Goal: Task Accomplishment & Management: Manage account settings

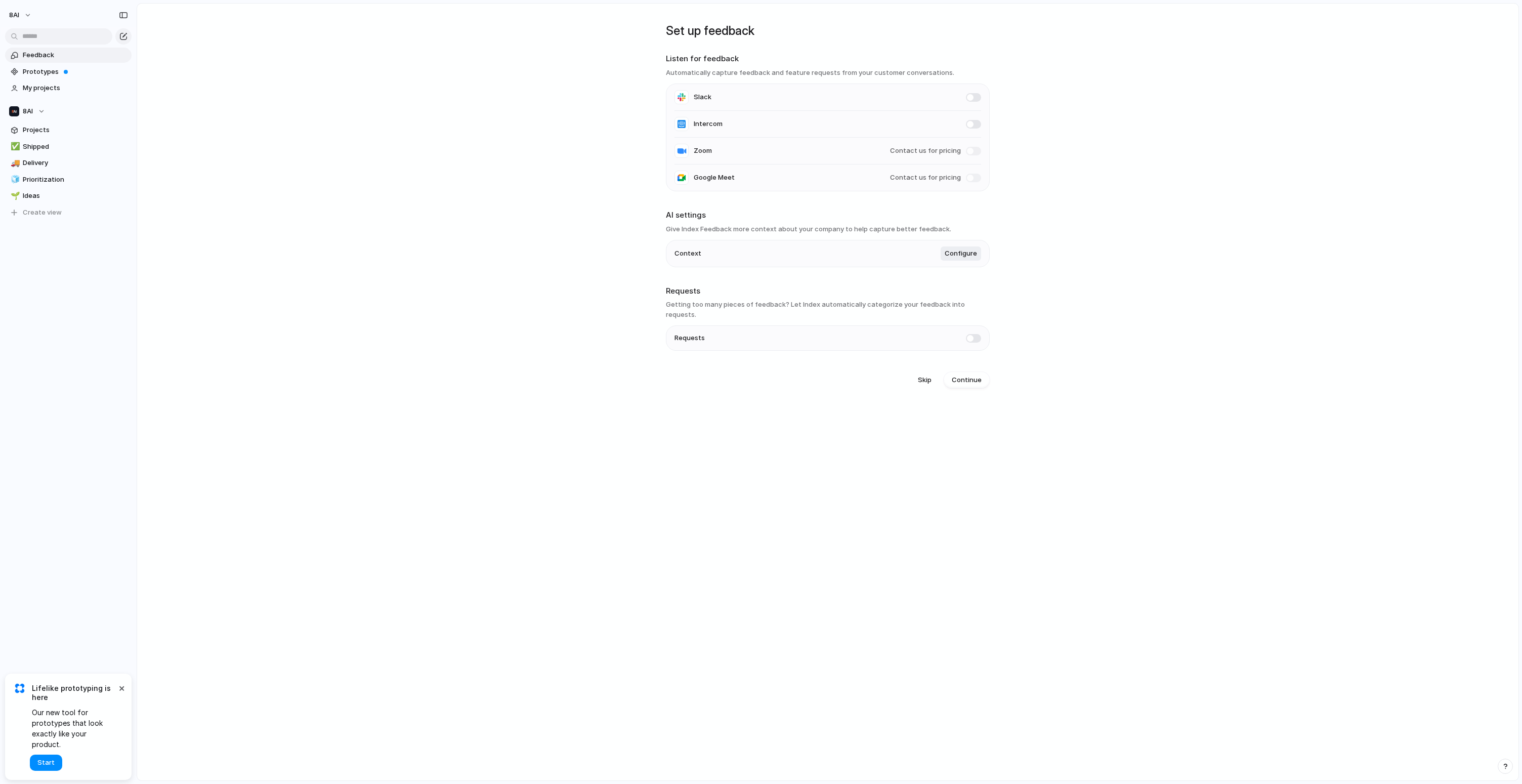
click at [327, 280] on main "Set up feedback Listen for feedback Automatically capture feedback and feature …" at bounding box center [828, 392] width 1383 height 778
click at [53, 132] on span "Projects" at bounding box center [76, 130] width 105 height 10
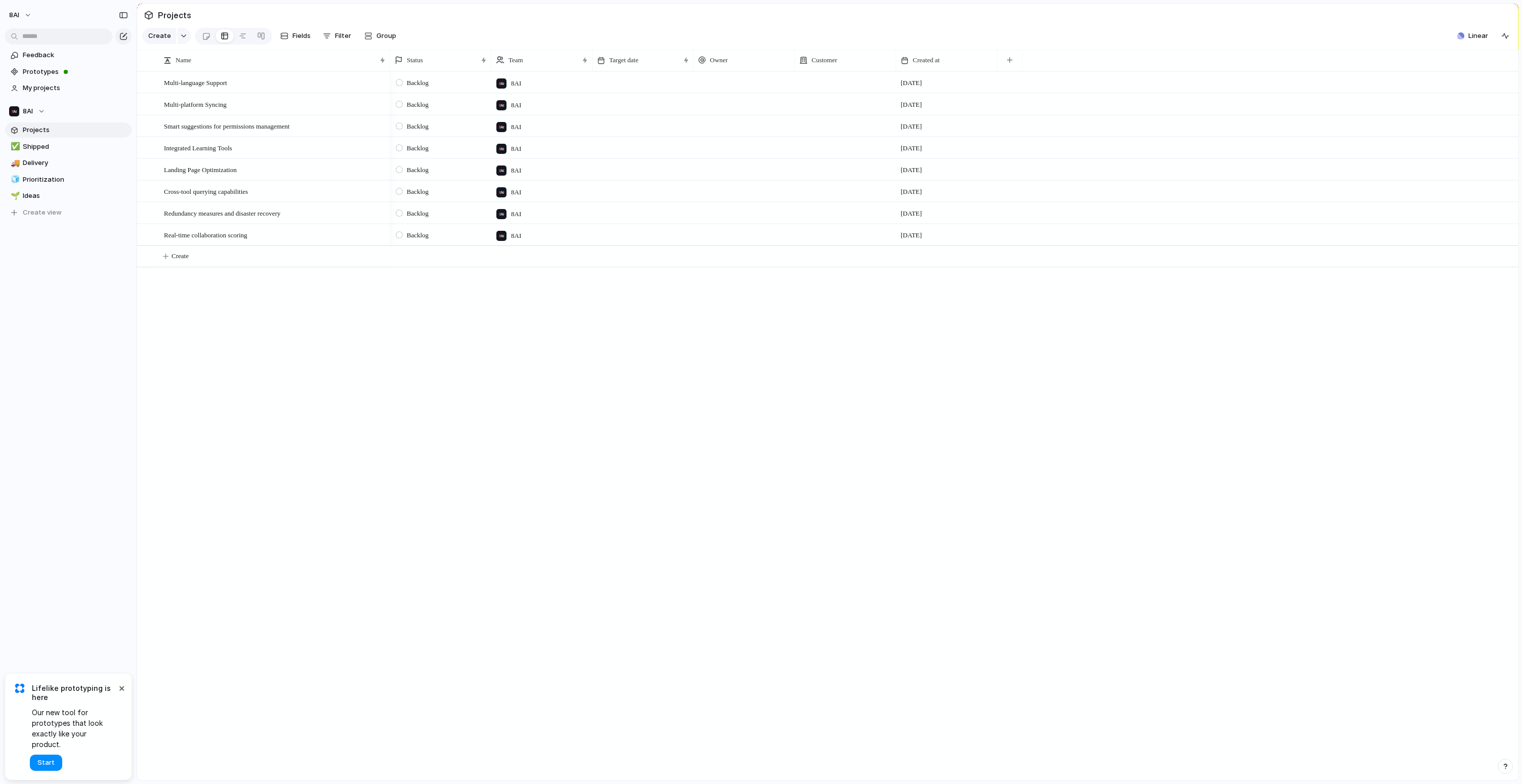
drag, startPoint x: 280, startPoint y: 347, endPoint x: 267, endPoint y: 356, distance: 15.8
click at [280, 347] on div "Multi-language Support Multi-platform Syncing Smart suggestions for permissions…" at bounding box center [828, 426] width 1381 height 709
click at [252, 362] on div "Multi-language Support Multi-platform Syncing Smart suggestions for permissions…" at bounding box center [828, 426] width 1381 height 709
click at [240, 44] on div at bounding box center [243, 35] width 8 height 16
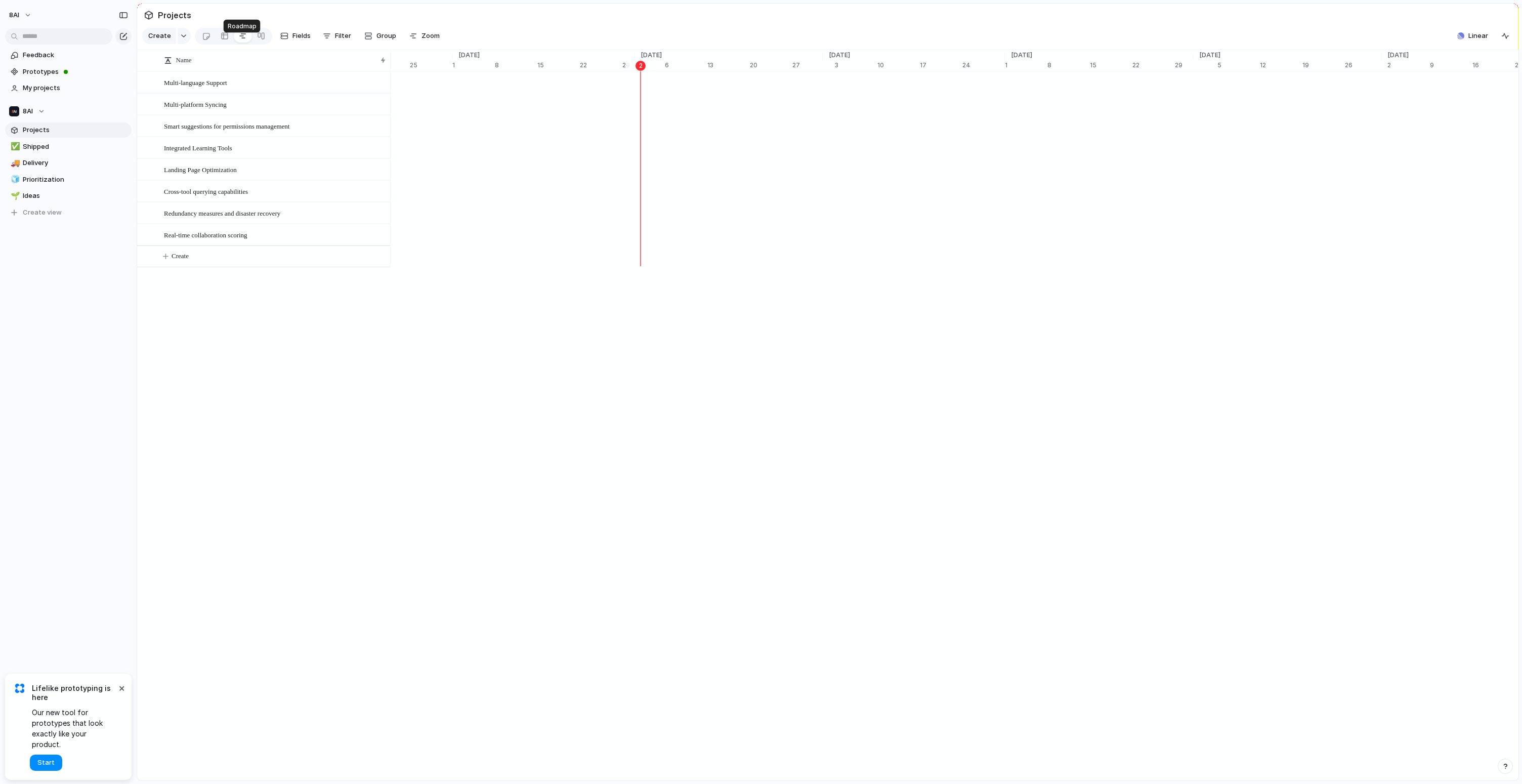
scroll to position [0, 6411]
click at [222, 44] on div at bounding box center [225, 35] width 8 height 16
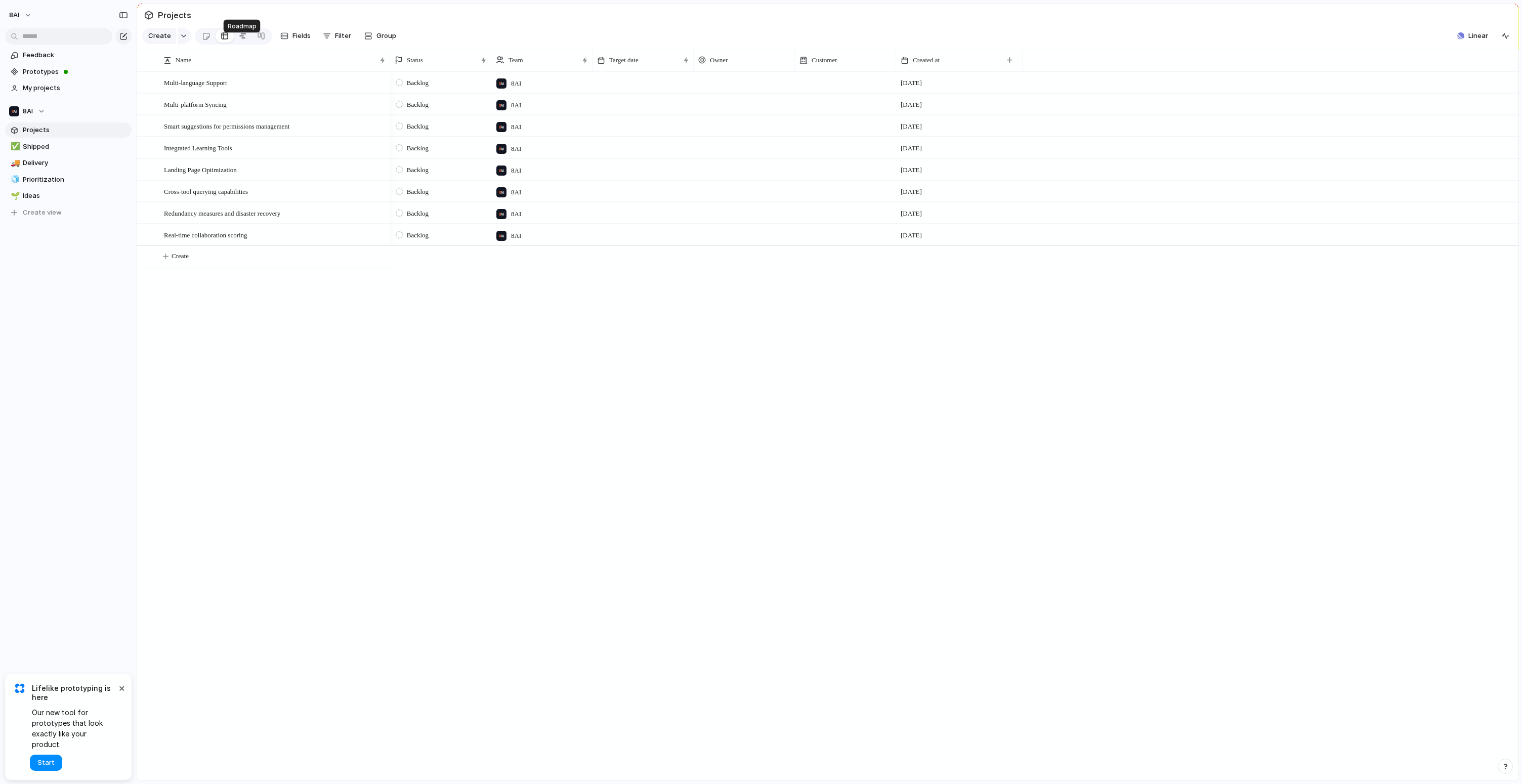
click at [239, 44] on div at bounding box center [243, 35] width 8 height 16
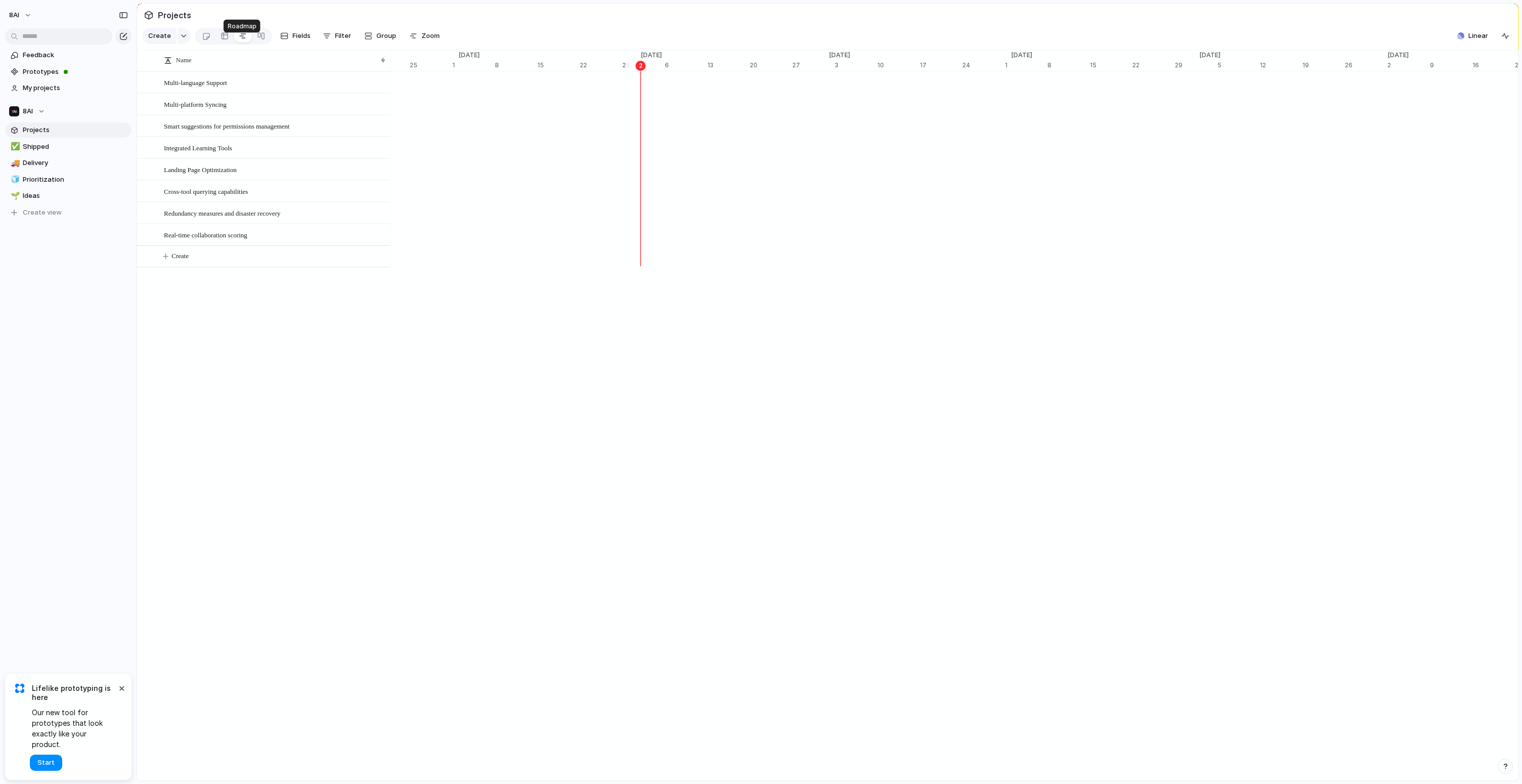
scroll to position [0, 6411]
click at [459, 587] on div "Name Multi-language Support Multi-platform Syncing Smart suggestions for permis…" at bounding box center [828, 415] width 1381 height 731
click at [385, 495] on div "Name Multi-language Support Multi-platform Syncing Smart suggestions for permis…" at bounding box center [828, 415] width 1381 height 731
click at [258, 44] on div at bounding box center [261, 35] width 8 height 16
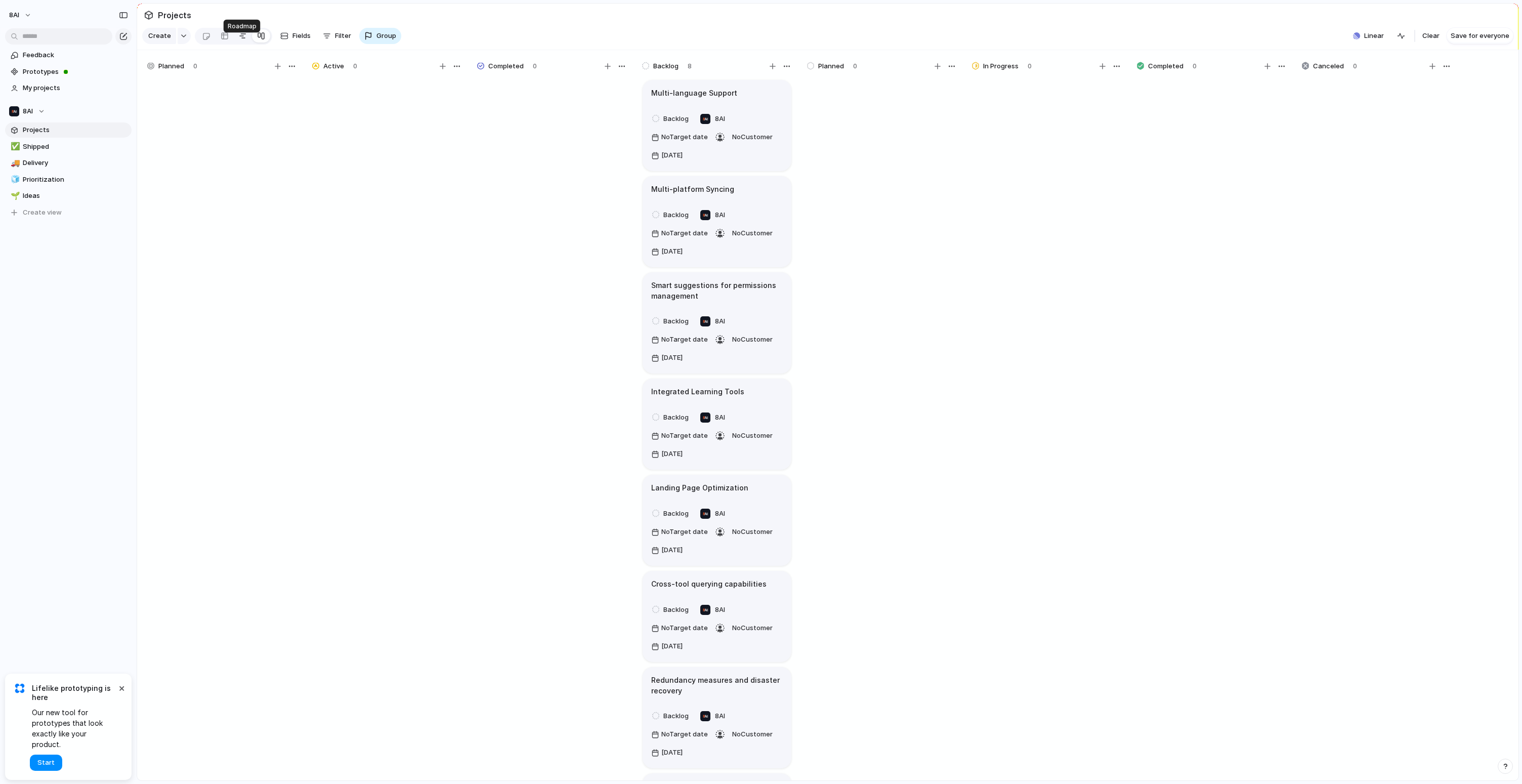
click at [248, 44] on link at bounding box center [243, 35] width 18 height 16
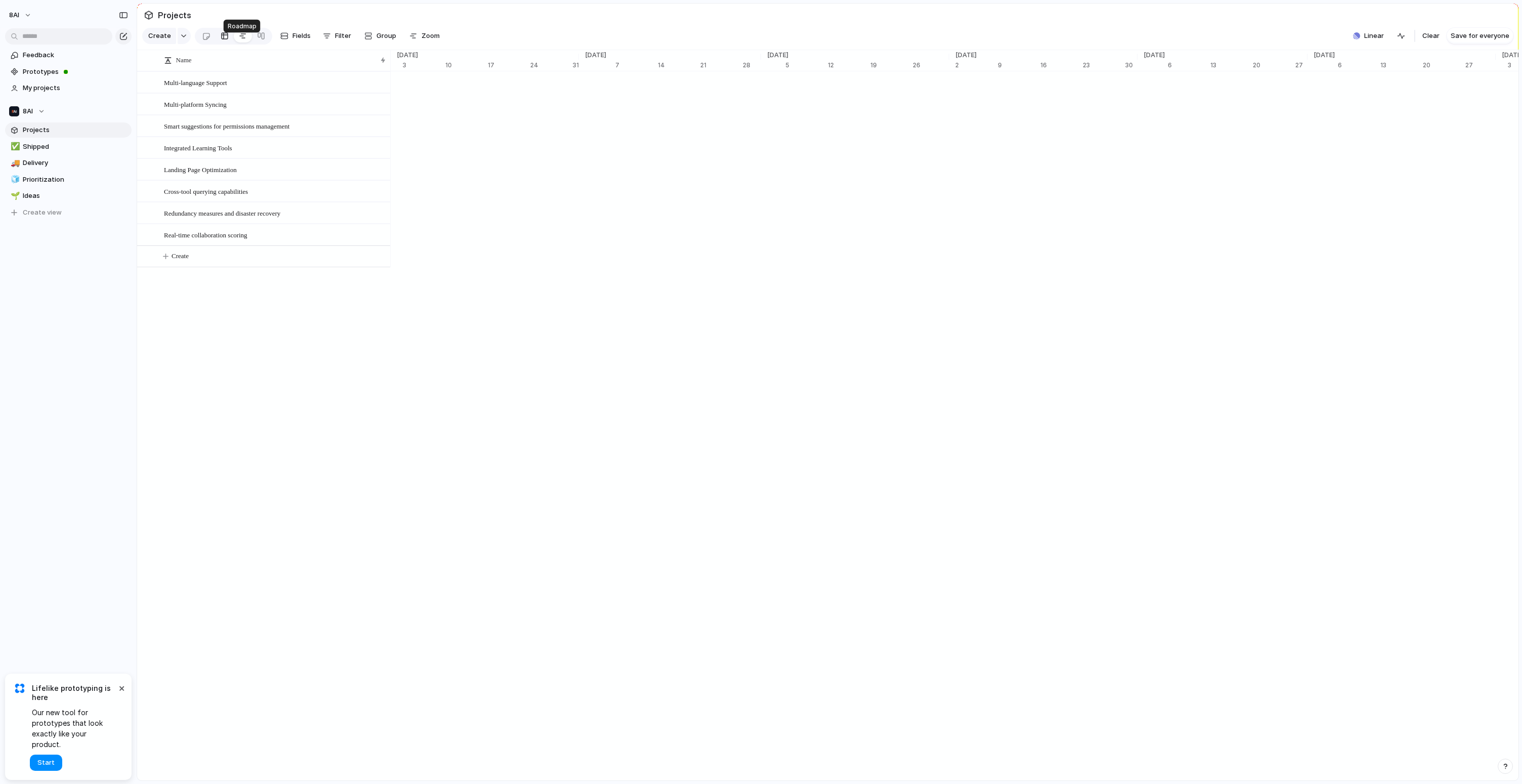
scroll to position [0, 6138]
click at [206, 41] on div at bounding box center [206, 36] width 9 height 17
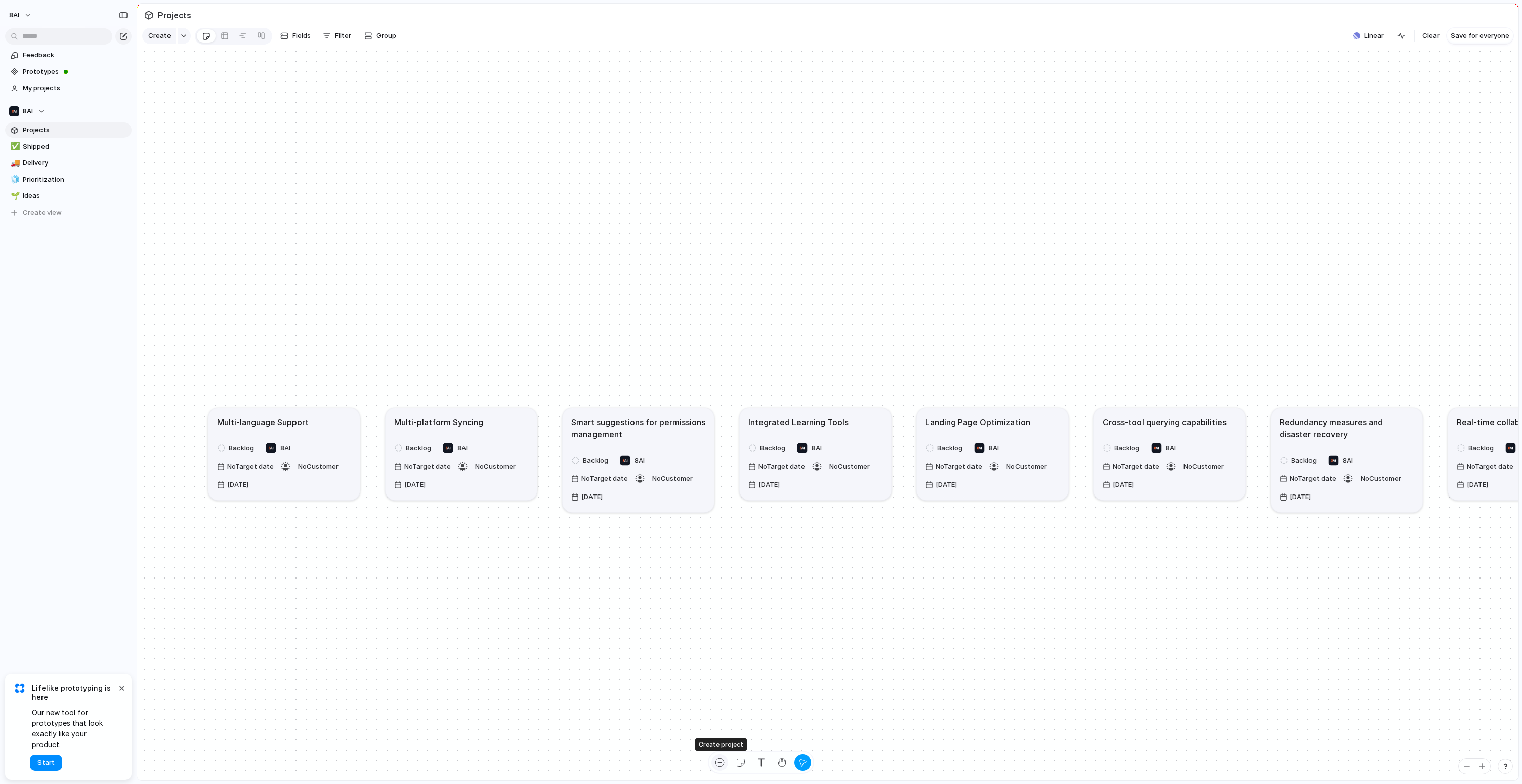
click at [724, 760] on div "button" at bounding box center [720, 762] width 11 height 11
click at [121, 694] on button "×" at bounding box center [121, 688] width 12 height 12
click at [83, 483] on div "8AI Feedback Prototypes My projects 8AI Projects ✅ Shipped 🚚 Delivery 🧊 Priorit…" at bounding box center [68, 392] width 136 height 784
click at [37, 147] on span "Shipped" at bounding box center [76, 147] width 105 height 10
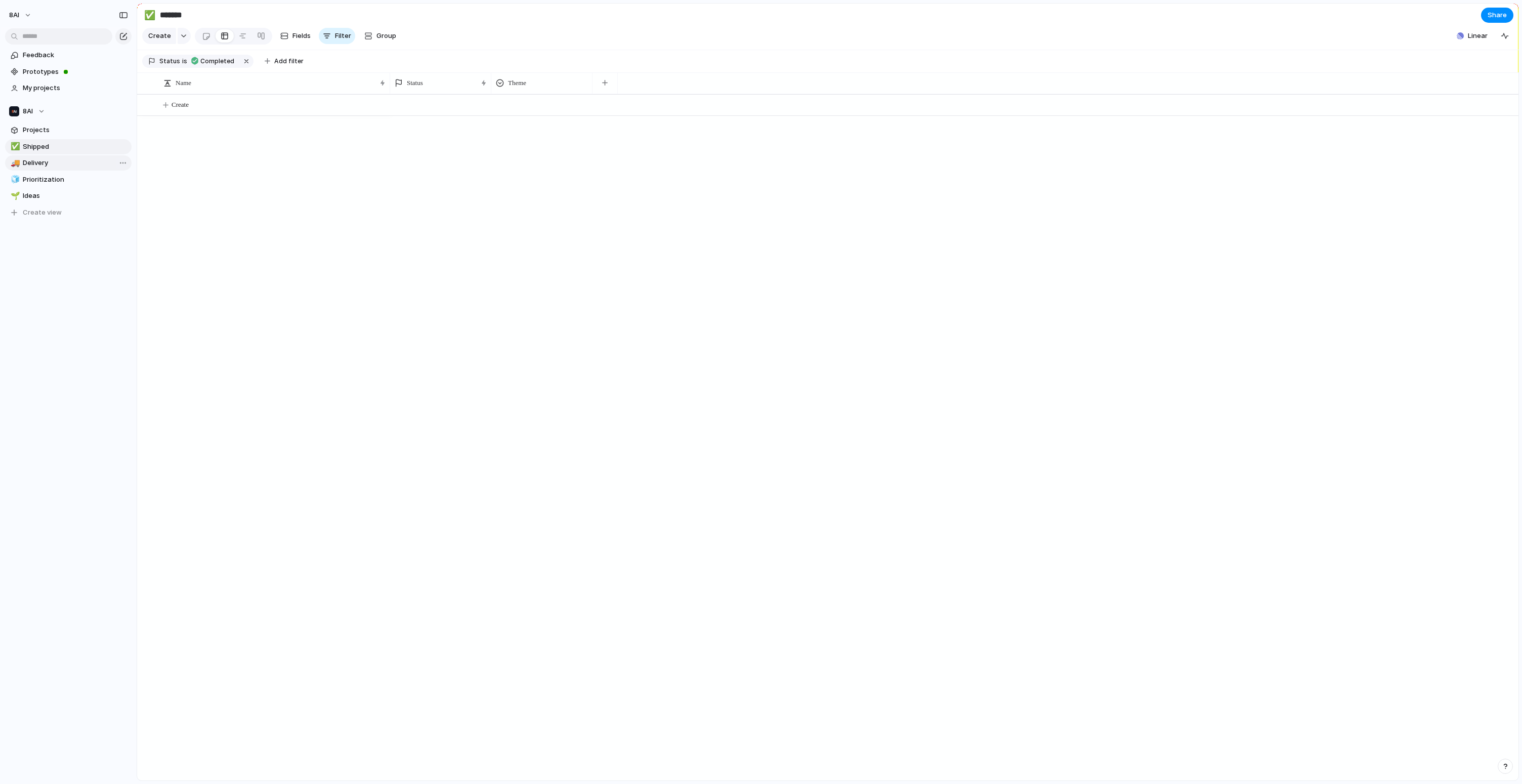
click at [45, 161] on span "Delivery" at bounding box center [76, 162] width 105 height 10
type input "********"
click at [50, 132] on span "Projects" at bounding box center [76, 130] width 105 height 10
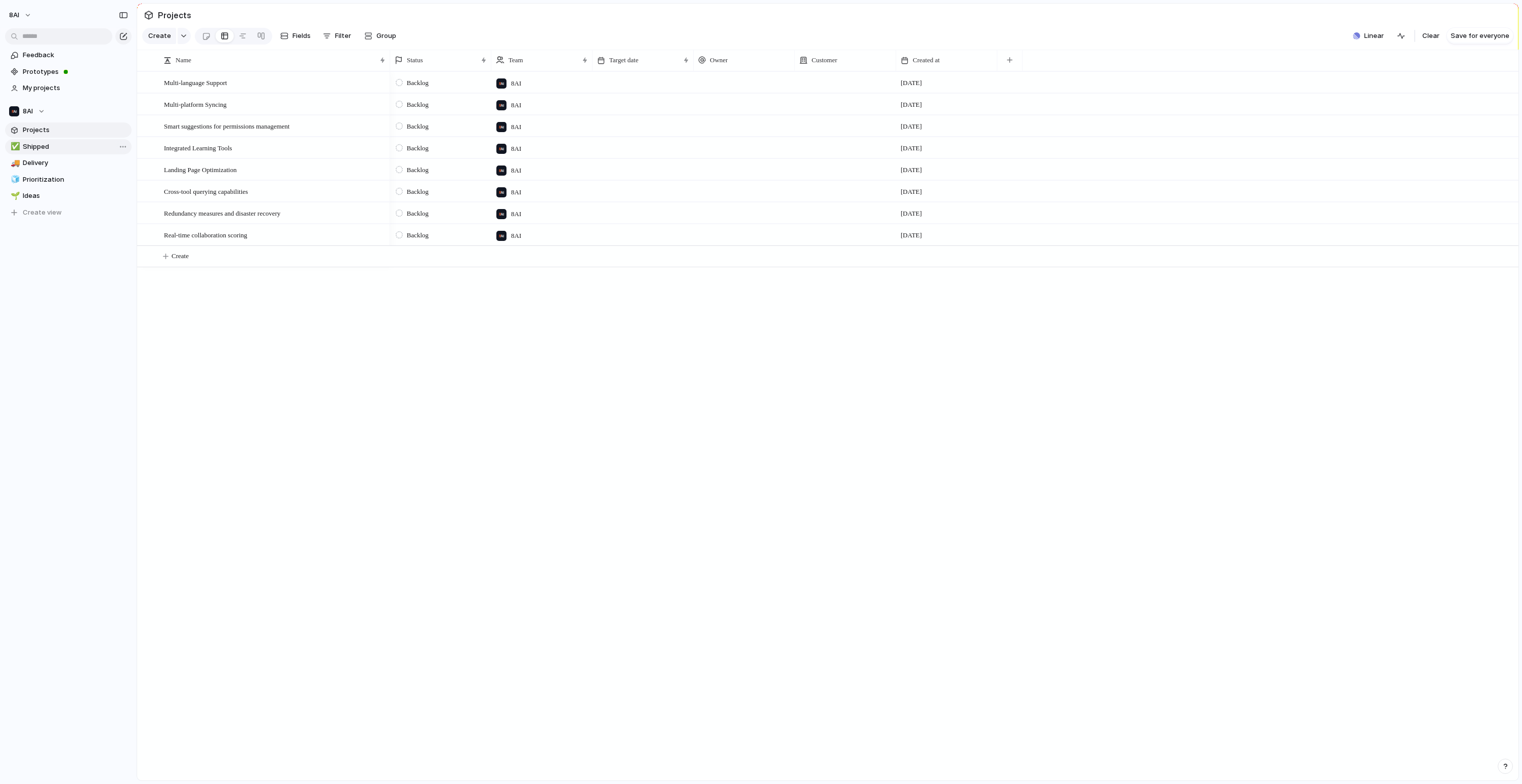
click at [51, 145] on span "Shipped" at bounding box center [76, 147] width 105 height 10
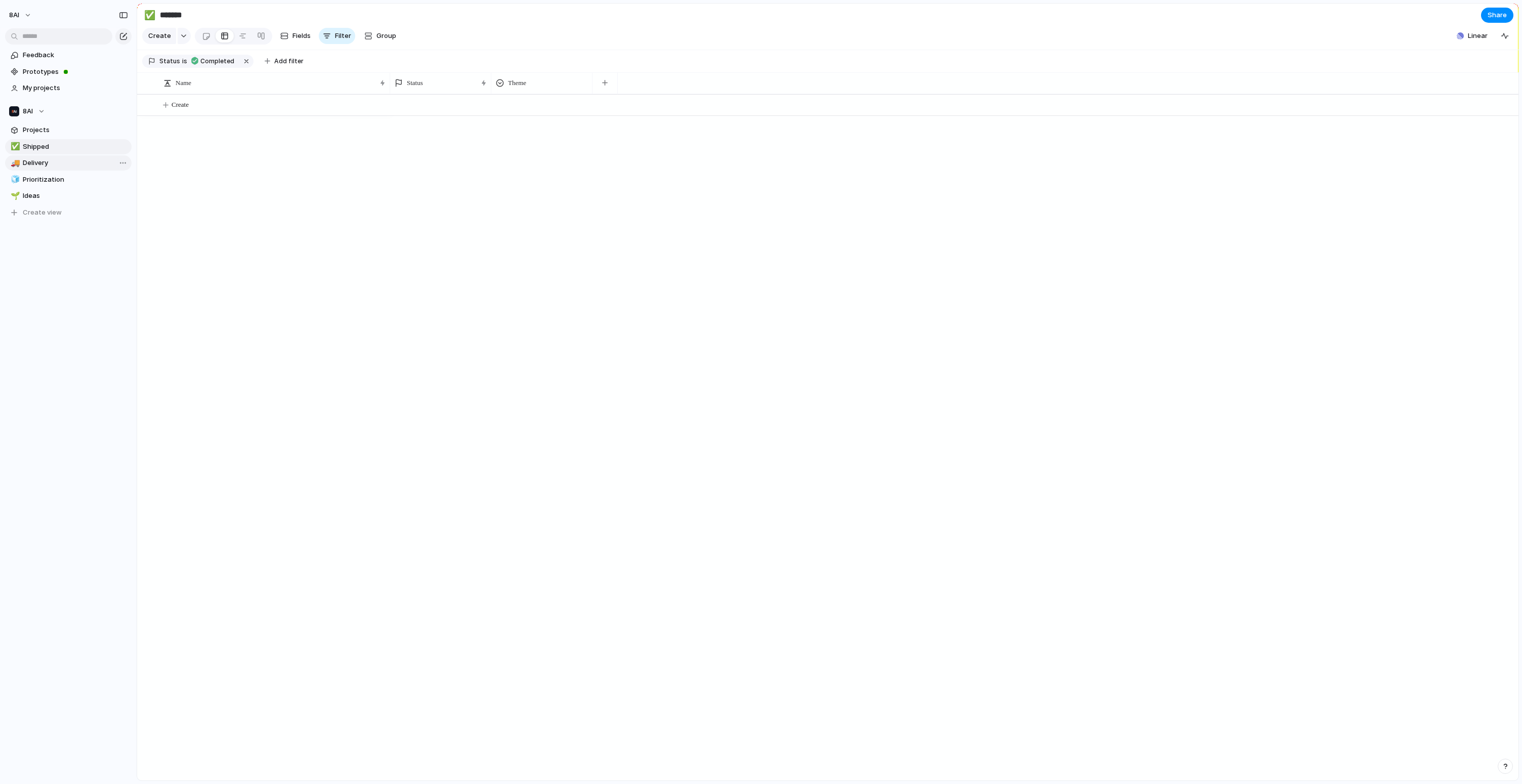
click at [53, 163] on span "Delivery" at bounding box center [76, 162] width 105 height 10
click at [54, 181] on span "Prioritization" at bounding box center [76, 179] width 105 height 10
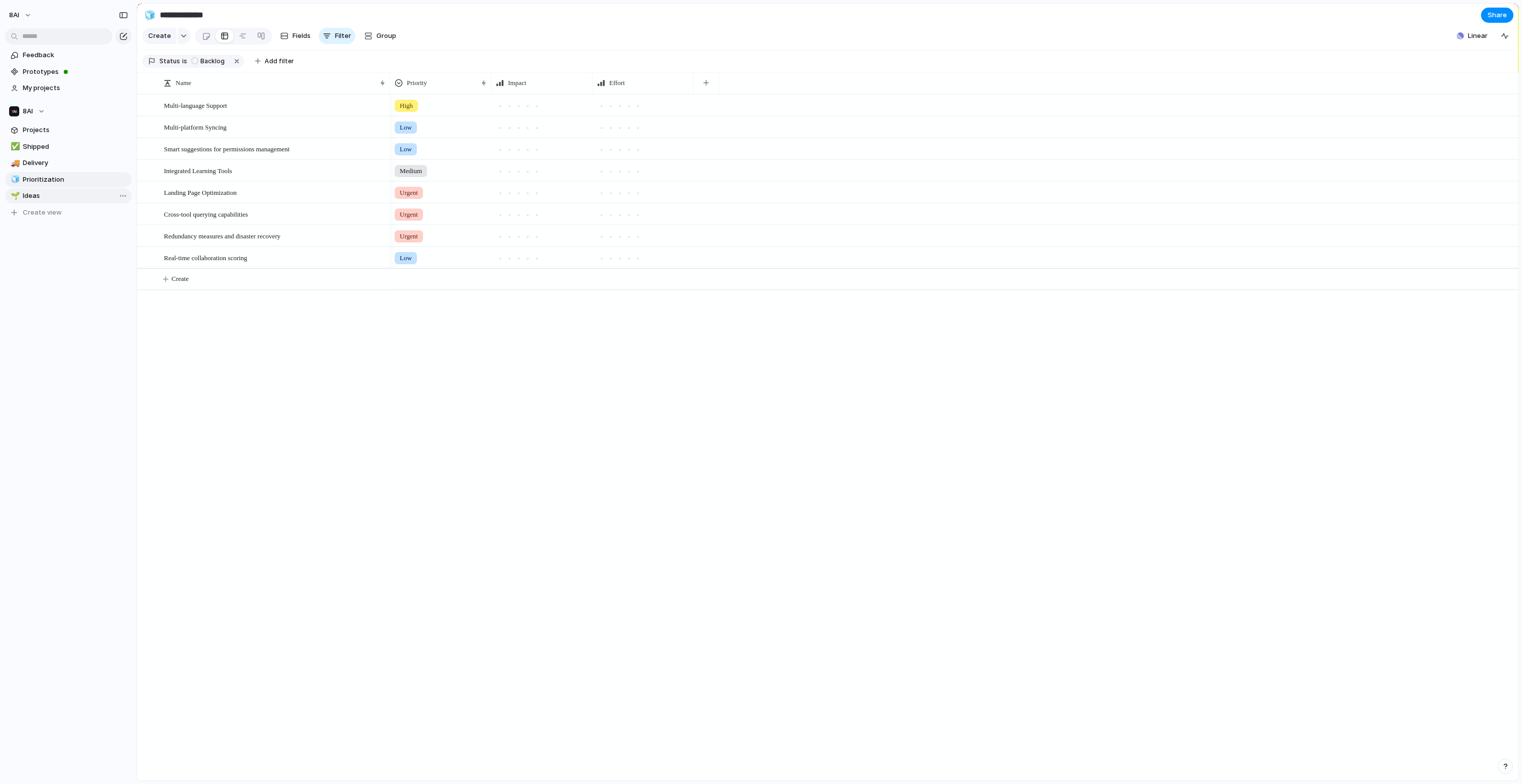
click at [47, 198] on span "Ideas" at bounding box center [76, 196] width 105 height 10
click at [46, 177] on span "Prioritization" at bounding box center [76, 179] width 105 height 10
type input "**********"
click at [47, 132] on span "Projects" at bounding box center [76, 130] width 105 height 10
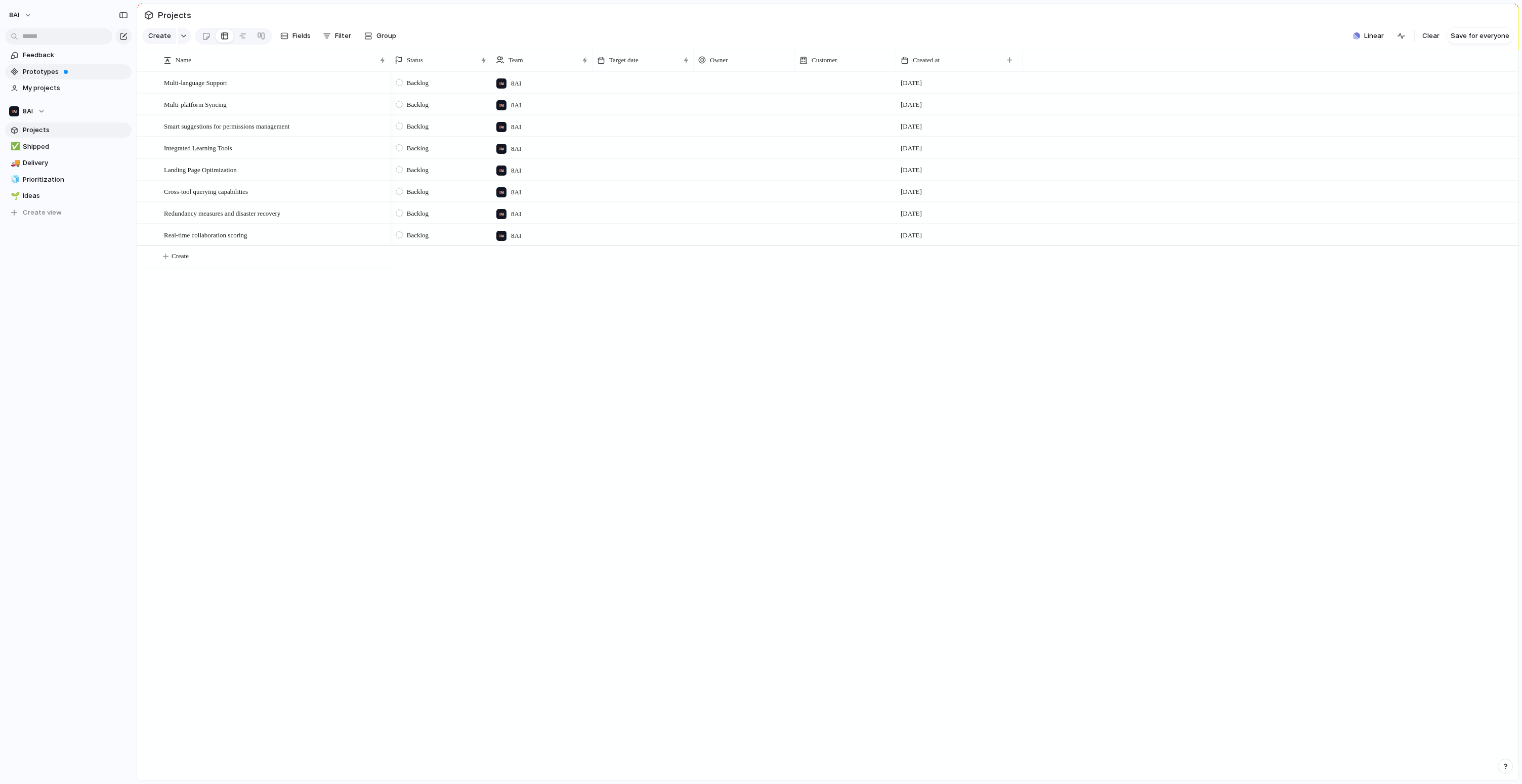
click at [44, 68] on span "Prototypes" at bounding box center [76, 71] width 105 height 10
click at [646, 425] on div "Backlog 8AI [DATE] Backlog 8AI [DATE] Backlog 8AI [DATE] Backlog 8AI [DATE] Bac…" at bounding box center [954, 426] width 1129 height 709
click at [239, 41] on div at bounding box center [243, 35] width 8 height 16
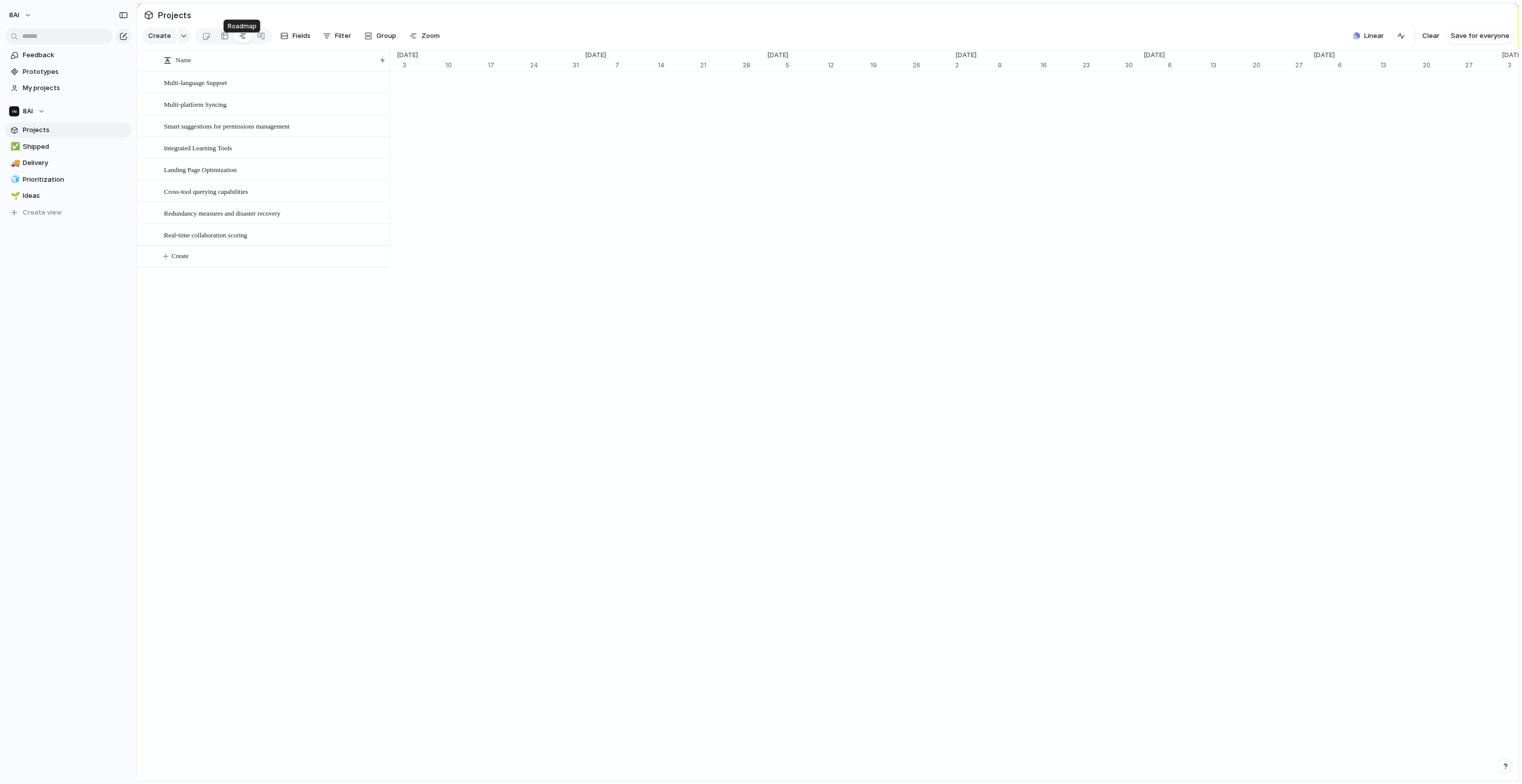
scroll to position [0, 6411]
click at [32, 15] on button "8AI" at bounding box center [21, 15] width 32 height 16
click at [38, 40] on span "Settings" at bounding box center [37, 38] width 28 height 10
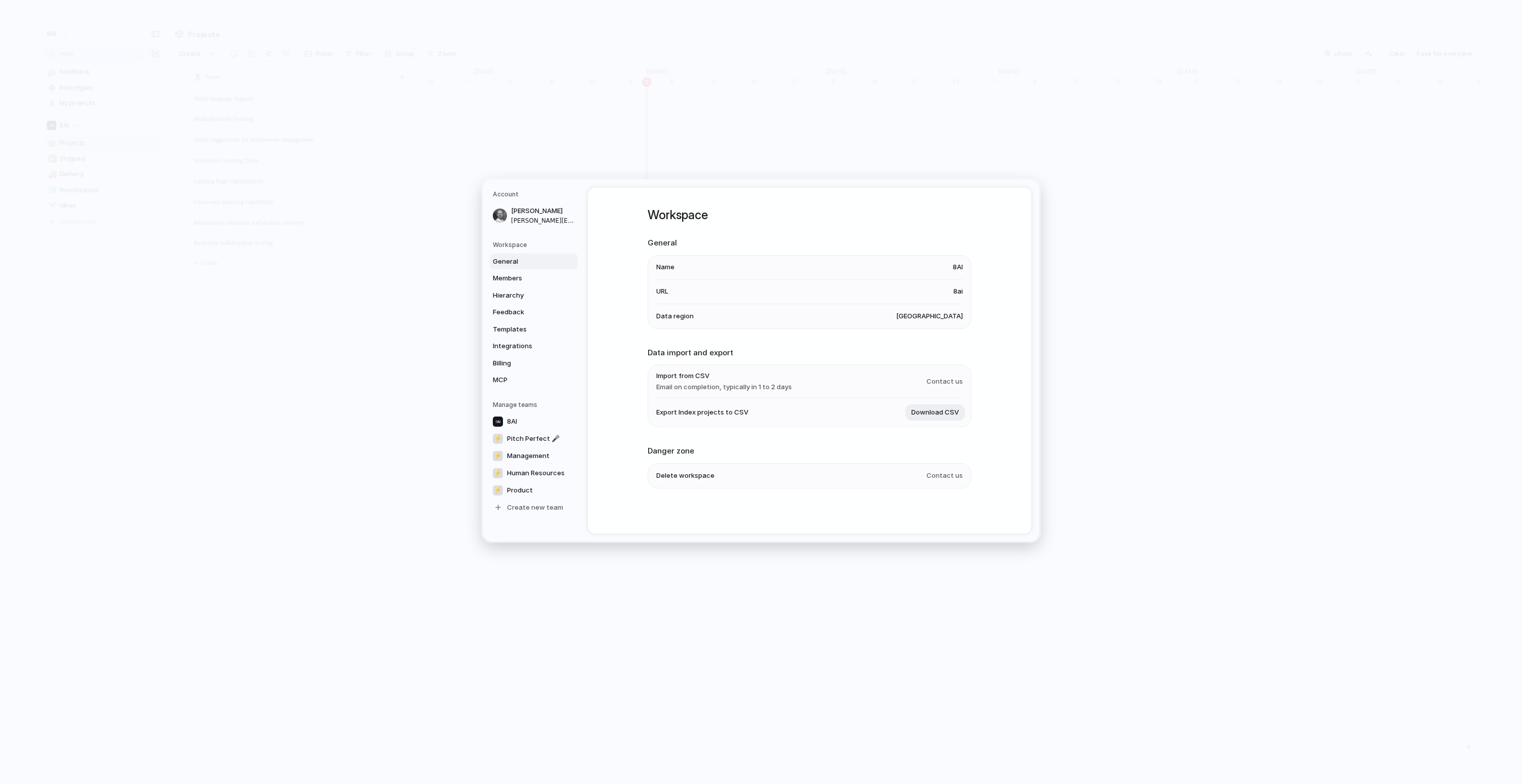
click at [925, 316] on span "[GEOGRAPHIC_DATA]" at bounding box center [929, 316] width 67 height 10
click at [535, 274] on span "Members" at bounding box center [525, 278] width 65 height 10
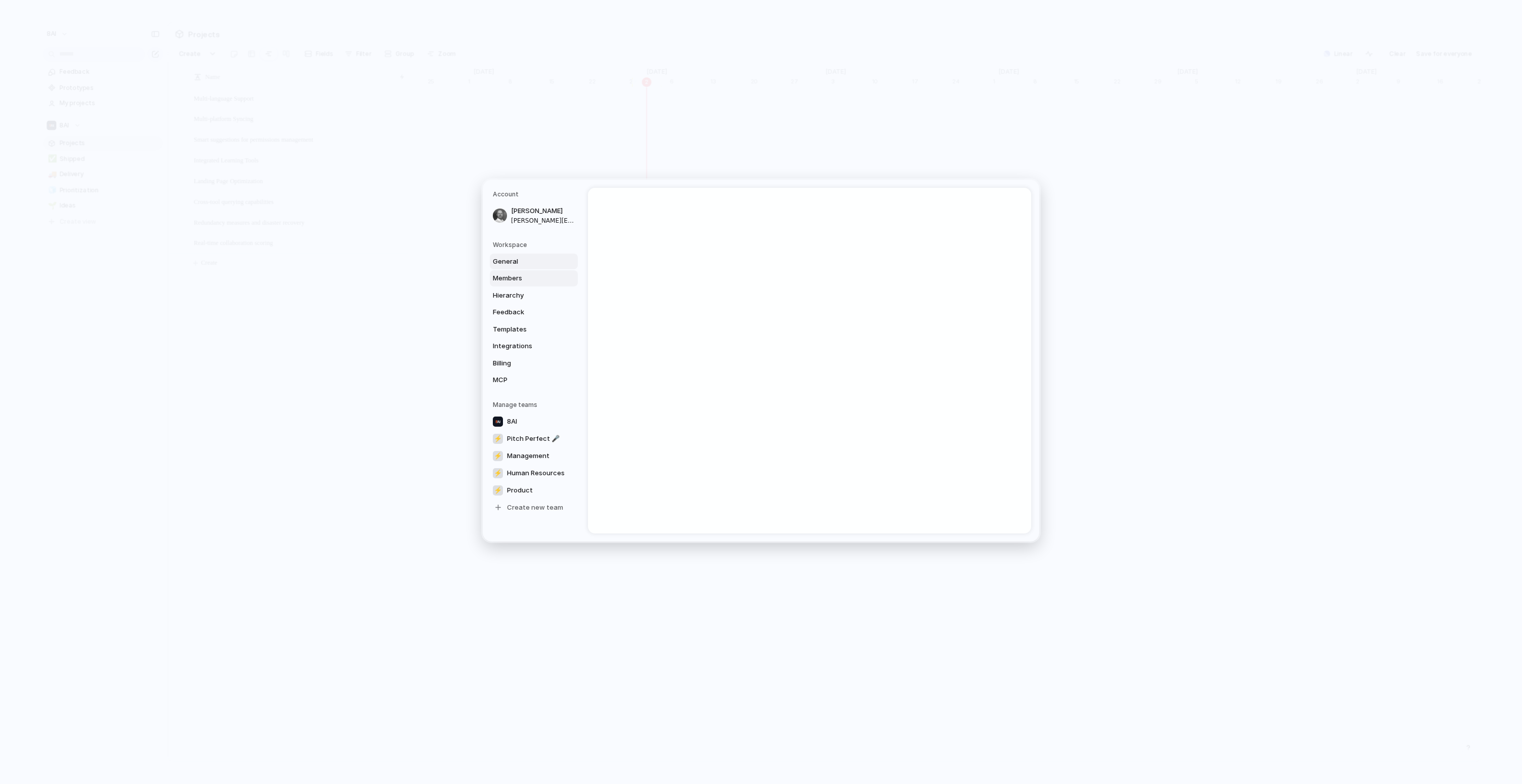
click at [538, 259] on span "General" at bounding box center [525, 261] width 65 height 10
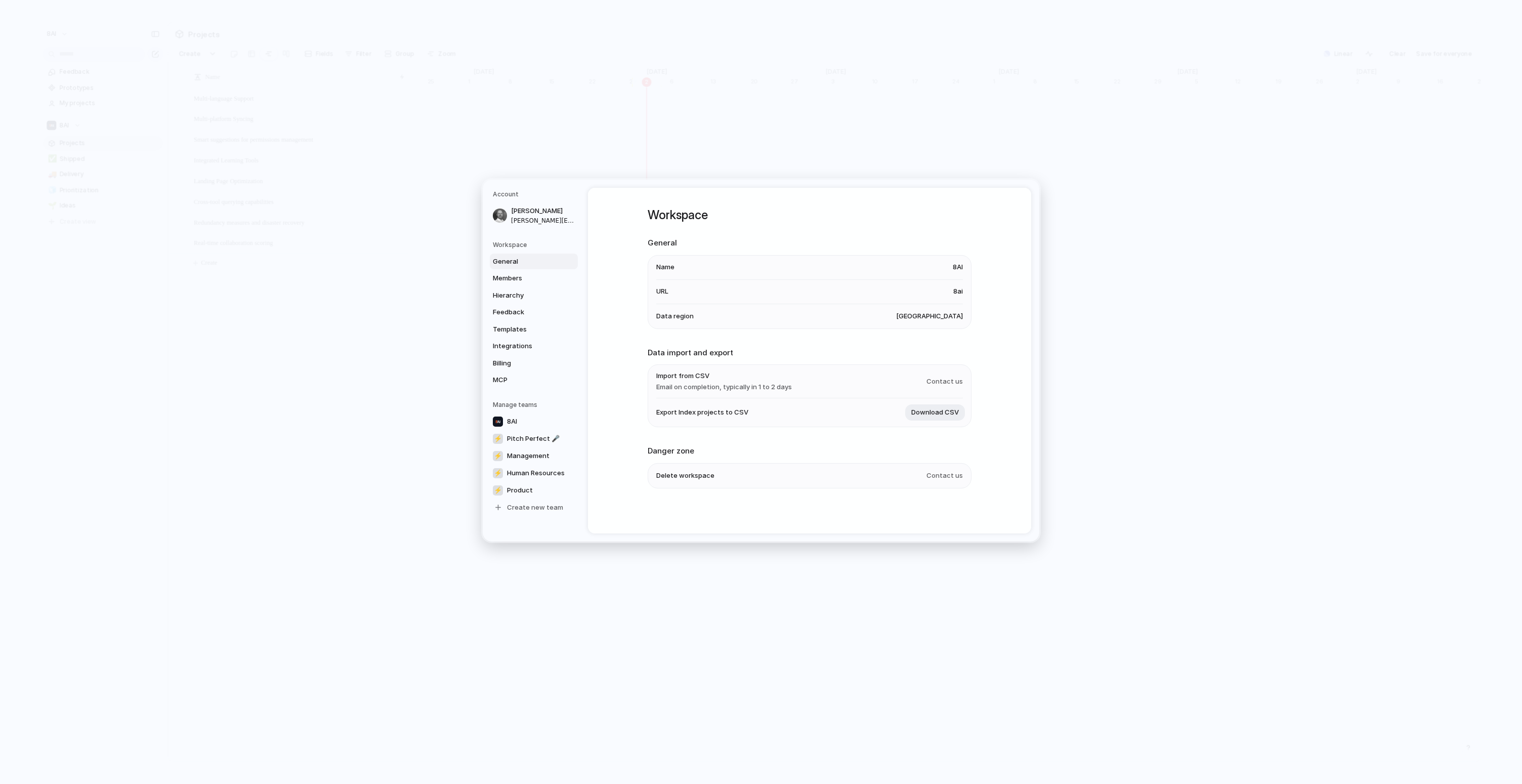
click at [942, 323] on li "Data region [GEOGRAPHIC_DATA]" at bounding box center [809, 316] width 307 height 24
click at [840, 333] on div "Workspace General Name 8AI URL 8ai Data region [GEOGRAPHIC_DATA] Data import an…" at bounding box center [809, 361] width 324 height 346
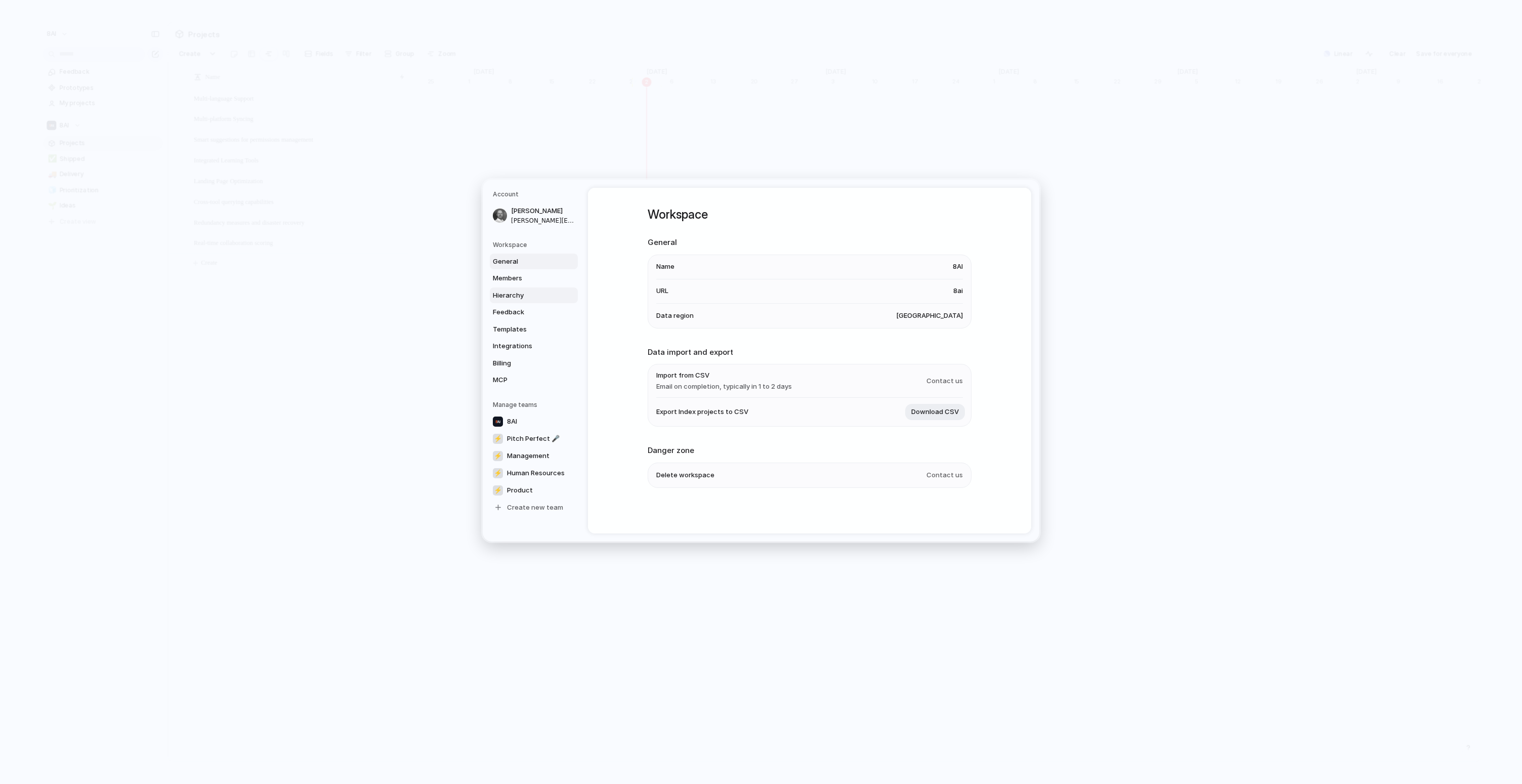
click at [532, 299] on span "Hierarchy" at bounding box center [525, 295] width 65 height 10
click at [522, 275] on span "Members" at bounding box center [525, 278] width 65 height 10
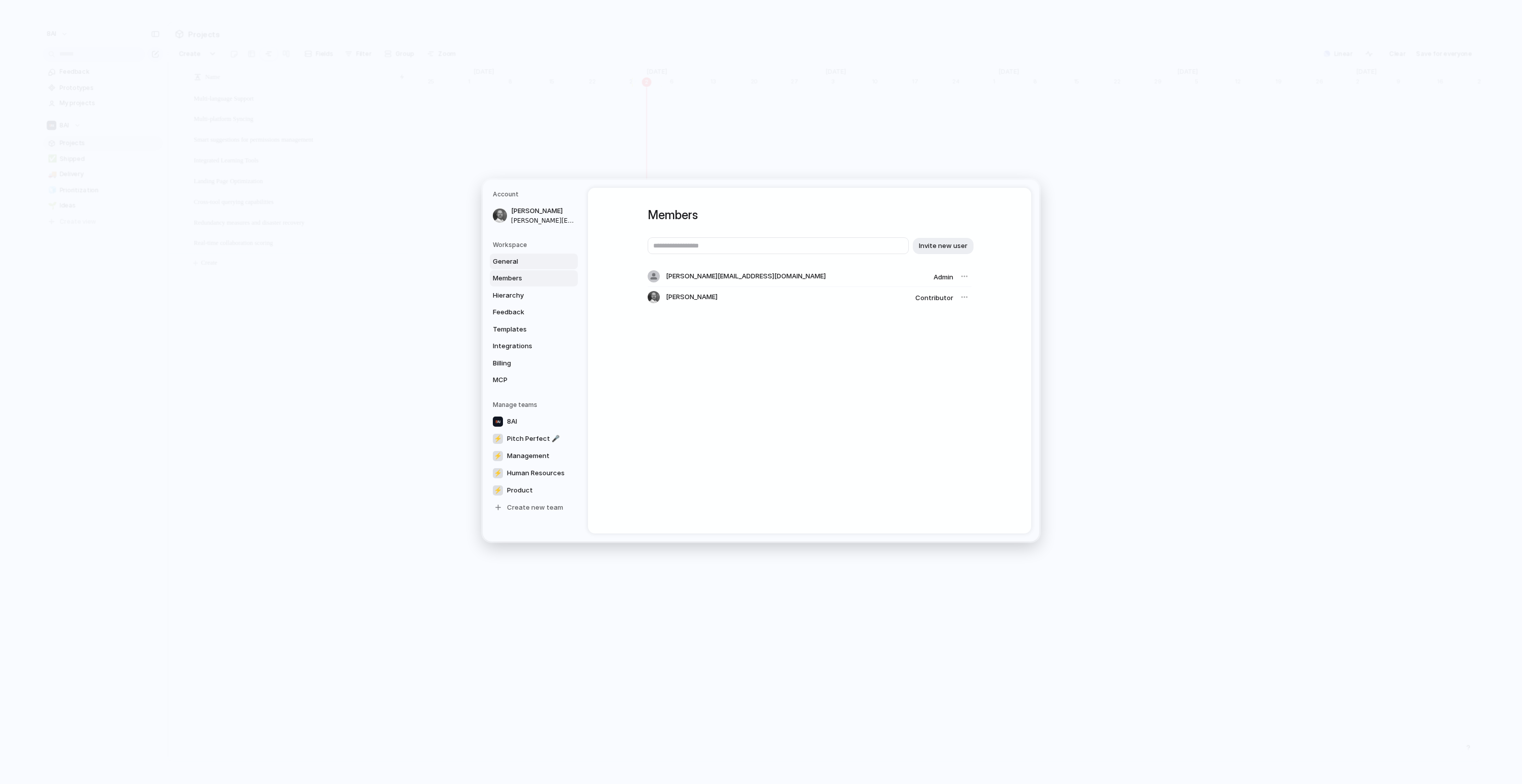
click at [523, 266] on link "General" at bounding box center [534, 261] width 88 height 16
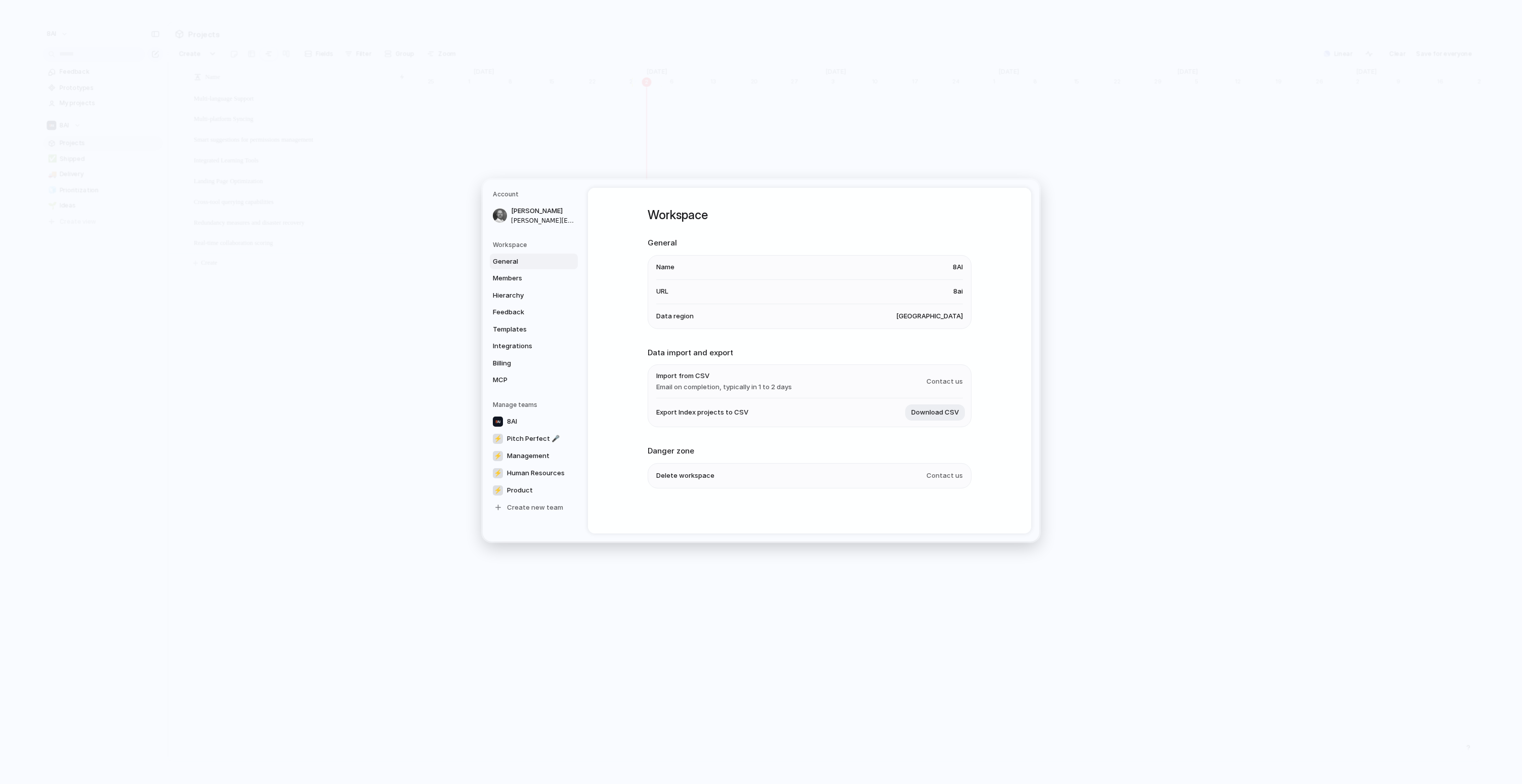
click at [679, 314] on span "Data region" at bounding box center [675, 316] width 37 height 10
click at [599, 226] on div "Workspace General Name 8AI URL 8ai Data region [GEOGRAPHIC_DATA] Data import an…" at bounding box center [809, 360] width 443 height 346
click at [526, 277] on span "Members" at bounding box center [525, 278] width 65 height 10
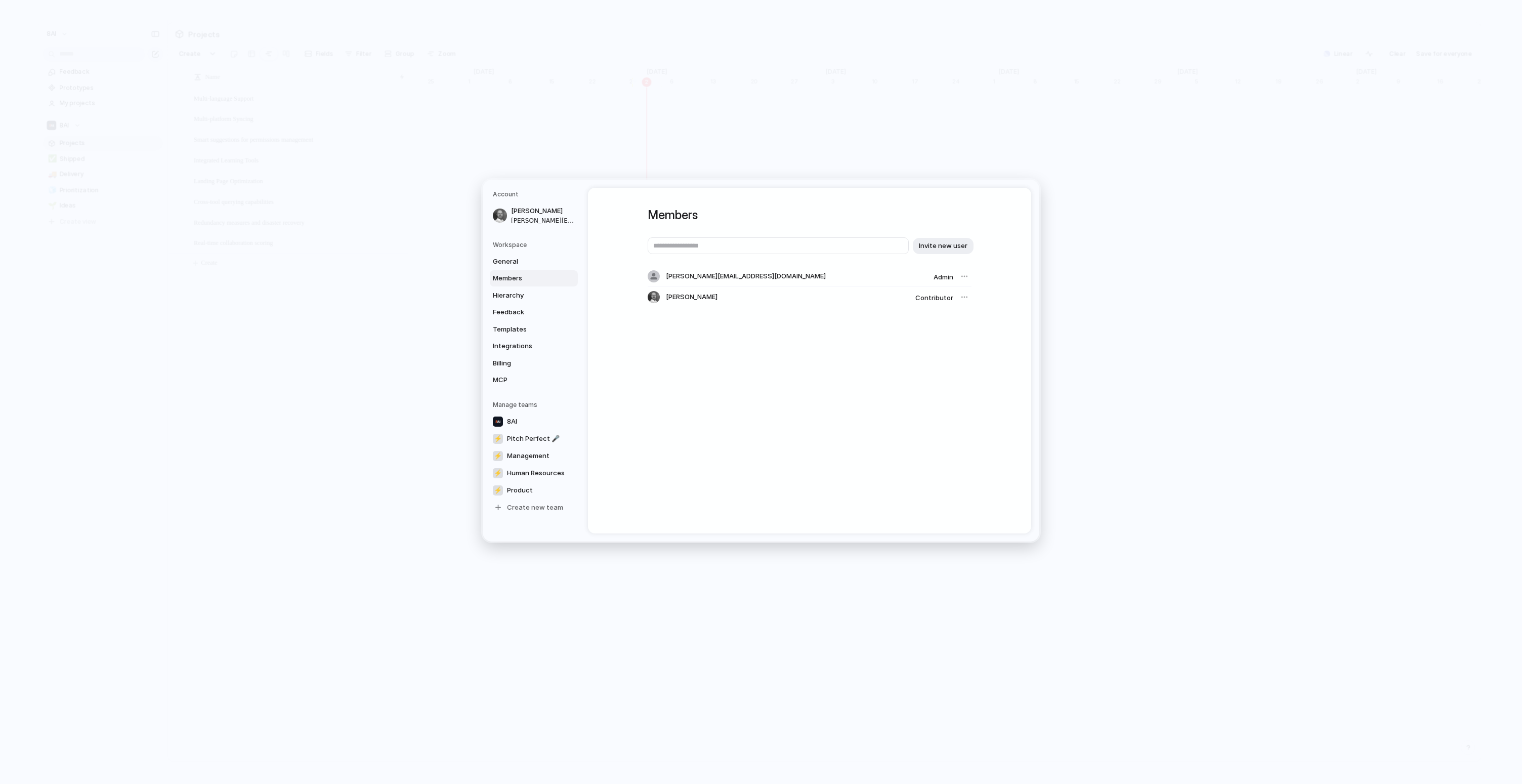
click at [964, 298] on div at bounding box center [964, 297] width 14 height 14
click at [961, 297] on div at bounding box center [964, 297] width 14 height 14
click at [960, 297] on div at bounding box center [964, 297] width 14 height 14
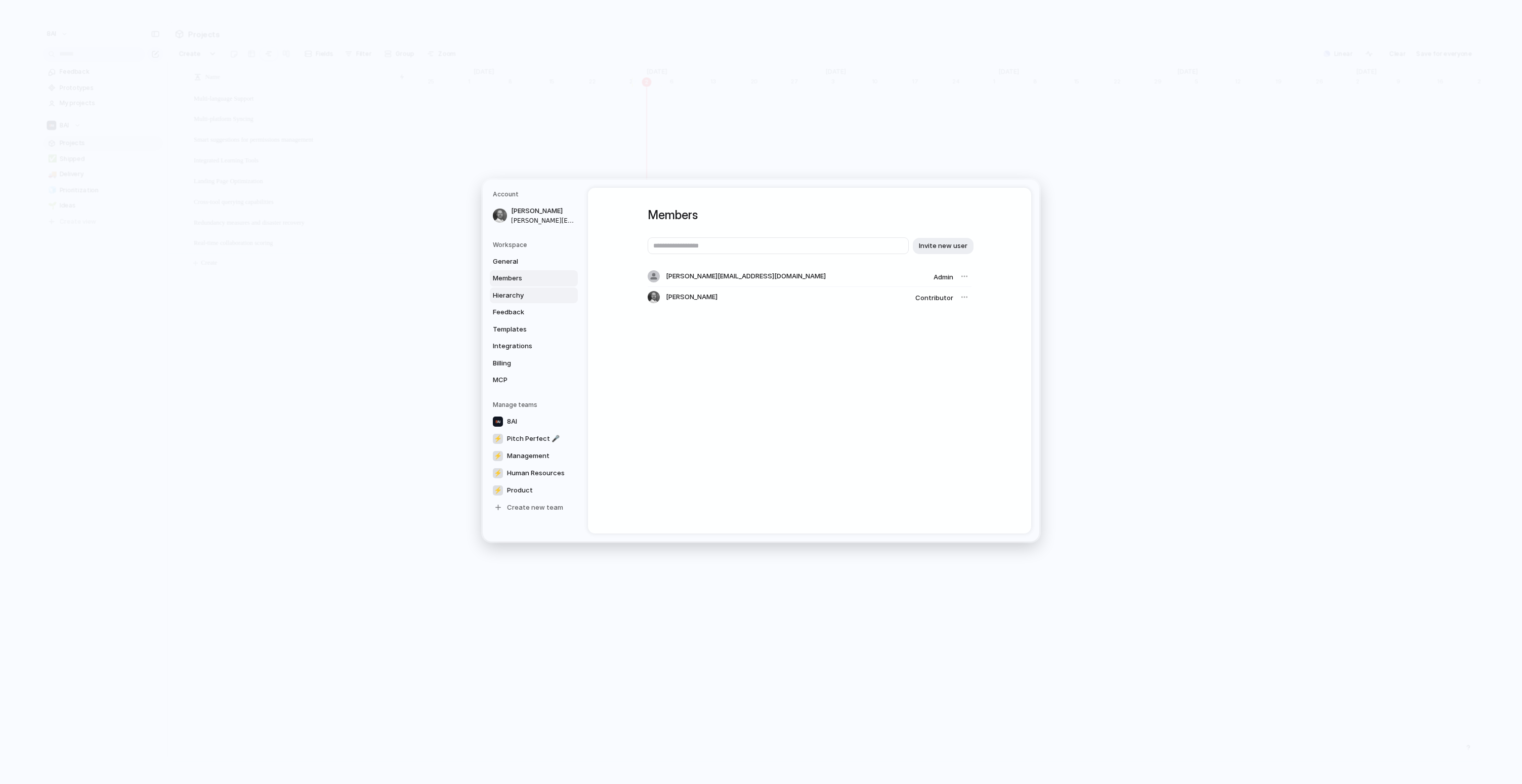
click at [529, 294] on span "Hierarchy" at bounding box center [525, 295] width 65 height 10
click at [528, 306] on link "Feedback" at bounding box center [534, 312] width 88 height 16
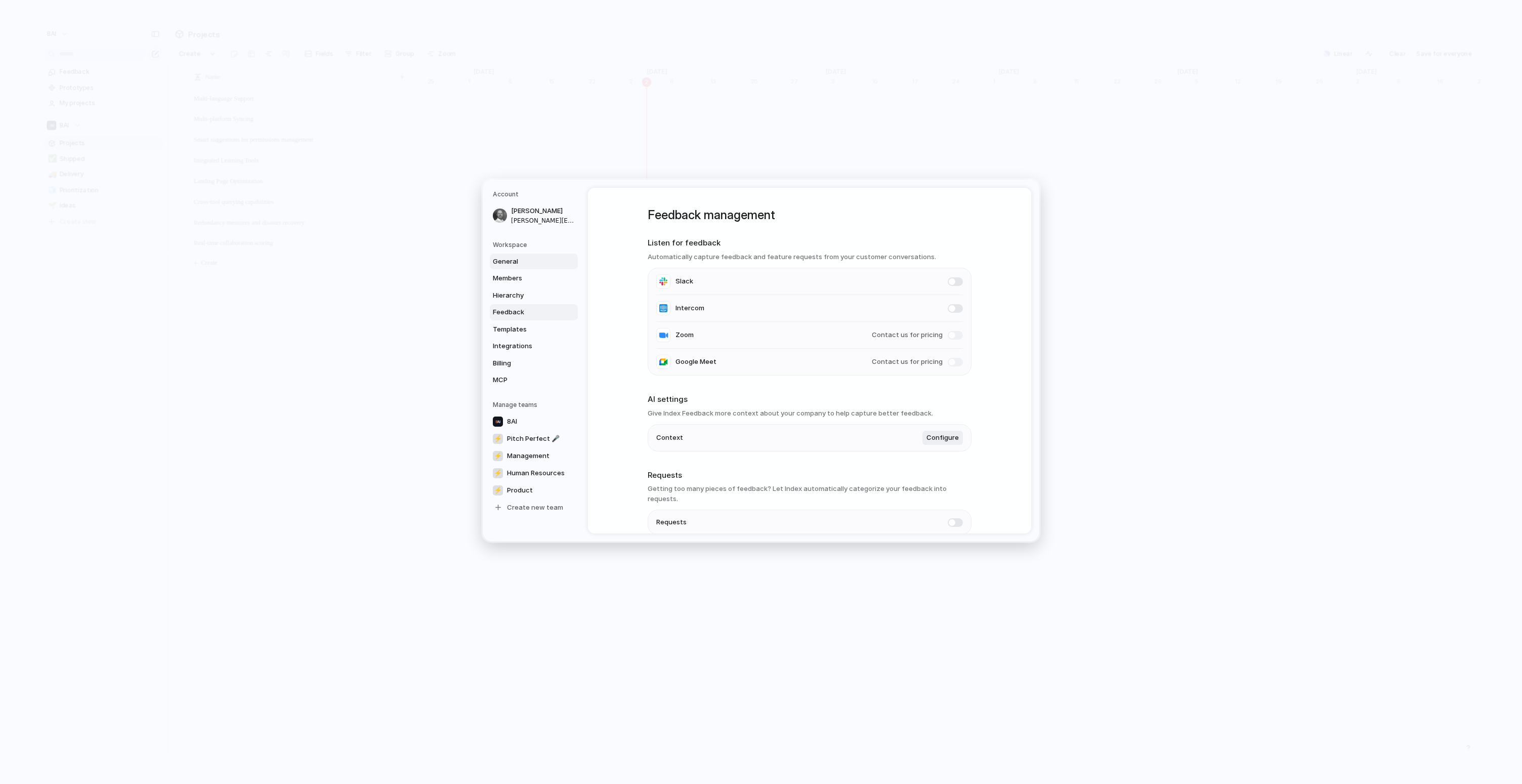
click at [523, 263] on span "General" at bounding box center [525, 261] width 65 height 10
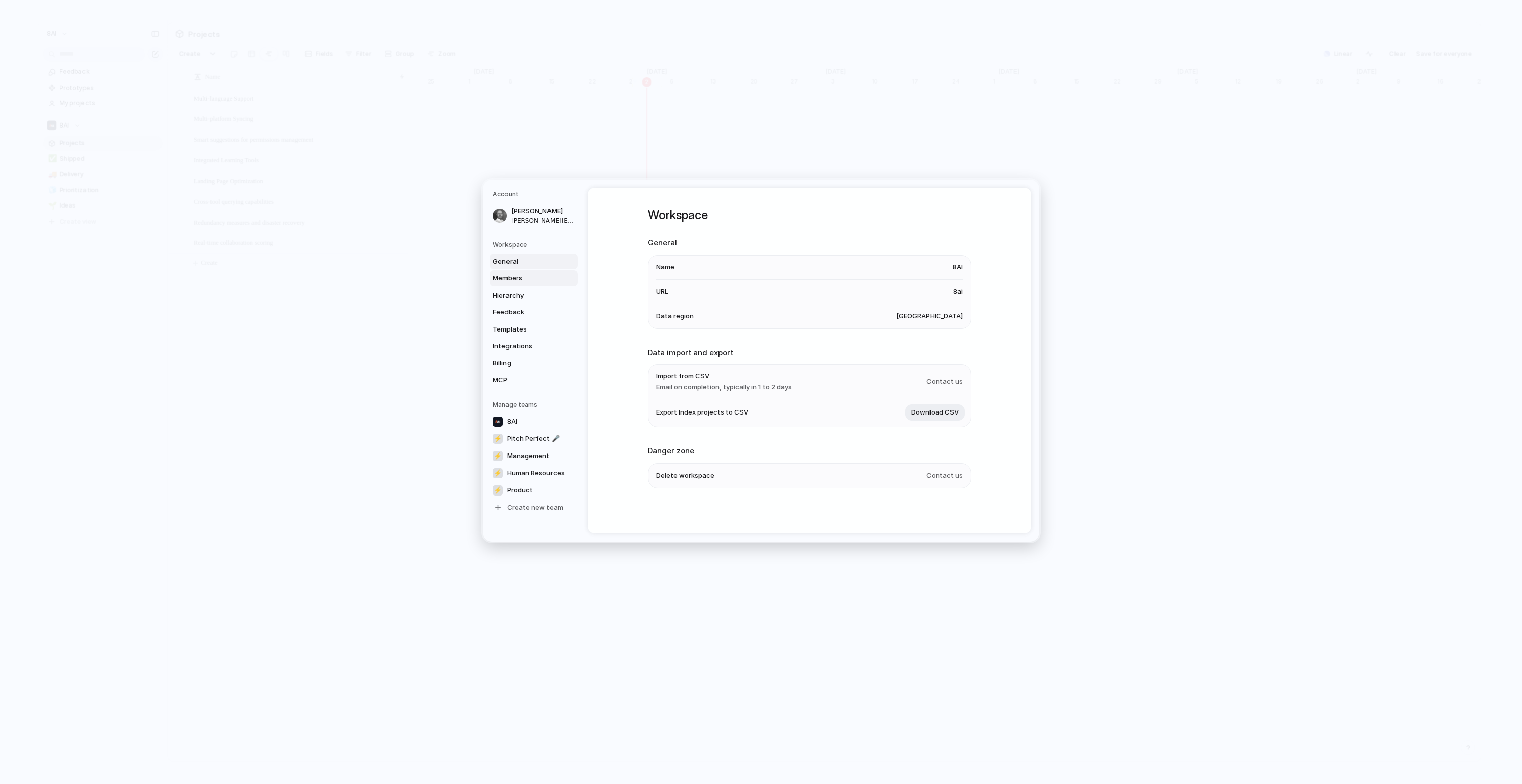
click at [528, 276] on span "Members" at bounding box center [525, 278] width 65 height 10
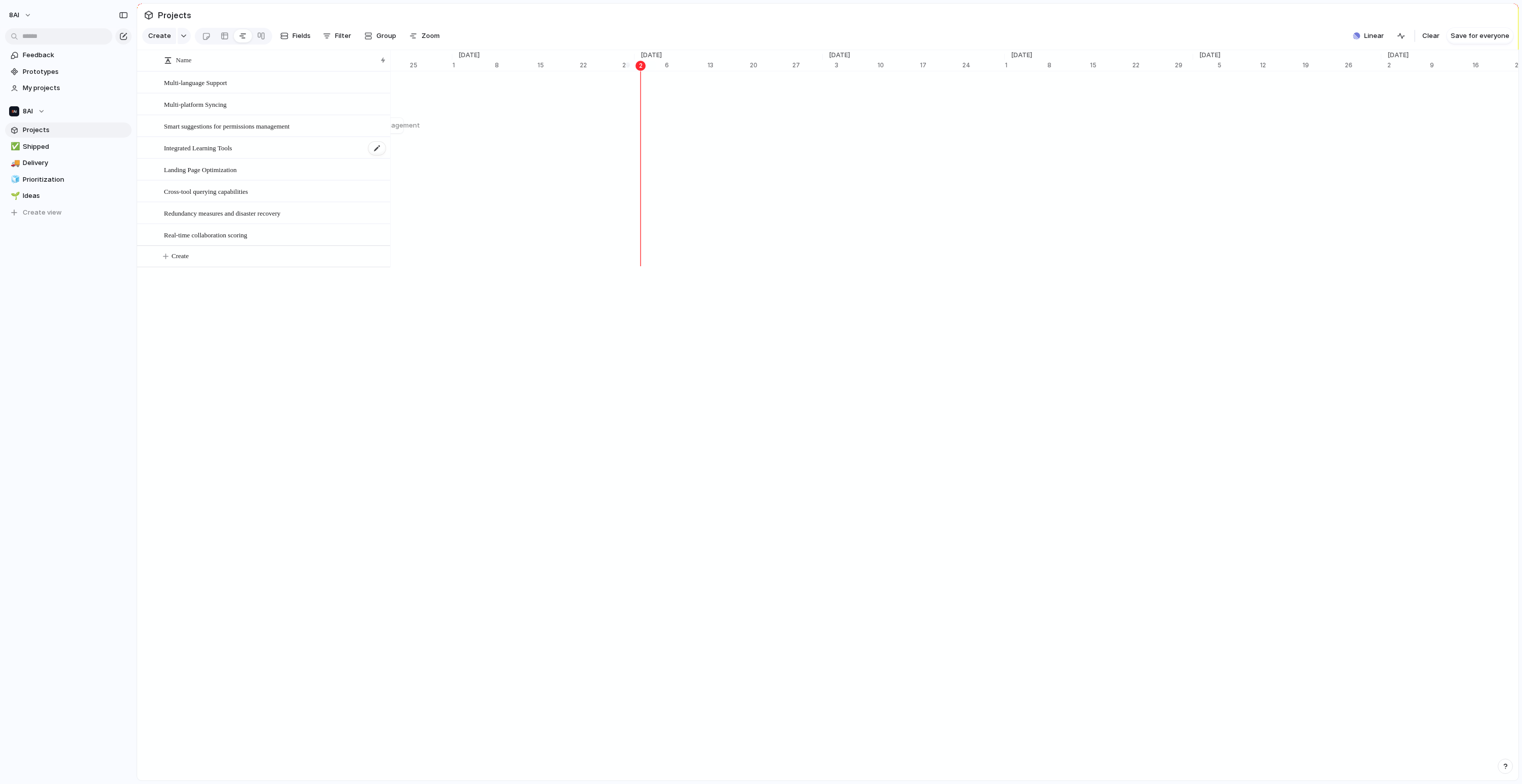
scroll to position [0, 6411]
click at [30, 15] on button "8AI" at bounding box center [21, 15] width 32 height 16
click at [36, 104] on div "Settings Invite members Change theme Sign out" at bounding box center [761, 392] width 1522 height 784
click at [39, 109] on div "8AI" at bounding box center [27, 111] width 36 height 10
click at [47, 112] on div "8AI ⚡ Human Resources ⚡ Management ⚡ Pitch Perfect 🎤 ⚡ Product Create new team" at bounding box center [761, 392] width 1522 height 784
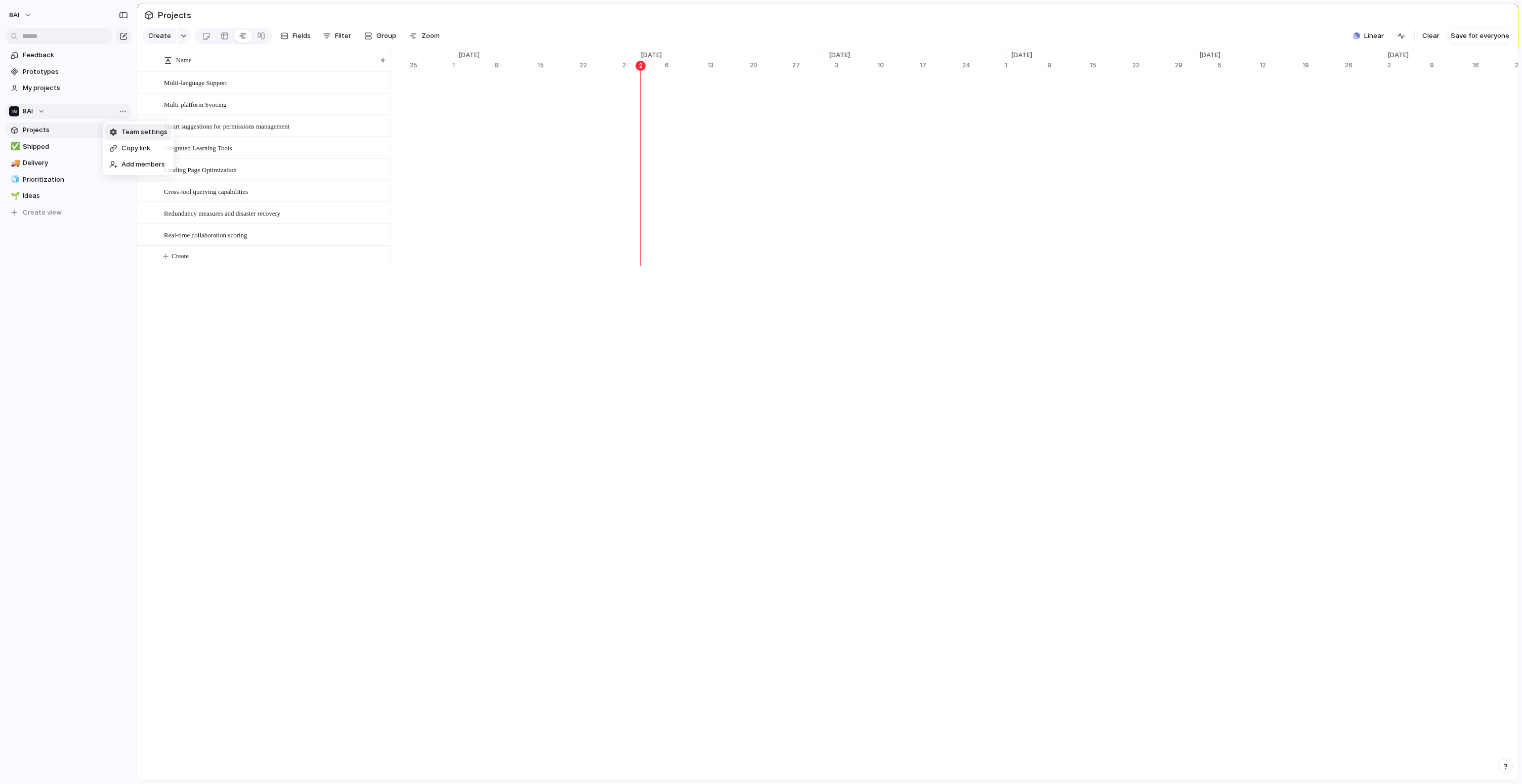
click at [129, 134] on span "Team settings" at bounding box center [145, 132] width 46 height 10
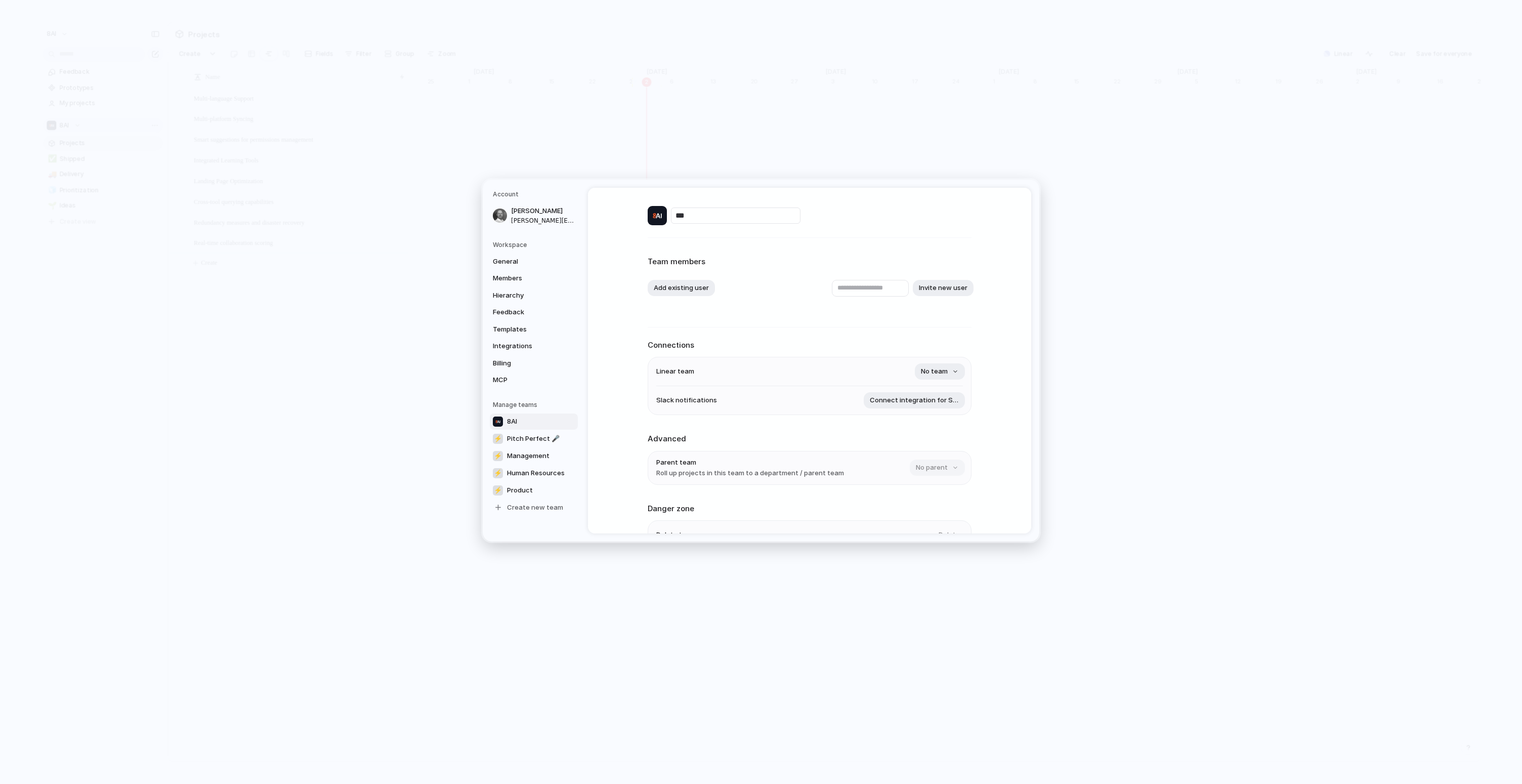
click at [766, 328] on div "*** Team members Add existing user Invite new user Connections Linear team No t…" at bounding box center [809, 391] width 324 height 407
click at [951, 370] on button "No team" at bounding box center [939, 371] width 50 height 16
click at [843, 334] on div "⚡ Pitch Perfect 🎤 ⚡ Management ⚡ Human Resources ⚡ Product" at bounding box center [761, 392] width 1522 height 784
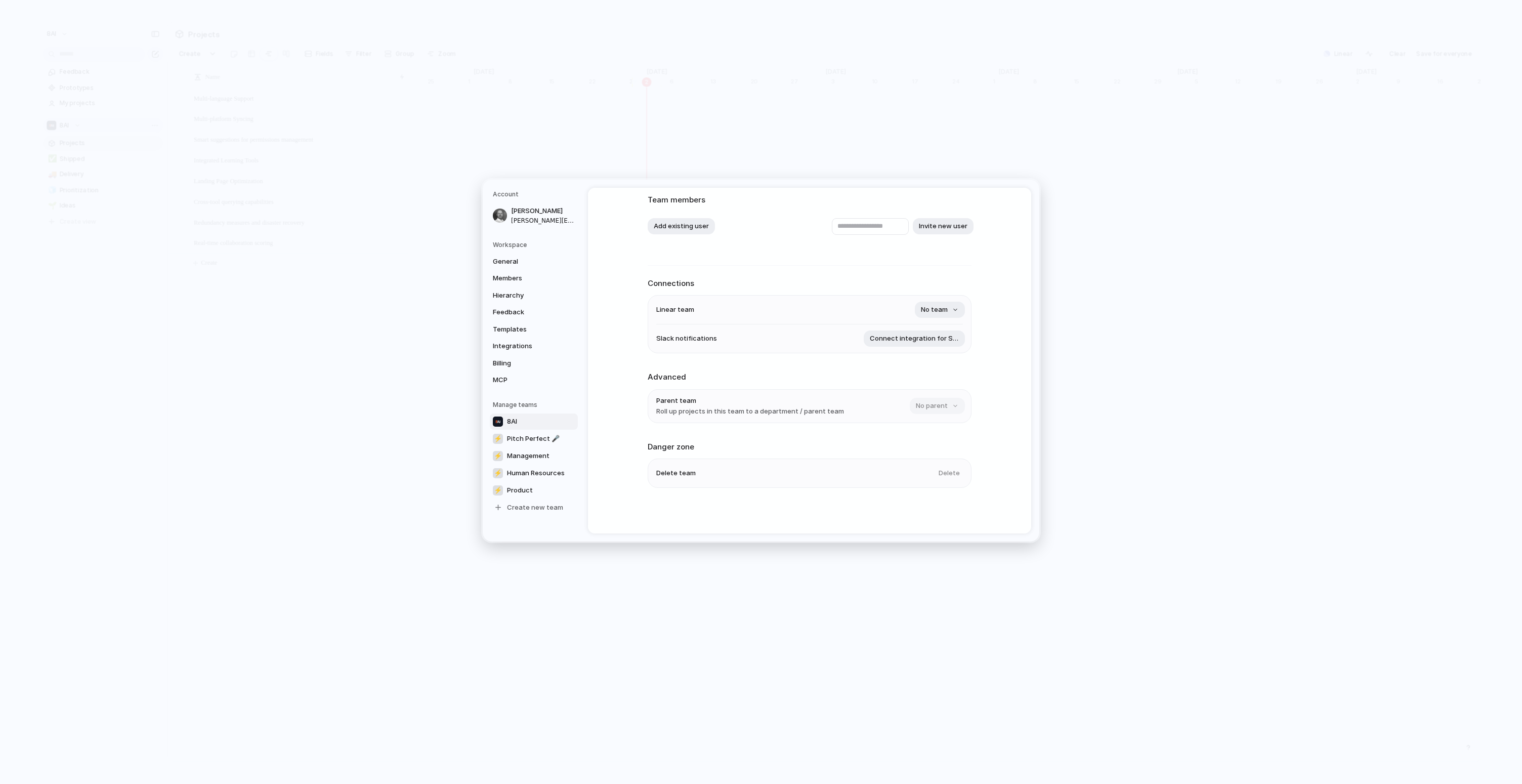
scroll to position [0, 0]
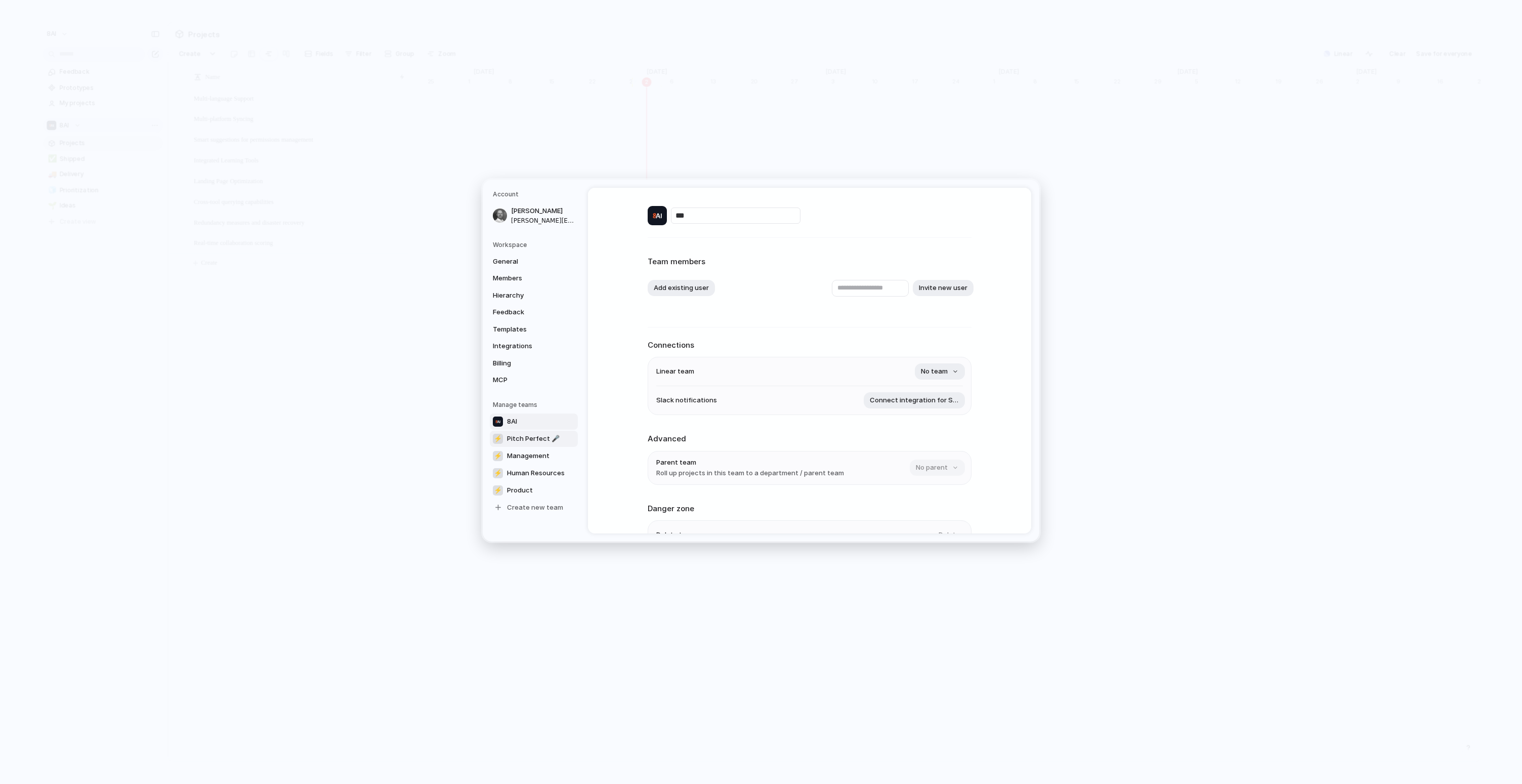
click at [534, 438] on span "Pitch Perfect 🎤" at bounding box center [533, 438] width 53 height 10
click at [512, 367] on span "Billing" at bounding box center [525, 363] width 65 height 10
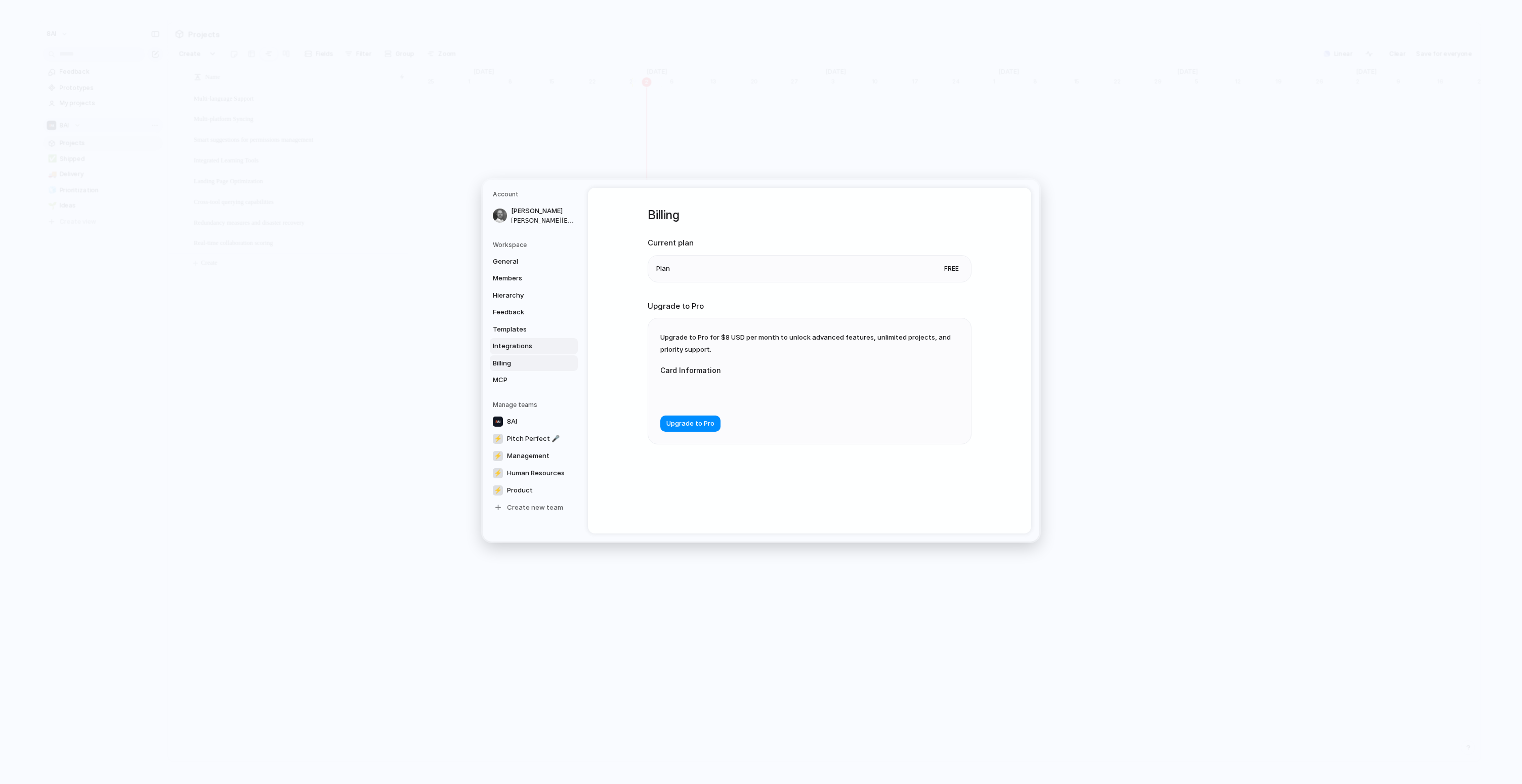
click at [521, 346] on span "Integrations" at bounding box center [525, 346] width 65 height 10
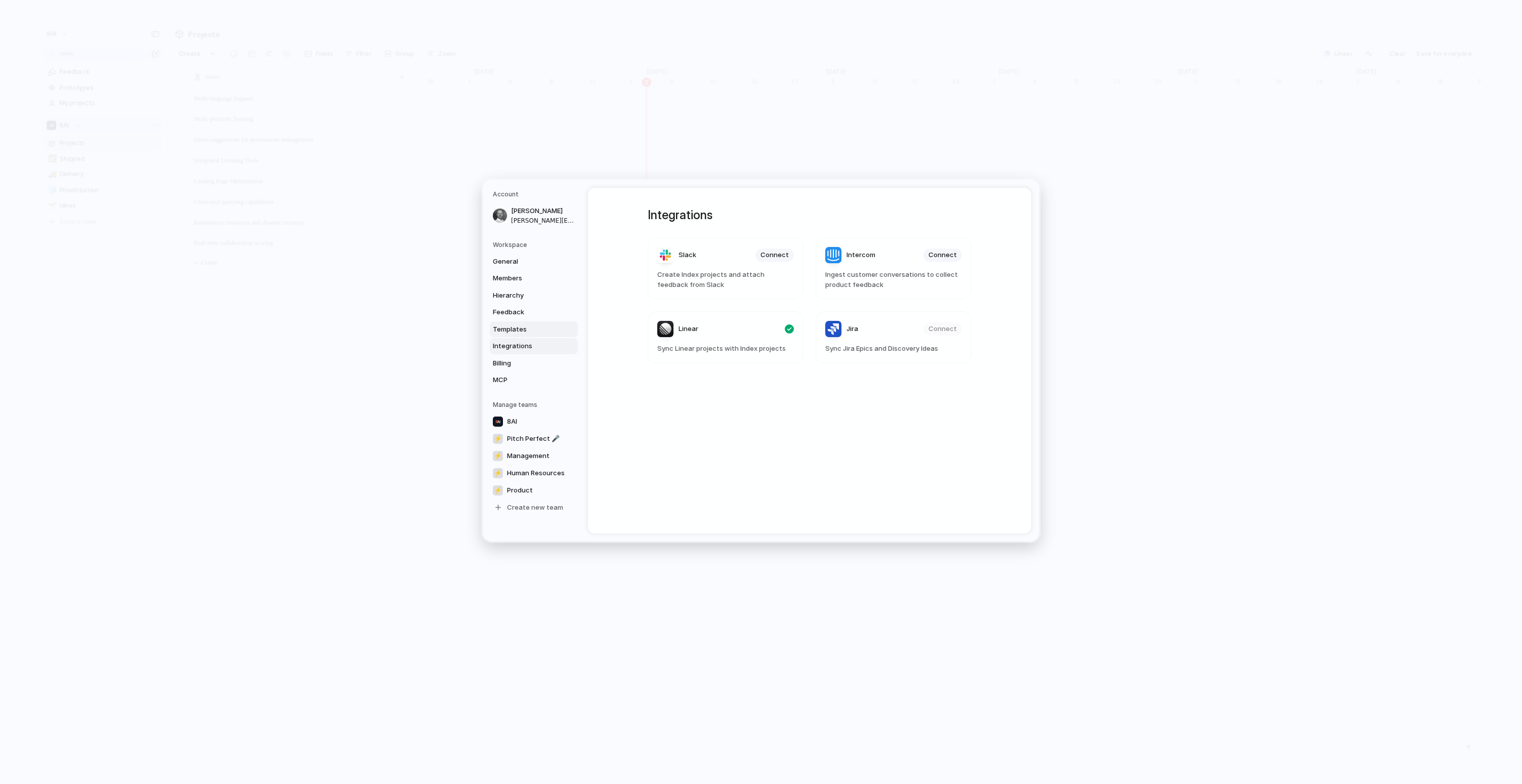
click at [526, 327] on span "Templates" at bounding box center [525, 329] width 65 height 10
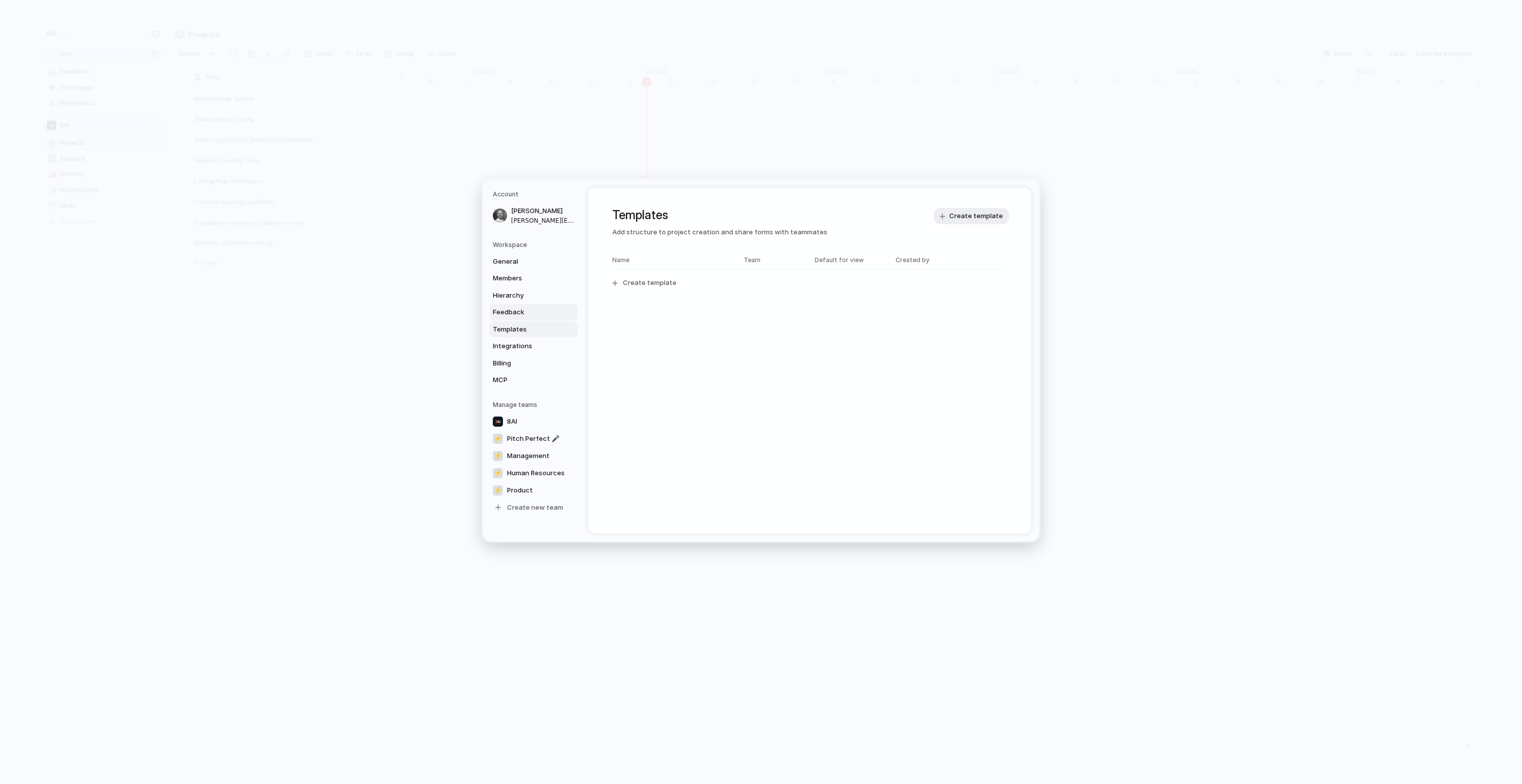
click at [525, 312] on span "Feedback" at bounding box center [525, 312] width 65 height 10
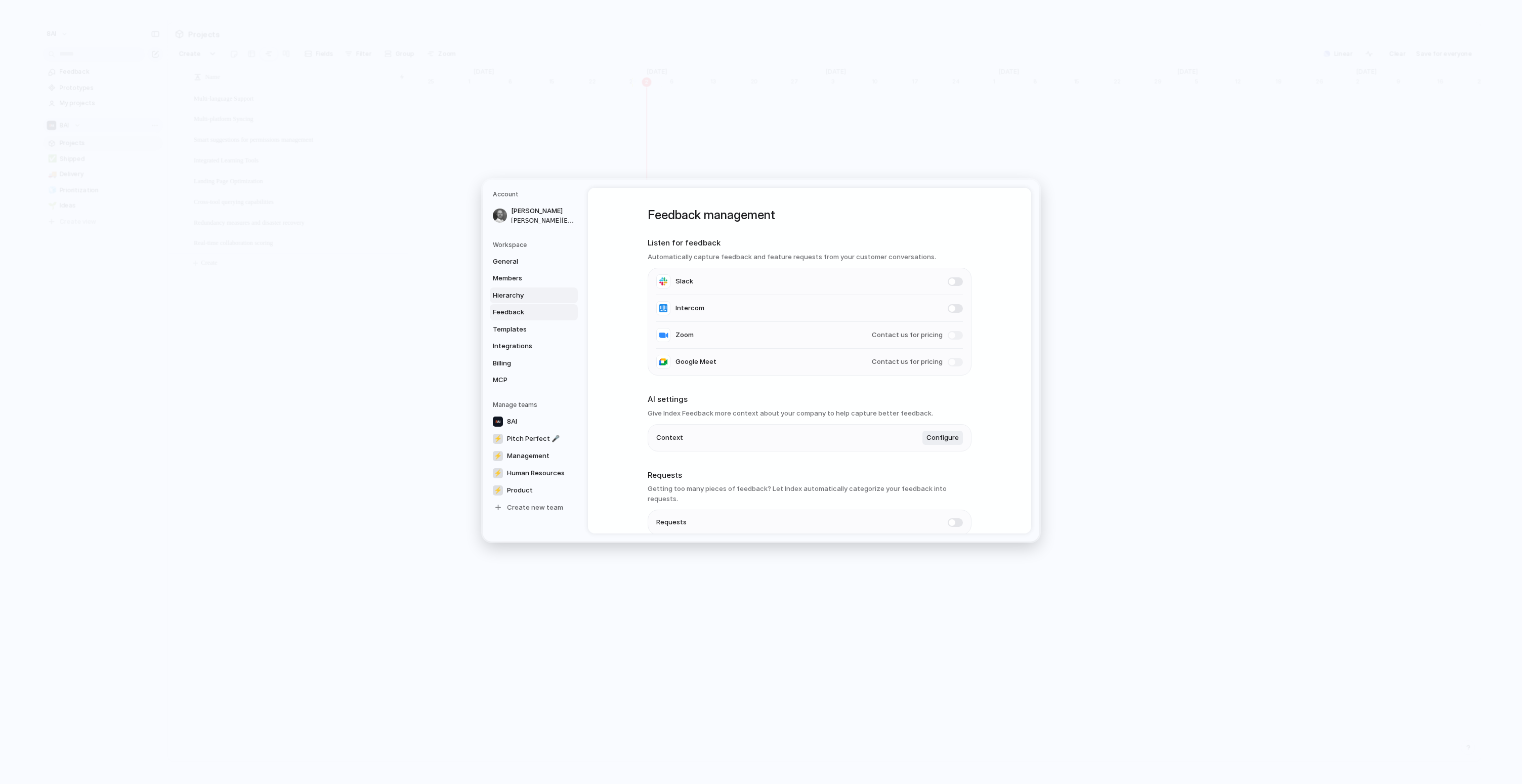
click at [534, 301] on link "Hierarchy" at bounding box center [534, 295] width 88 height 16
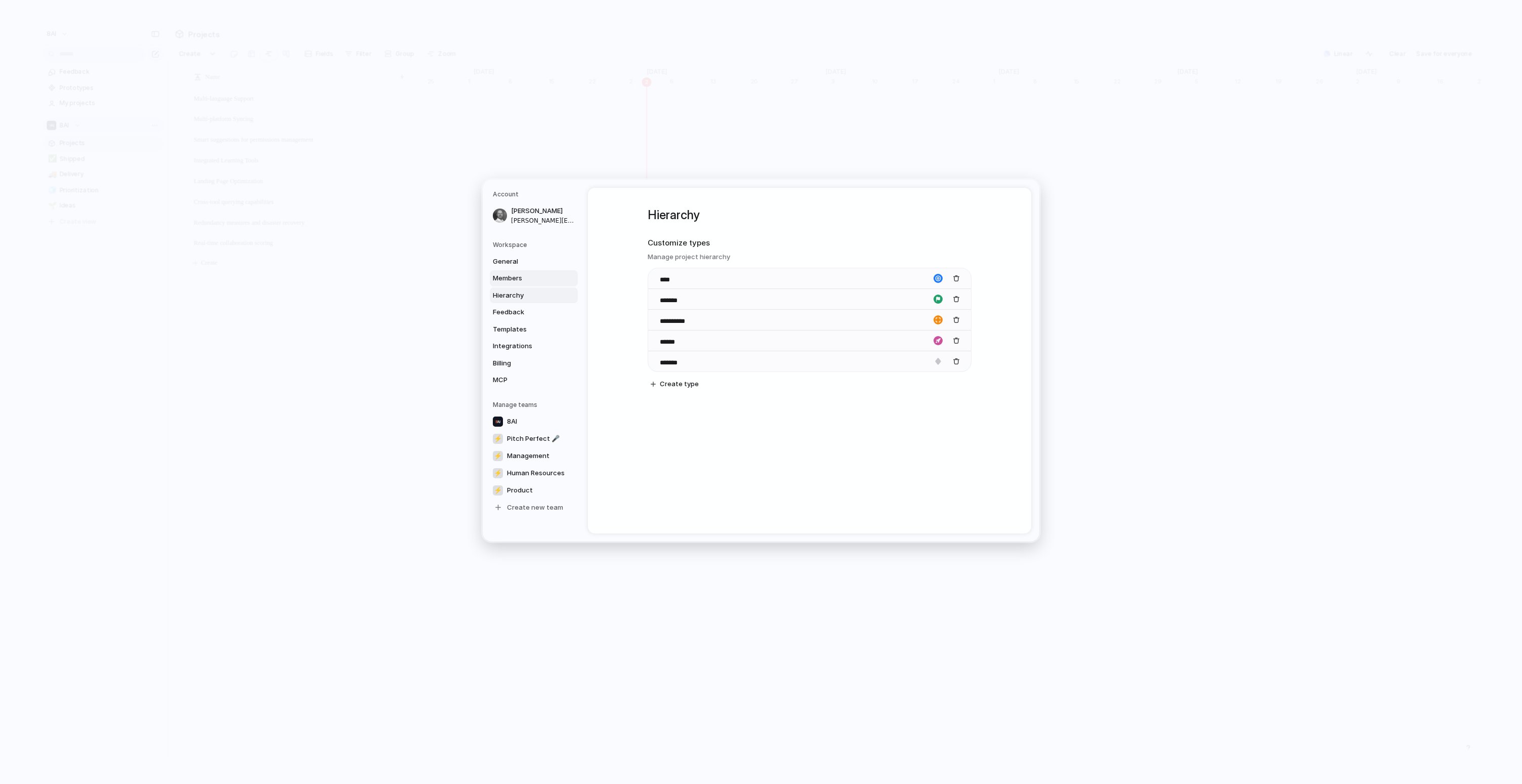
click at [534, 285] on link "Members" at bounding box center [534, 278] width 88 height 16
click at [544, 300] on span "Hierarchy" at bounding box center [525, 295] width 65 height 10
click at [520, 276] on span "Members" at bounding box center [525, 278] width 65 height 10
click at [526, 266] on link "General" at bounding box center [534, 261] width 88 height 16
click at [545, 428] on link "8AI" at bounding box center [534, 421] width 88 height 16
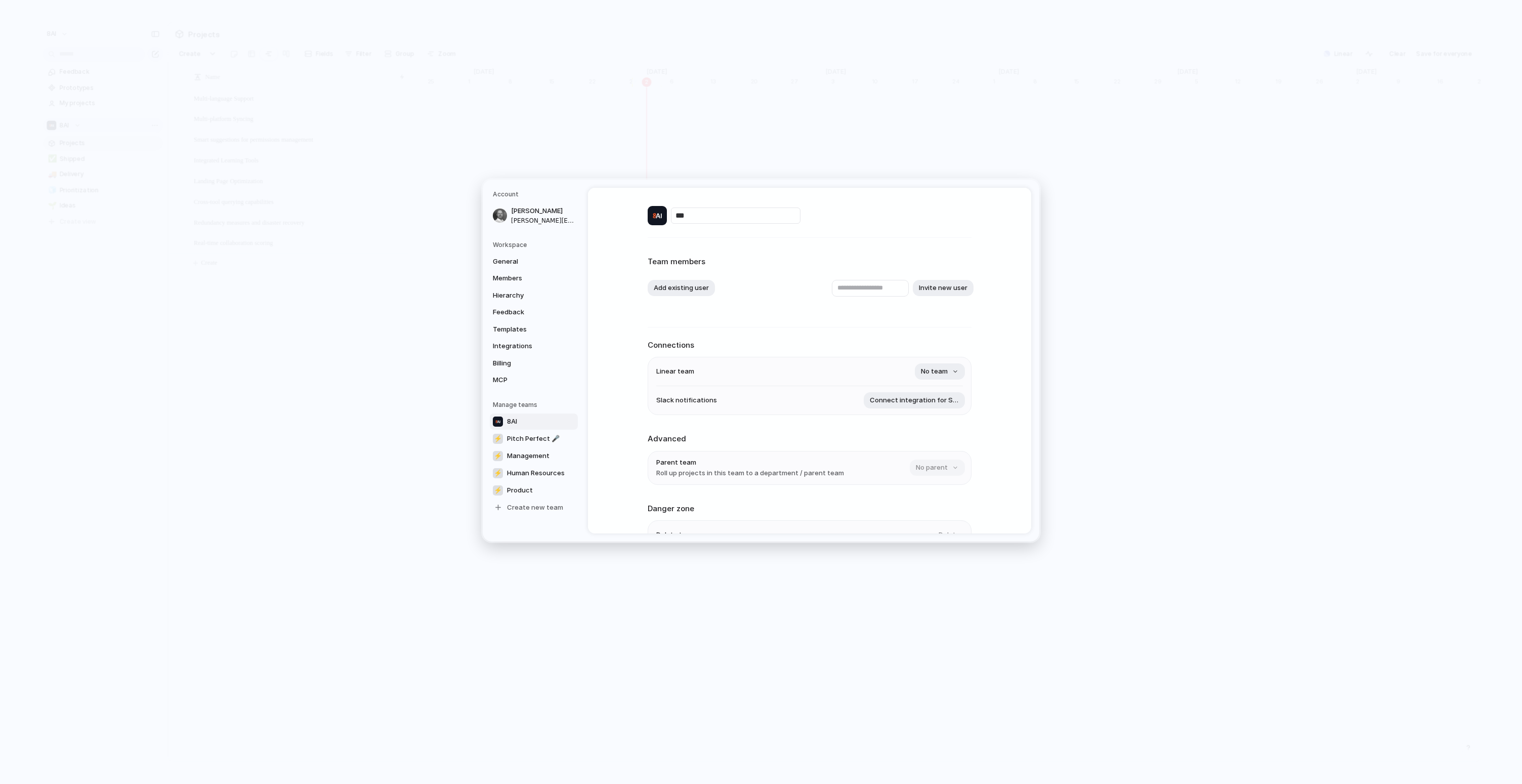
click at [838, 343] on h2 "Connections" at bounding box center [809, 346] width 324 height 12
click at [749, 346] on h2 "Connections" at bounding box center [809, 346] width 324 height 12
click at [531, 276] on span "Members" at bounding box center [525, 278] width 65 height 10
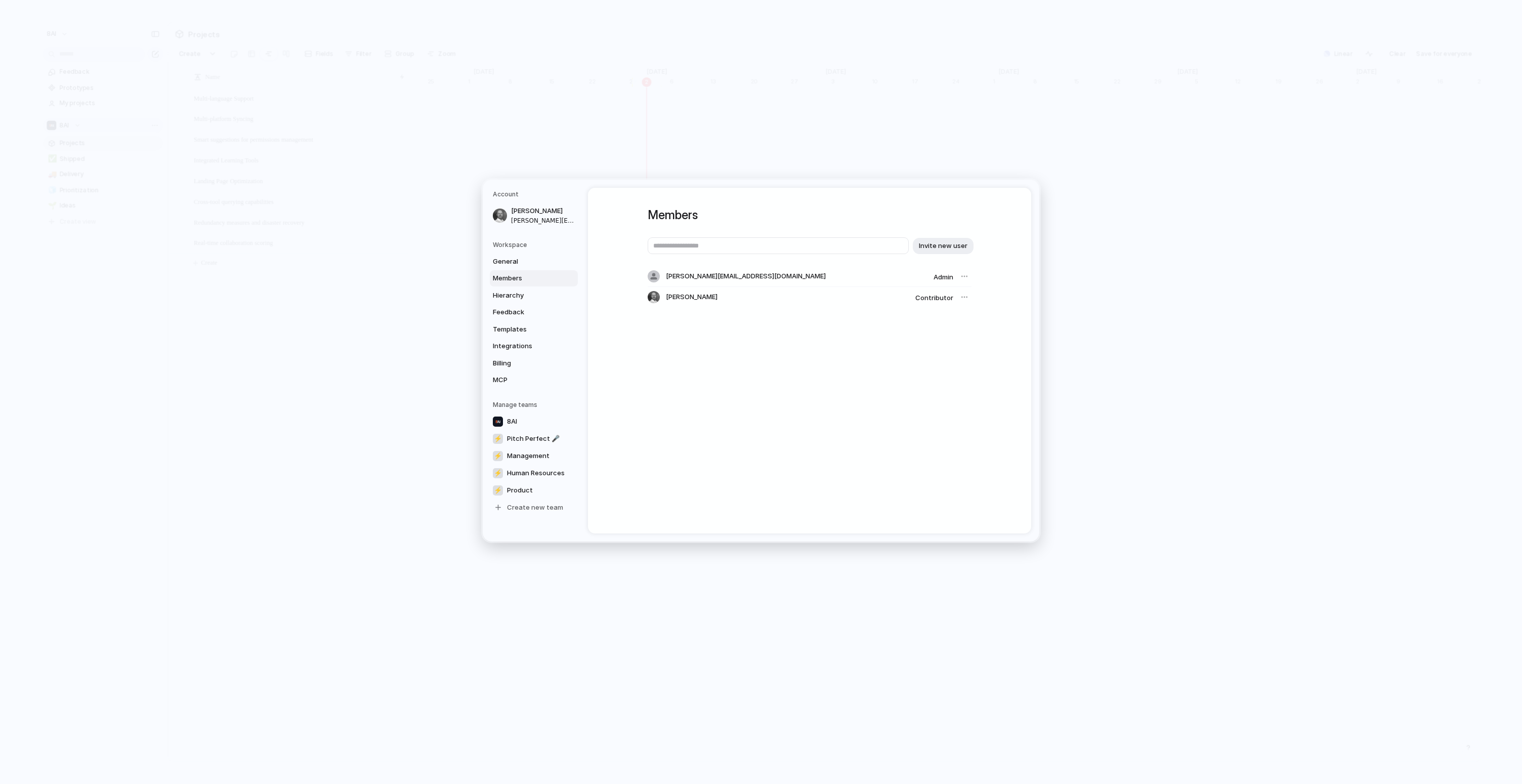
click at [960, 298] on div at bounding box center [964, 297] width 14 height 14
click at [962, 278] on div at bounding box center [964, 276] width 14 height 14
click at [961, 276] on div at bounding box center [964, 276] width 14 height 14
click at [943, 279] on span "Admin" at bounding box center [943, 277] width 19 height 8
click at [934, 300] on span "Contributor" at bounding box center [934, 298] width 38 height 8
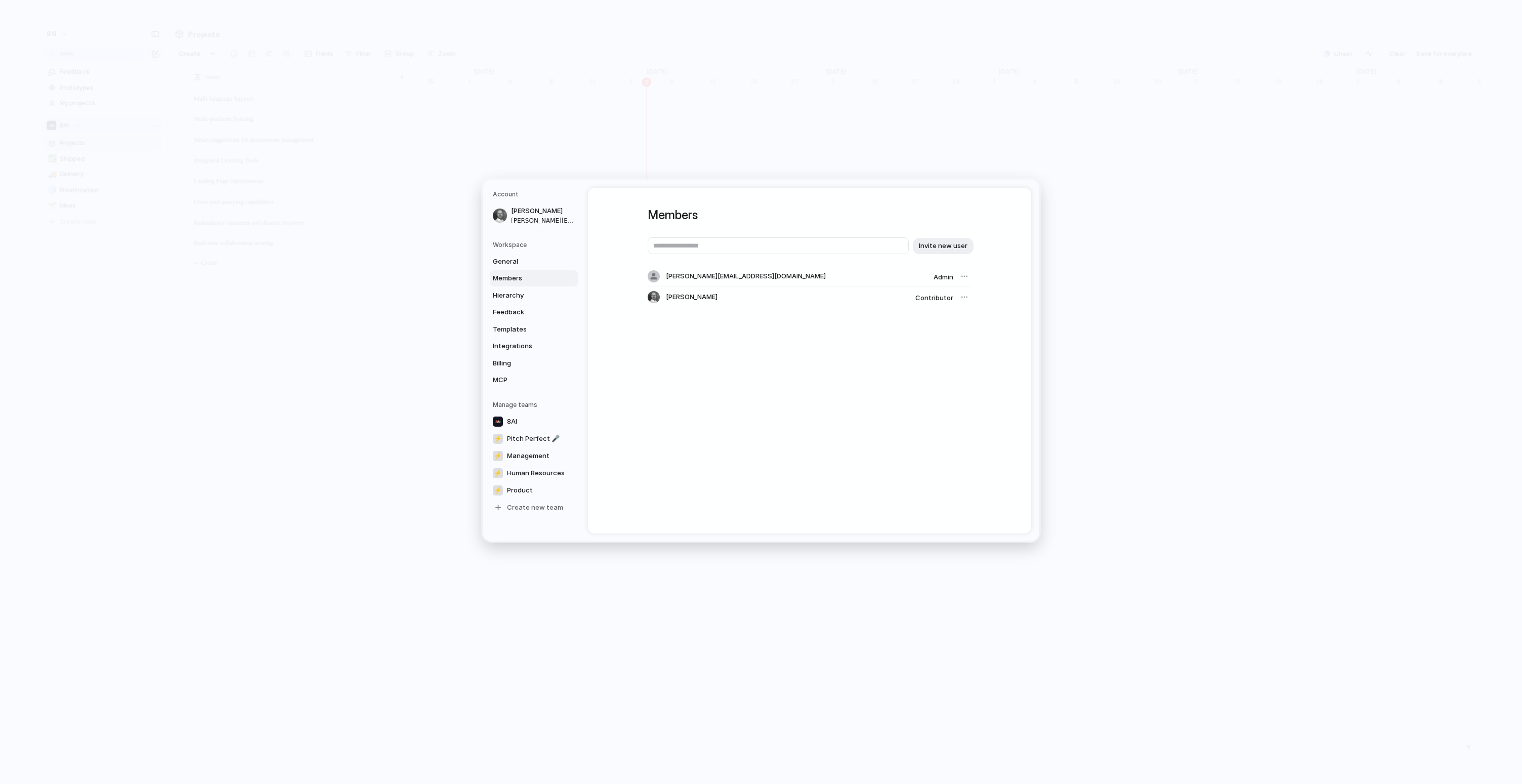
click at [964, 300] on div at bounding box center [964, 297] width 14 height 14
drag, startPoint x: 964, startPoint y: 298, endPoint x: 956, endPoint y: 315, distance: 18.8
click at [966, 300] on div at bounding box center [964, 297] width 14 height 14
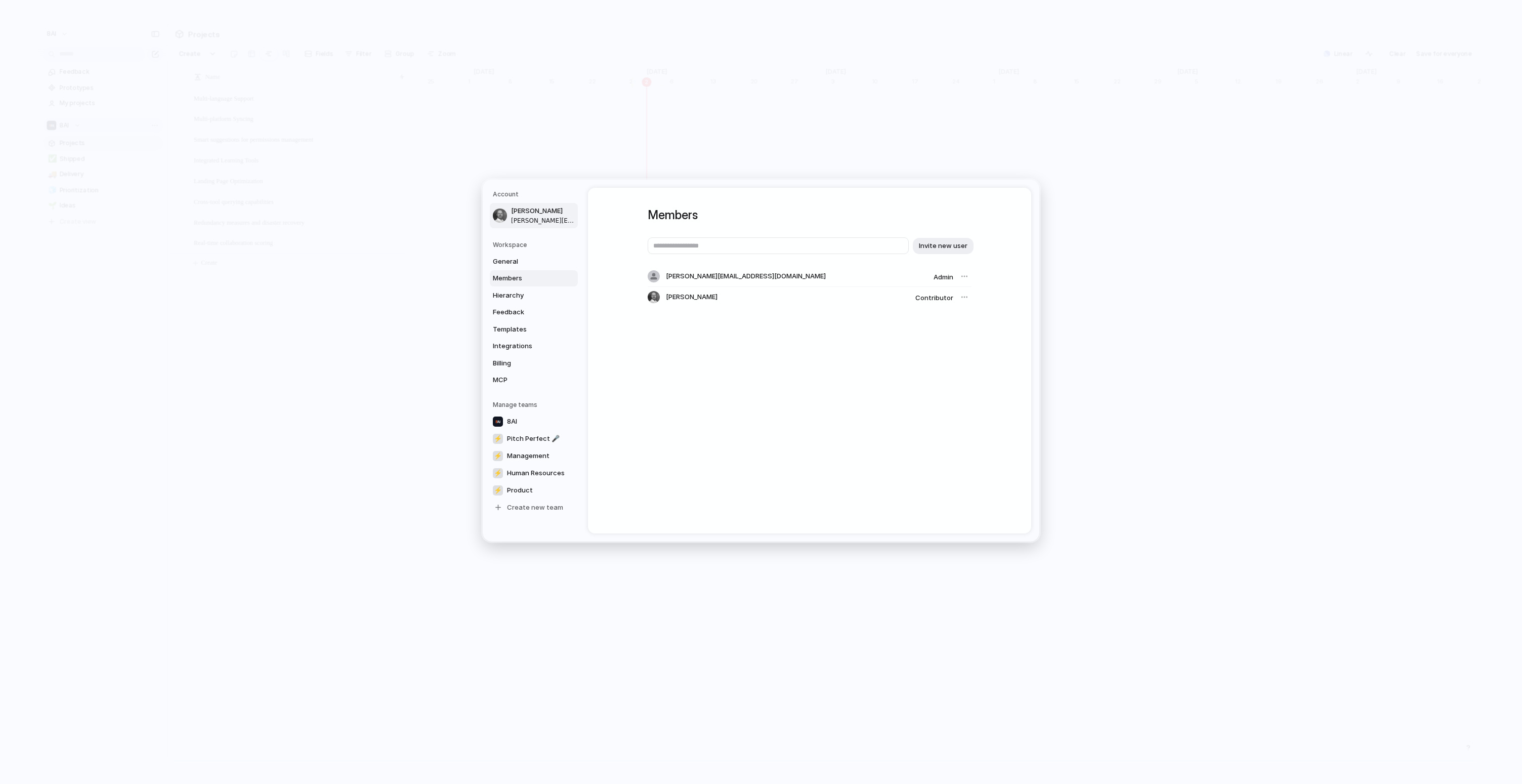
click at [525, 210] on span "[PERSON_NAME]" at bounding box center [544, 211] width 65 height 10
click at [795, 419] on div "Account General Profile picture Full name [PERSON_NAME] Email [PERSON_NAME][EMA…" at bounding box center [809, 360] width 443 height 346
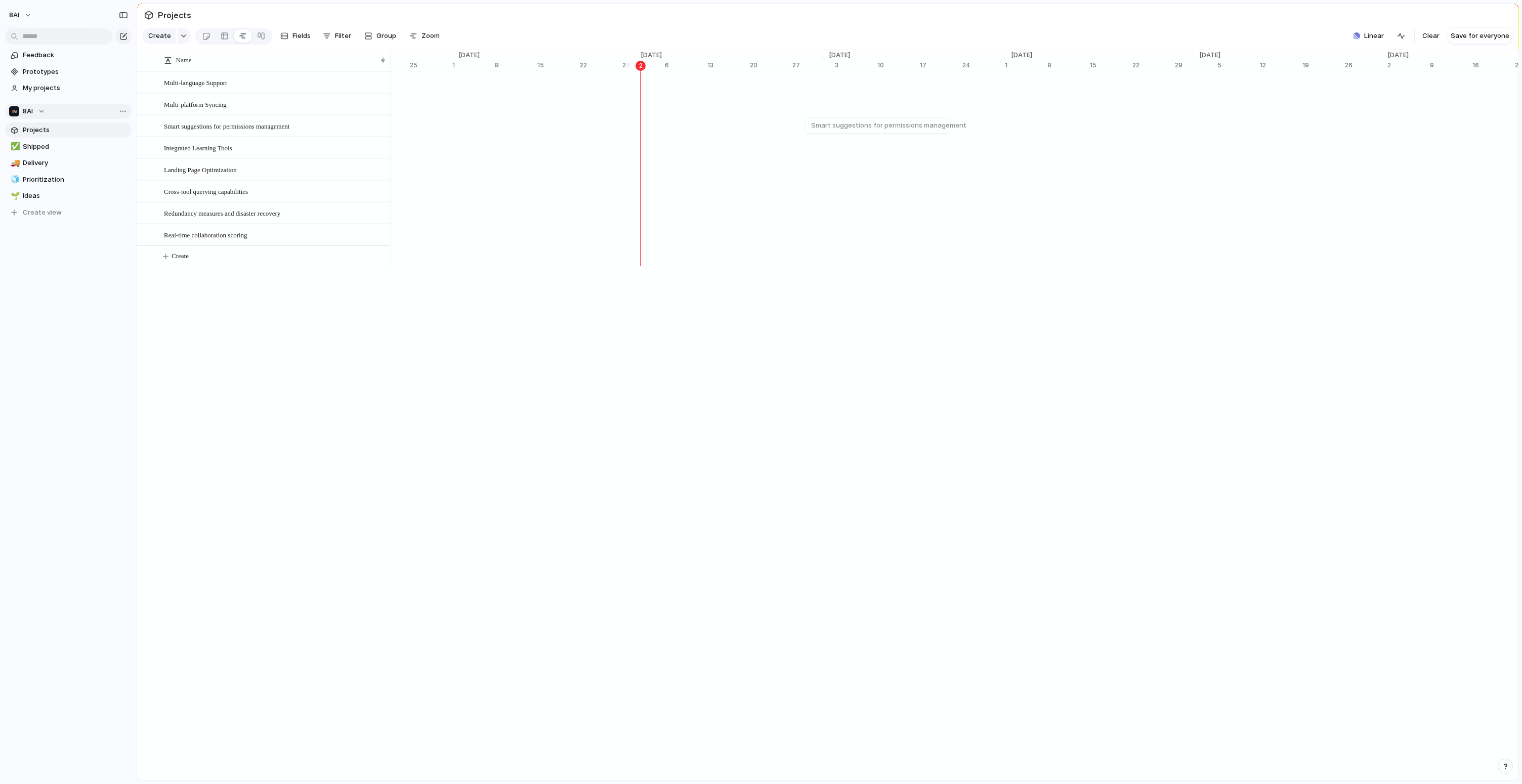
scroll to position [0, 6411]
click at [61, 140] on link "✅ Shipped" at bounding box center [69, 147] width 126 height 15
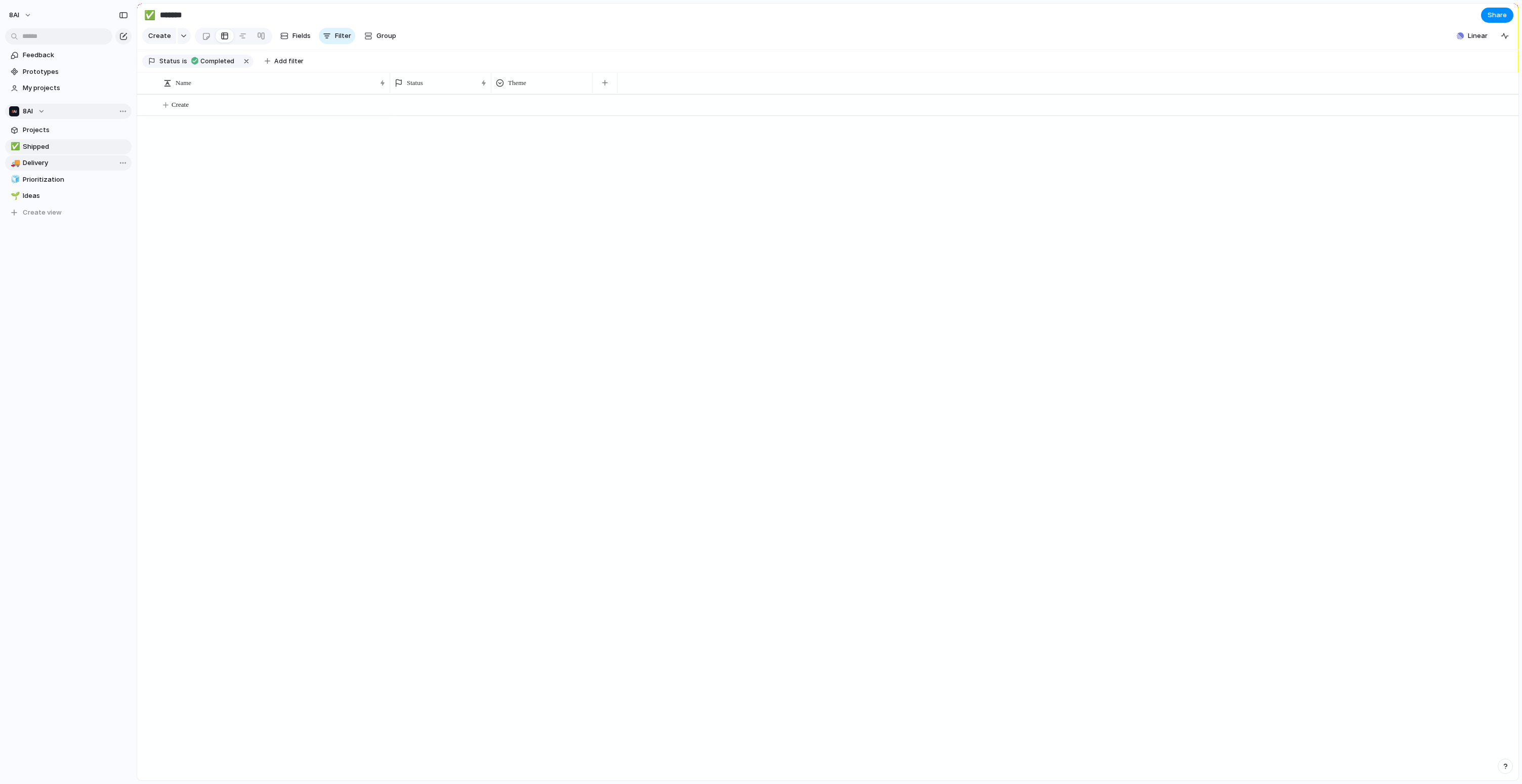
click at [70, 161] on span "Delivery" at bounding box center [76, 162] width 105 height 10
click at [67, 180] on span "Prioritization" at bounding box center [76, 179] width 105 height 10
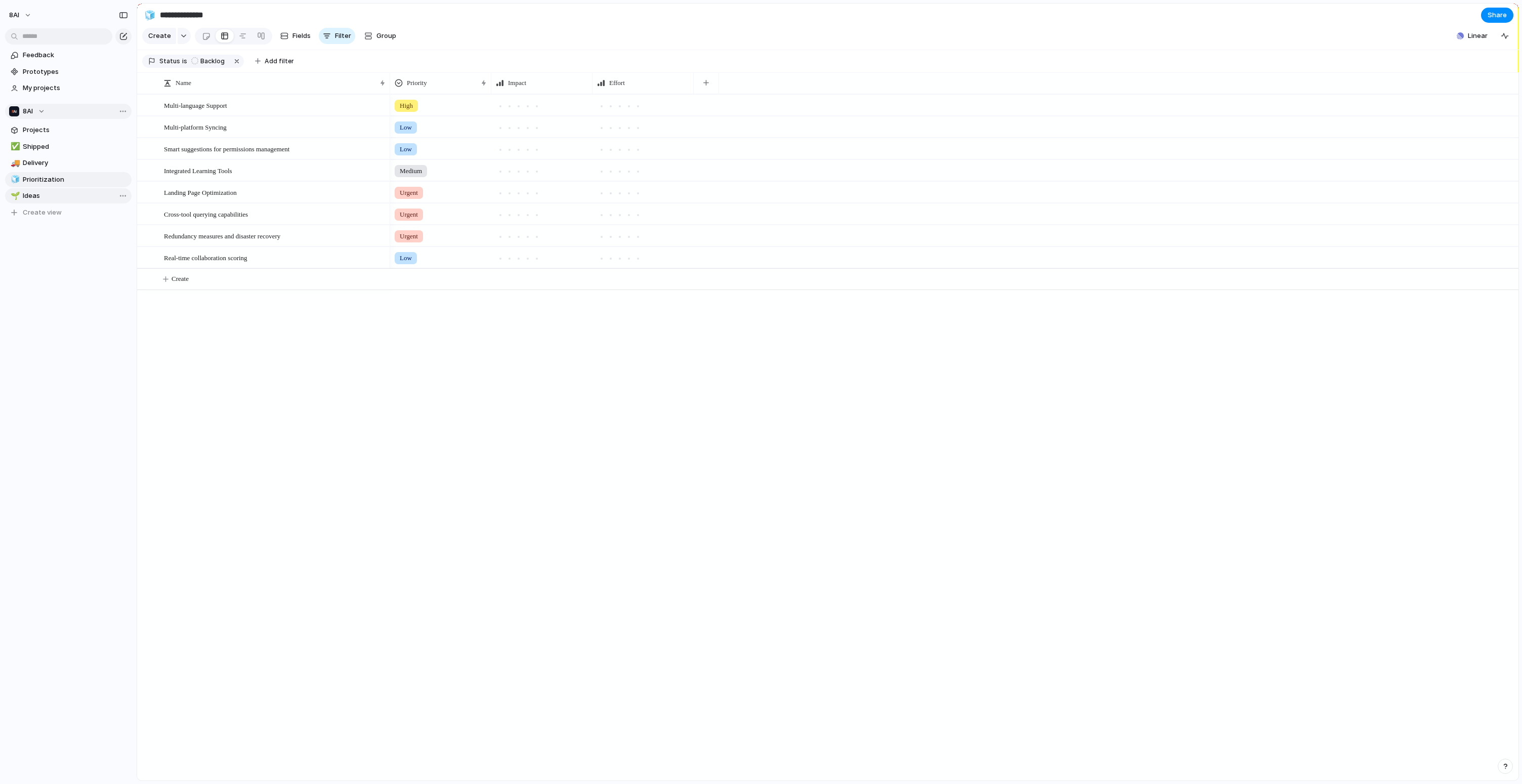
click at [60, 199] on span "Ideas" at bounding box center [76, 196] width 105 height 10
type input "*****"
click at [46, 108] on button "8AI" at bounding box center [69, 112] width 126 height 15
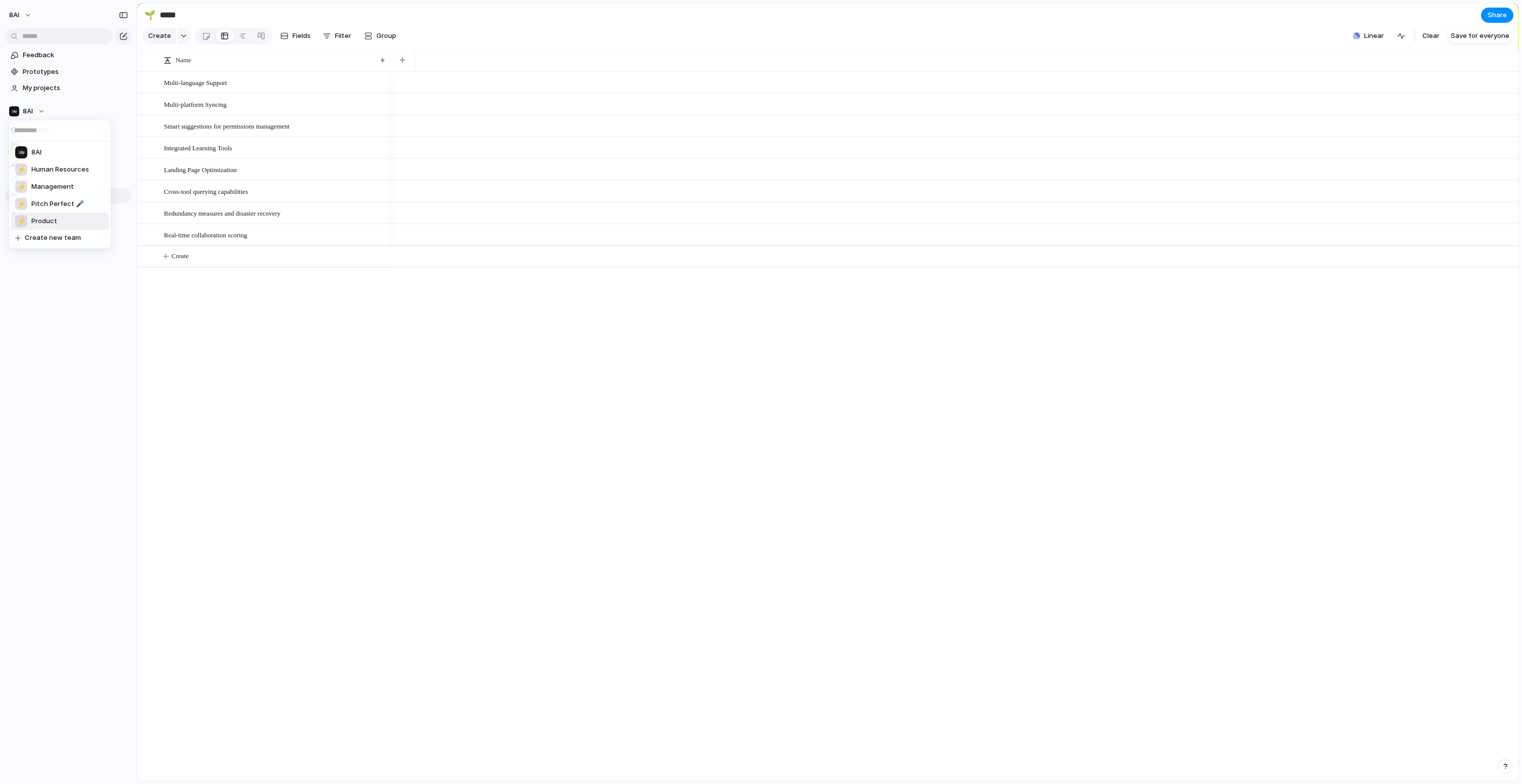
click at [58, 217] on li "⚡ Product" at bounding box center [60, 221] width 97 height 17
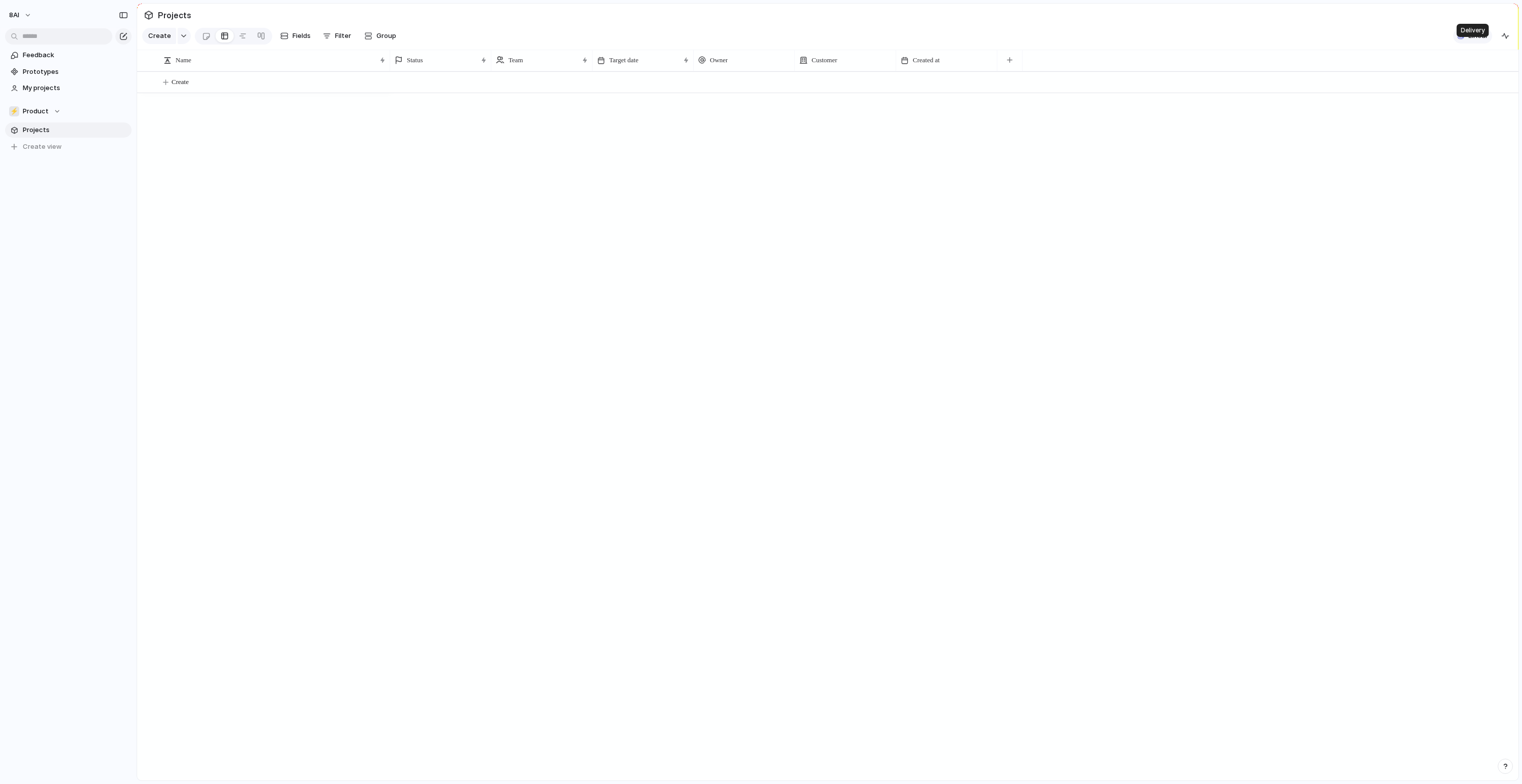
click at [1476, 41] on span "Linear" at bounding box center [1478, 35] width 19 height 10
click at [1297, 167] on div at bounding box center [1296, 166] width 8 height 9
click at [1443, 186] on span "Add" at bounding box center [1449, 188] width 12 height 10
click at [377, 212] on div "Projects 3 Add all Feel vNext - Mobile App Add Sensorium v2.0 - Mobile App Add …" at bounding box center [761, 392] width 1522 height 784
click at [208, 44] on div at bounding box center [206, 36] width 9 height 17
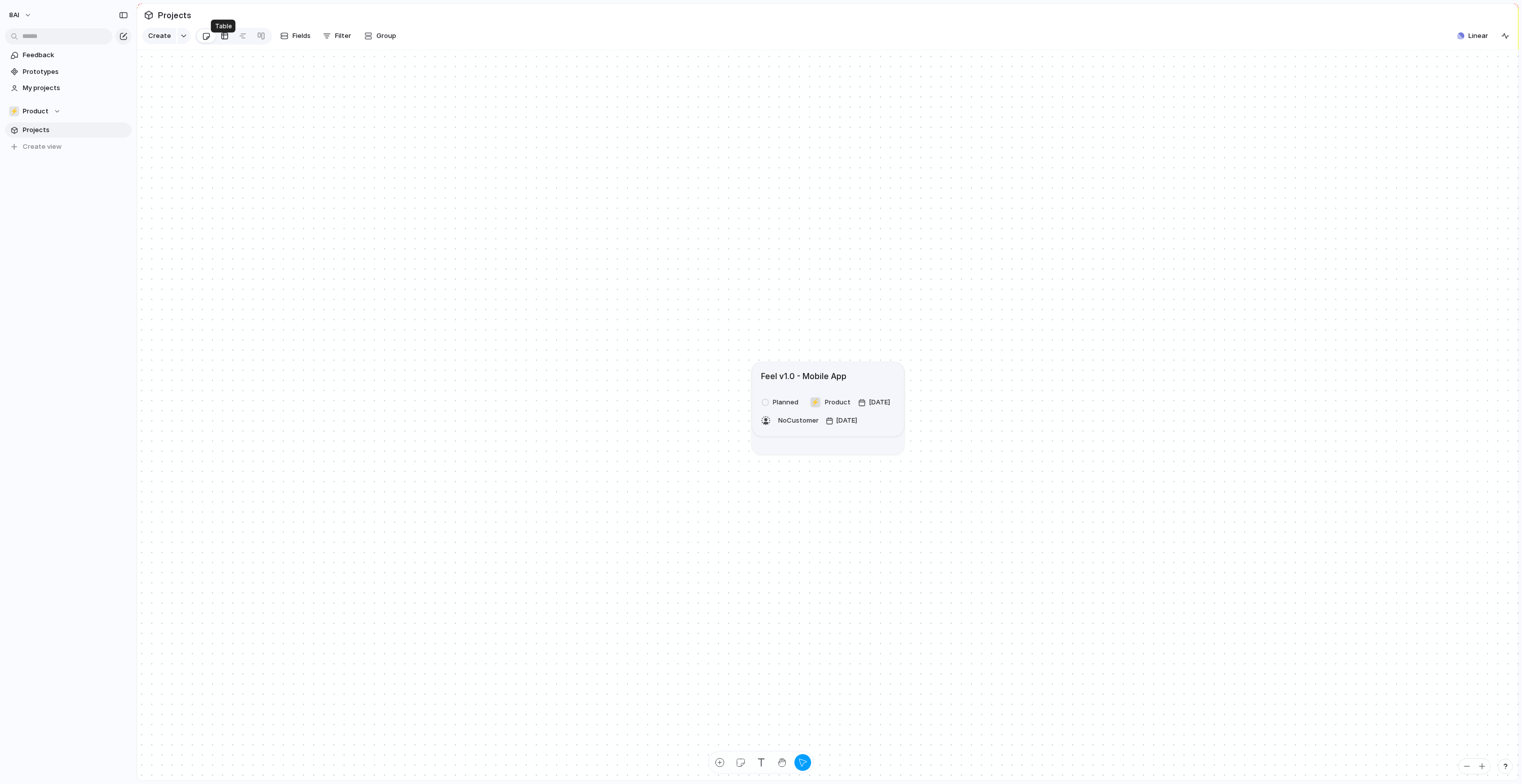
click at [222, 44] on div at bounding box center [225, 35] width 8 height 16
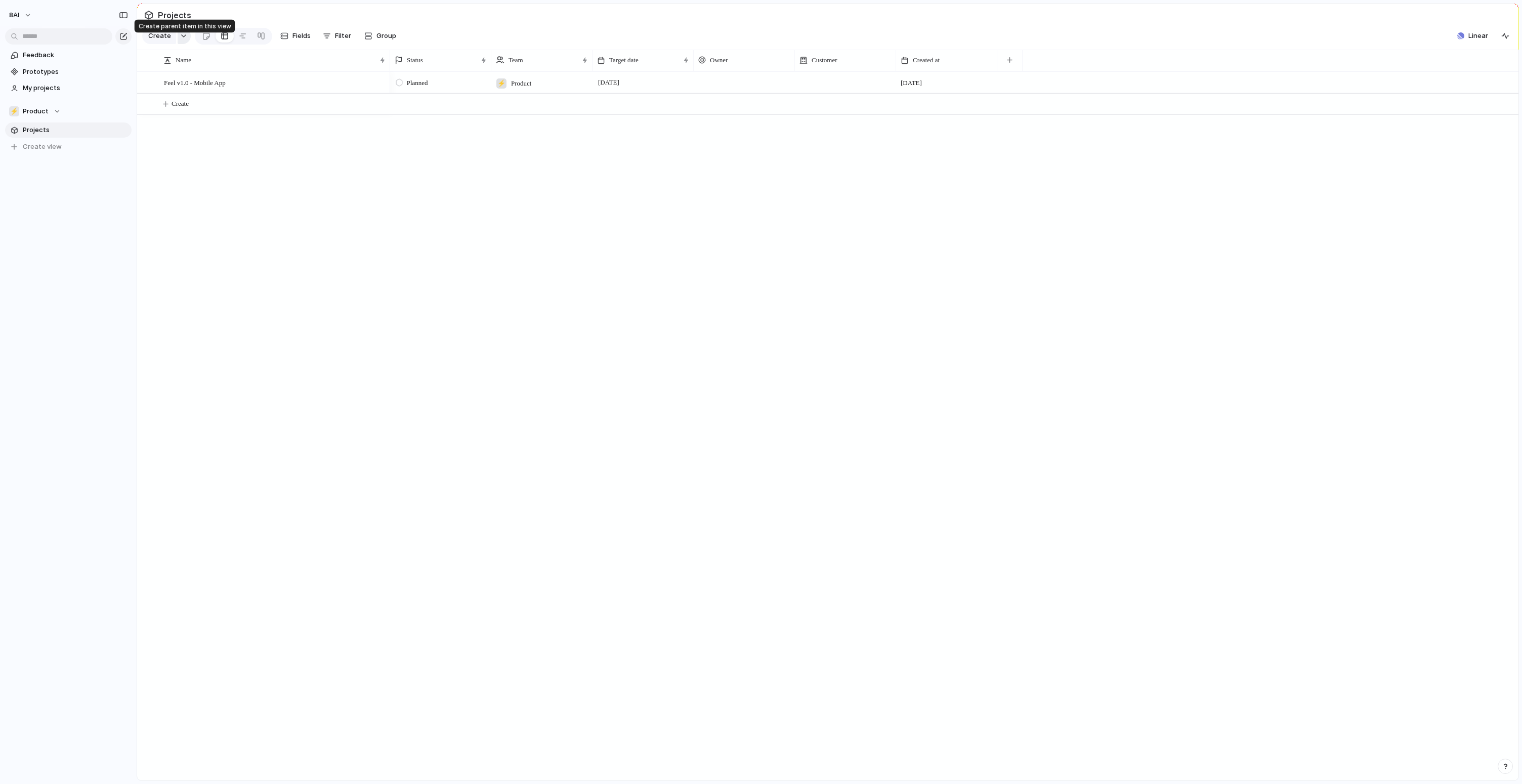
click at [187, 44] on button "button" at bounding box center [184, 35] width 13 height 16
click at [185, 44] on div "Goal Program Initiative Launch Project Customize" at bounding box center [761, 392] width 1522 height 784
click at [185, 38] on div "button" at bounding box center [184, 35] width 7 height 4
click at [185, 44] on div "Goal Program Initiative Launch Project Customize" at bounding box center [761, 392] width 1522 height 784
click at [233, 156] on div "Team settings Copy link Add members" at bounding box center [761, 392] width 1522 height 784
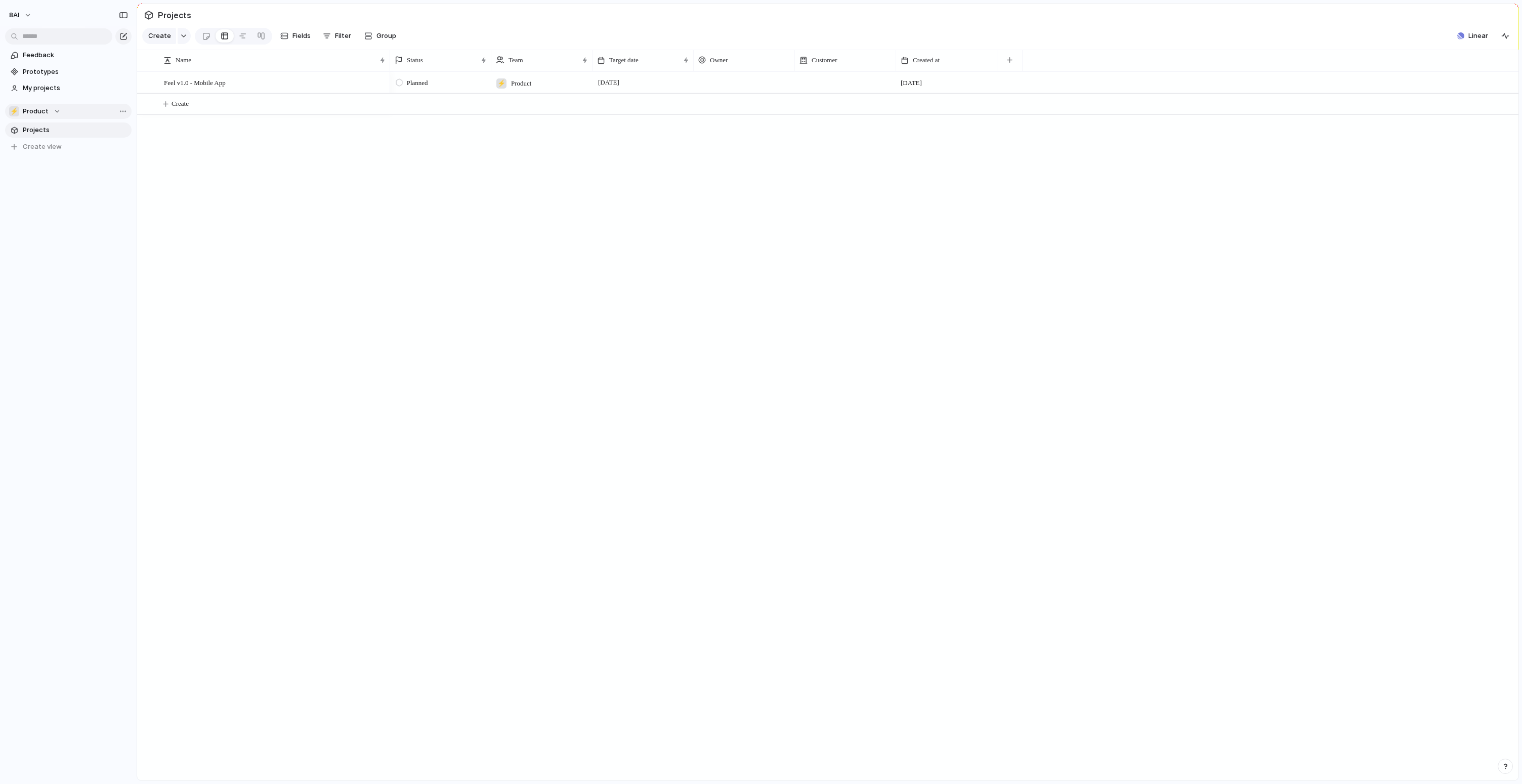
click at [52, 112] on div "⚡ Product" at bounding box center [34, 111] width 51 height 10
click at [40, 152] on span "8AI" at bounding box center [36, 152] width 10 height 10
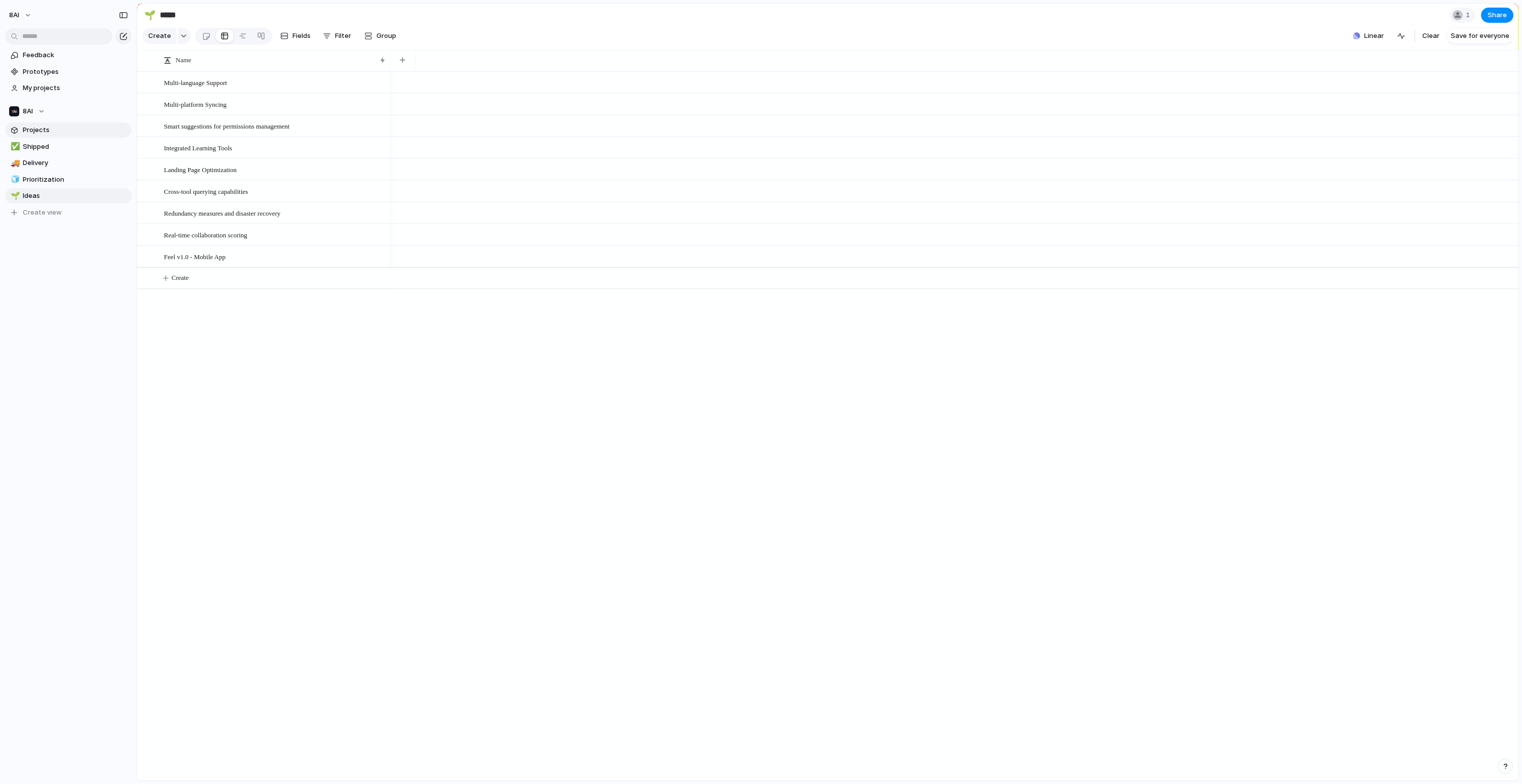
click at [32, 129] on span "Projects" at bounding box center [76, 130] width 105 height 10
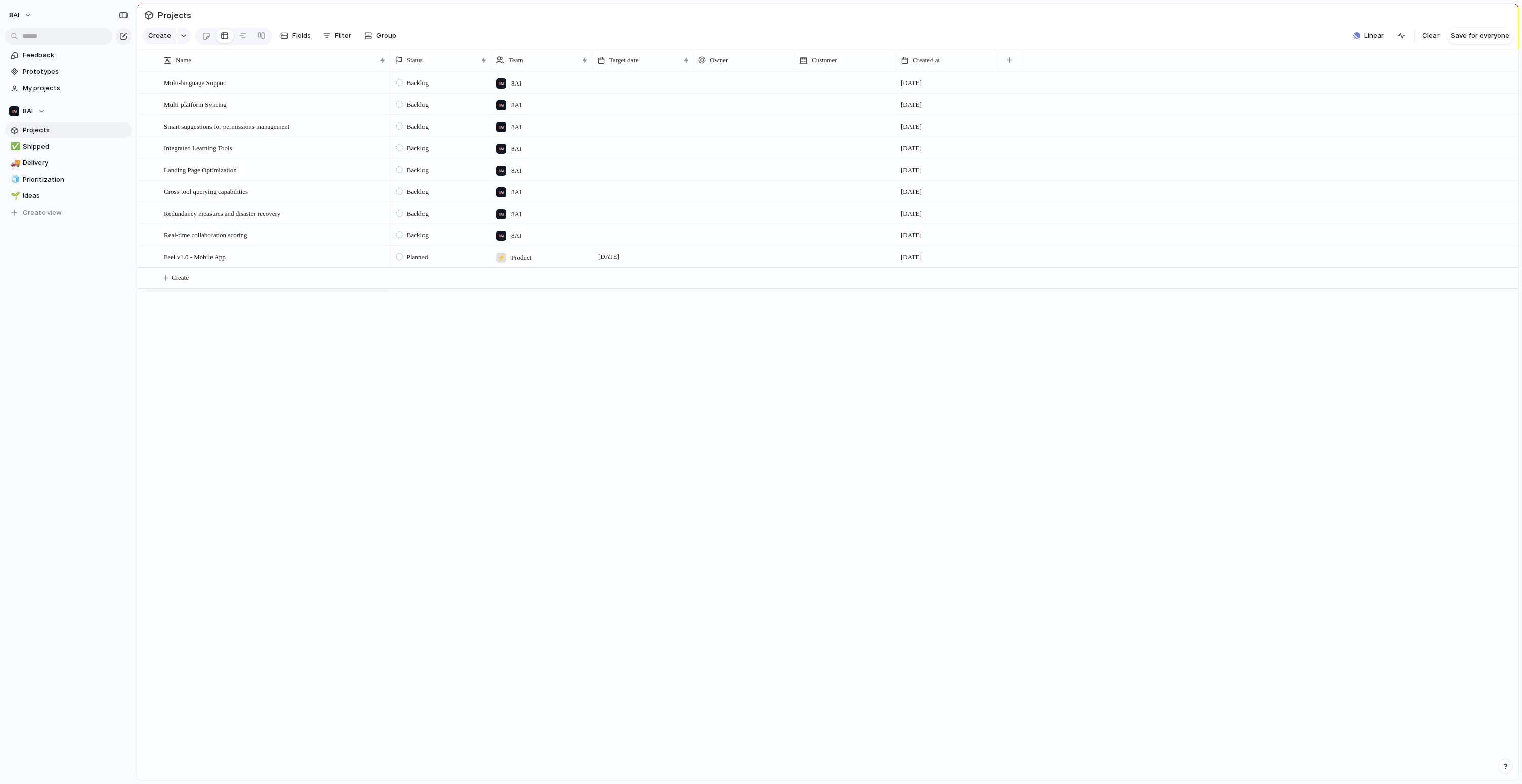
click at [355, 415] on div "Multi-language Support Multi-platform Syncing Smart suggestions for permissions…" at bounding box center [828, 426] width 1381 height 709
click at [288, 266] on div "Feel v1.0 - Mobile App" at bounding box center [275, 256] width 223 height 21
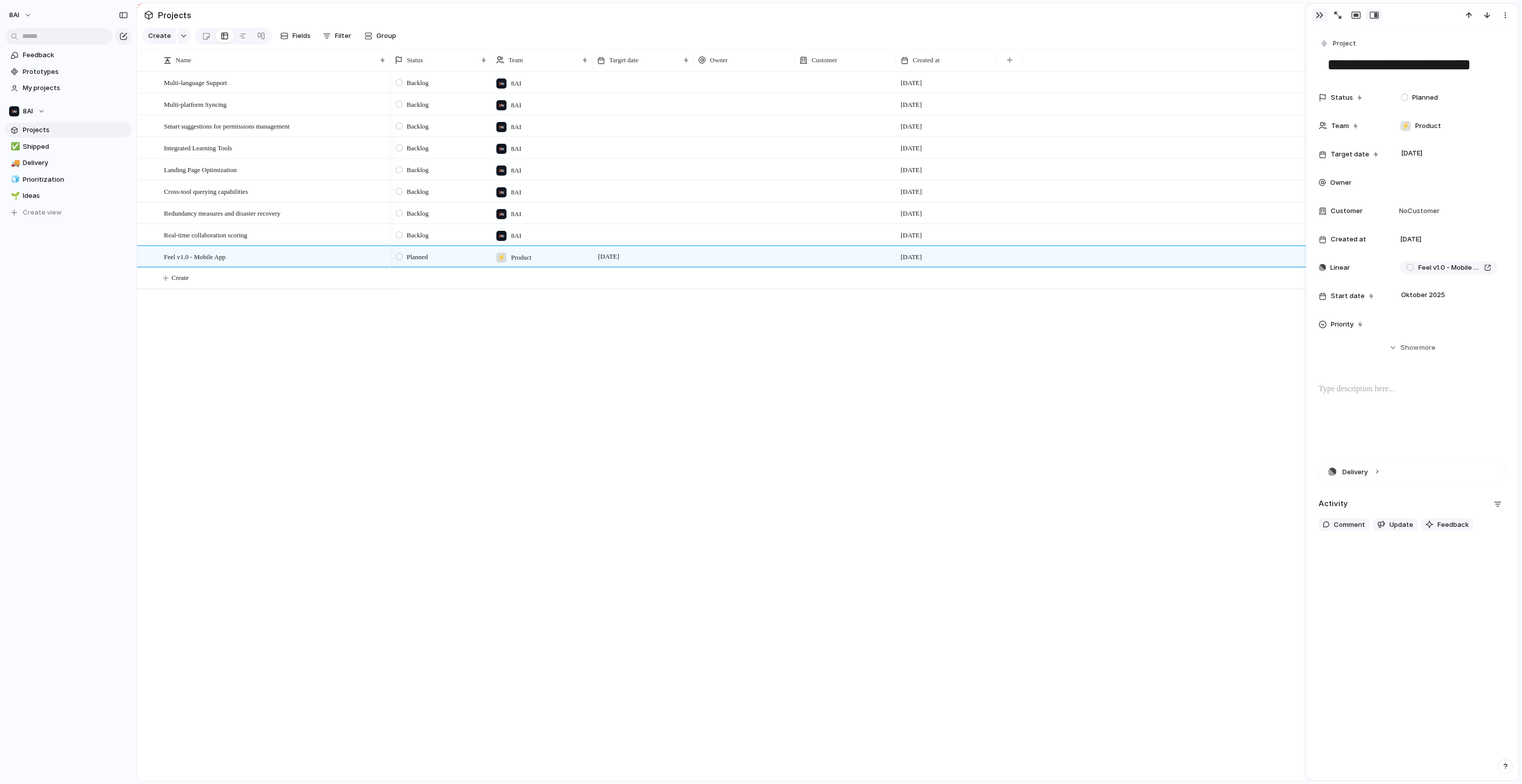
click at [1318, 19] on div "button" at bounding box center [1320, 15] width 8 height 8
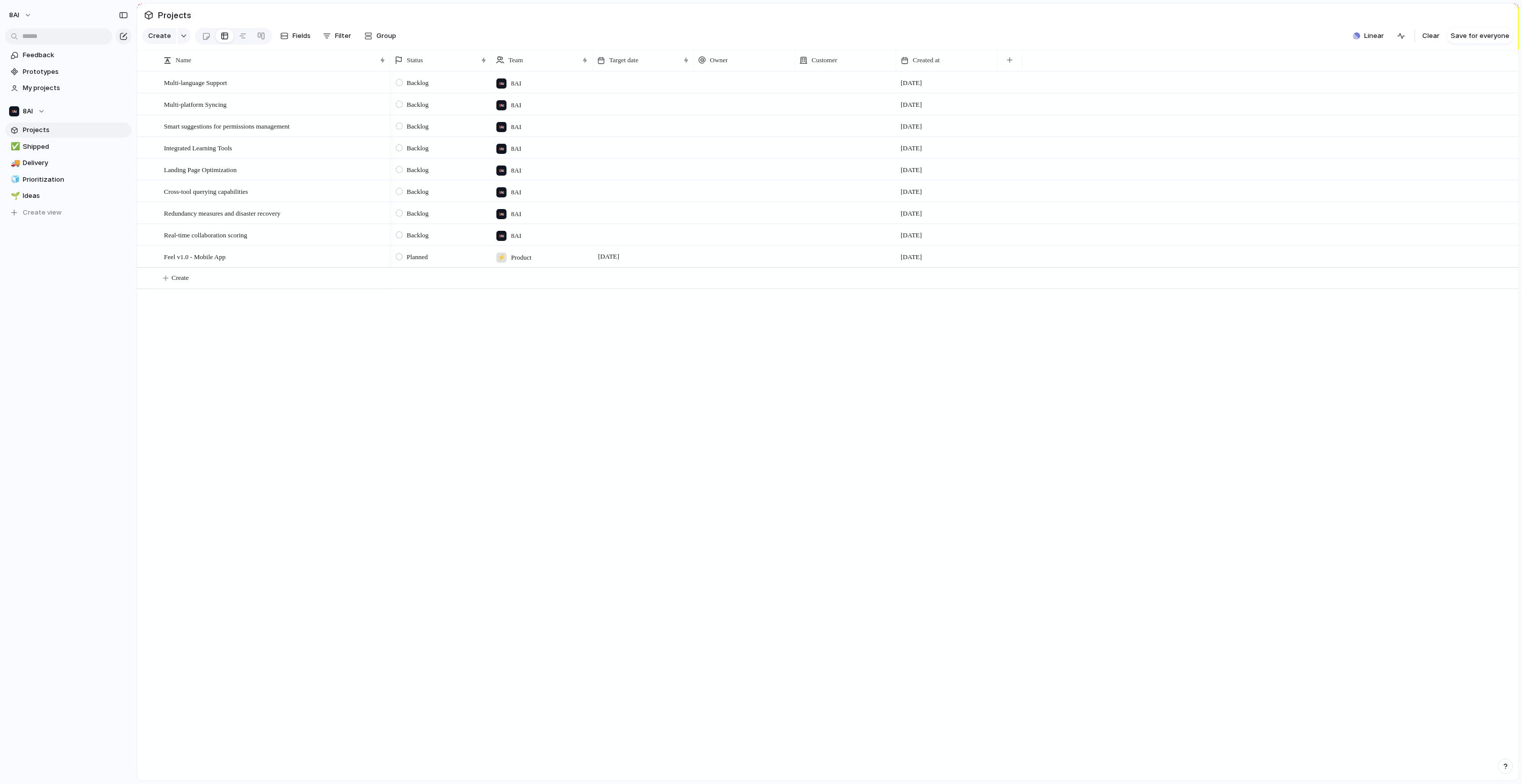
click at [1153, 402] on div "Backlog 8AI [DATE] Backlog 8AI [DATE] Backlog 8AI [DATE] Backlog 8AI [DATE] Bac…" at bounding box center [954, 426] width 1129 height 709
click at [502, 496] on div "Backlog 8AI [DATE] Backlog 8AI [DATE] Backlog 8AI [DATE] Backlog 8AI [DATE] Bac…" at bounding box center [954, 426] width 1129 height 709
click at [240, 42] on div at bounding box center [243, 35] width 8 height 16
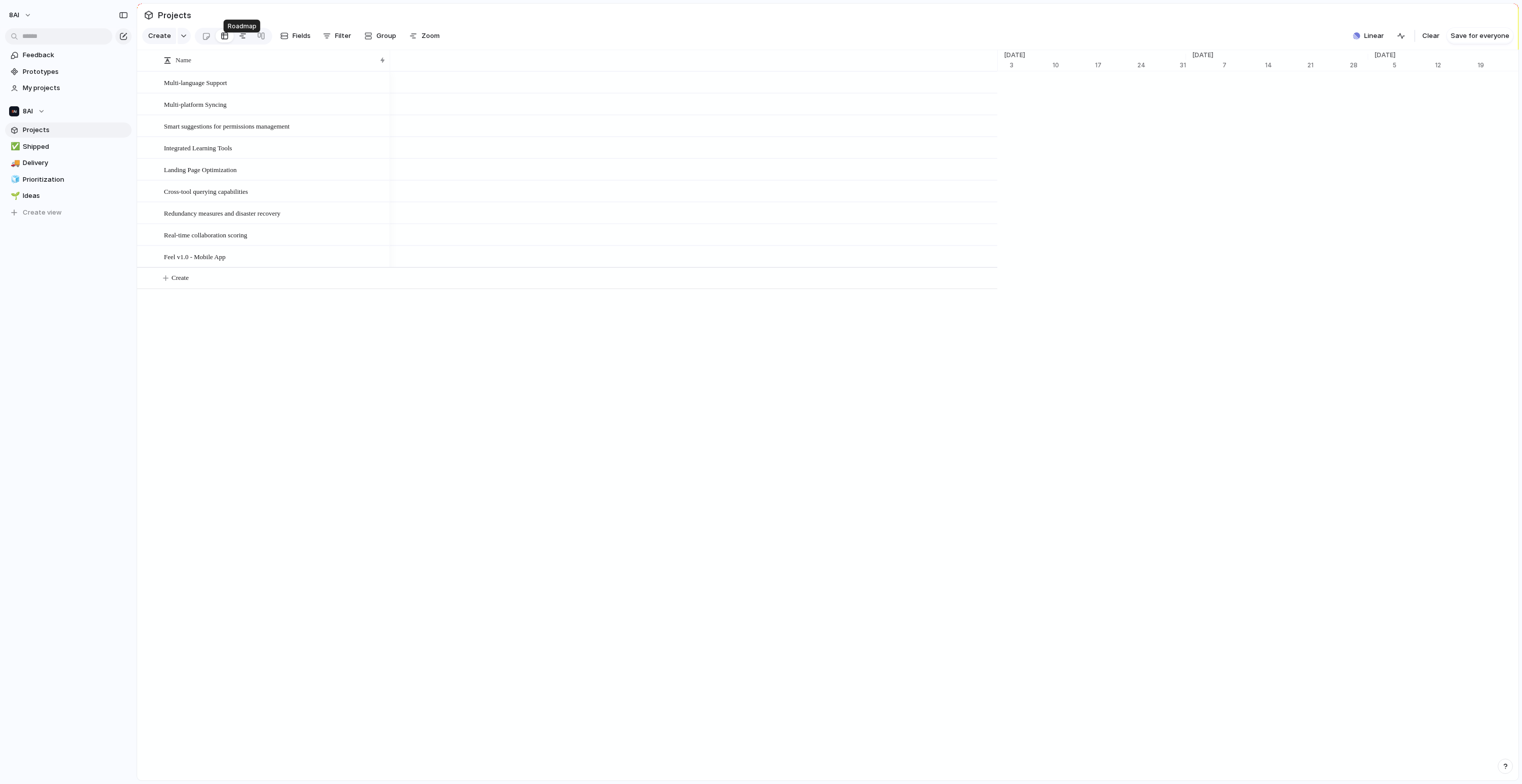
scroll to position [0, 6411]
click at [430, 41] on span "Zoom" at bounding box center [430, 35] width 18 height 10
click at [1400, 40] on div "button" at bounding box center [1401, 36] width 8 height 8
click at [1397, 40] on div "button" at bounding box center [1401, 36] width 8 height 8
click at [1368, 41] on span "Linear" at bounding box center [1374, 35] width 19 height 10
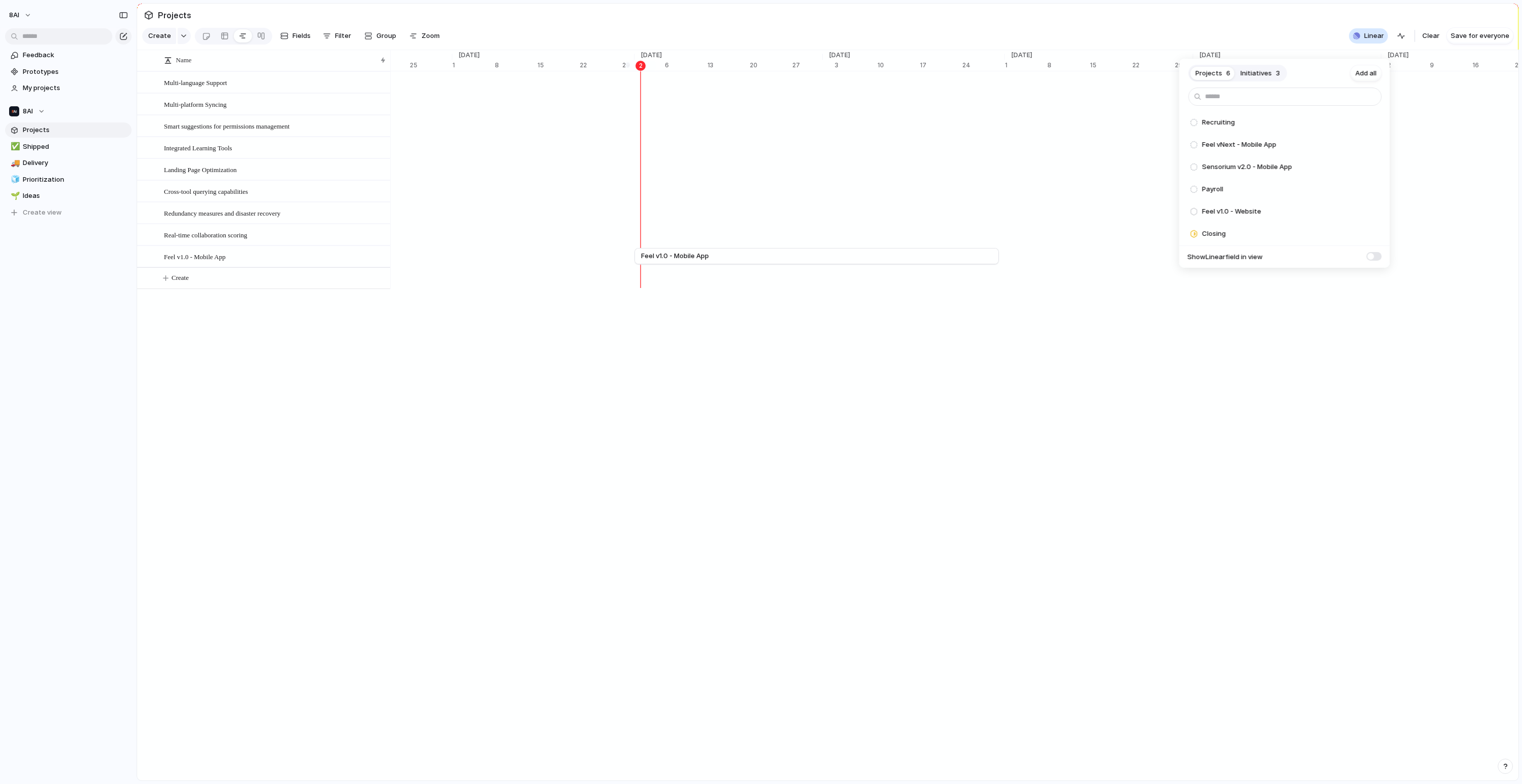
click at [1371, 256] on span at bounding box center [1374, 256] width 15 height 9
click at [1373, 257] on span at bounding box center [1374, 256] width 15 height 9
click at [1249, 27] on div "Projects 6 Initiatives 3 Add all Recruiting Add Feel vNext - Mobile App Add Sen…" at bounding box center [761, 392] width 1522 height 784
click at [57, 77] on link "Prototypes" at bounding box center [69, 72] width 126 height 15
click at [61, 83] on span "My projects" at bounding box center [76, 87] width 105 height 10
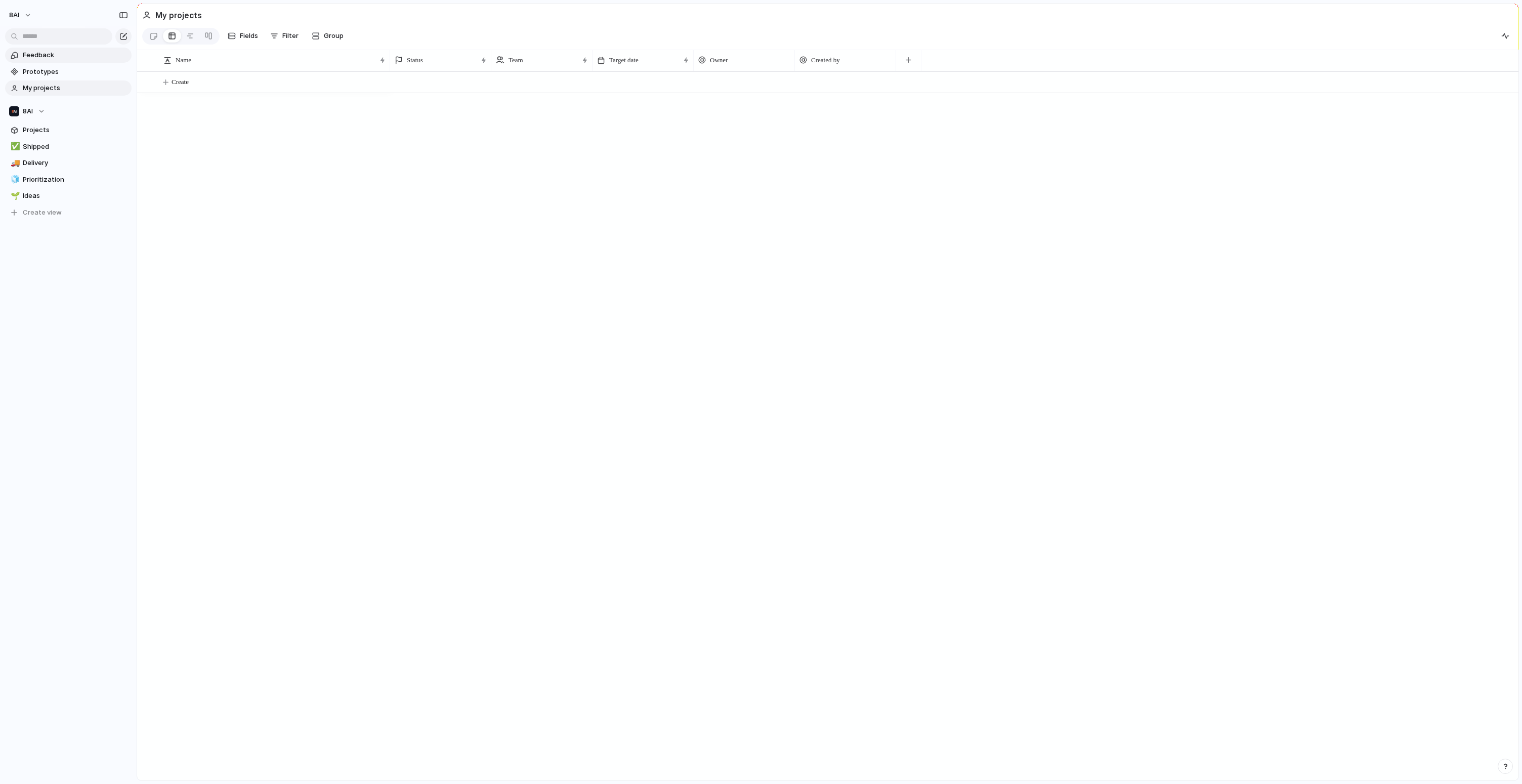
click at [64, 51] on span "Feedback" at bounding box center [76, 55] width 105 height 10
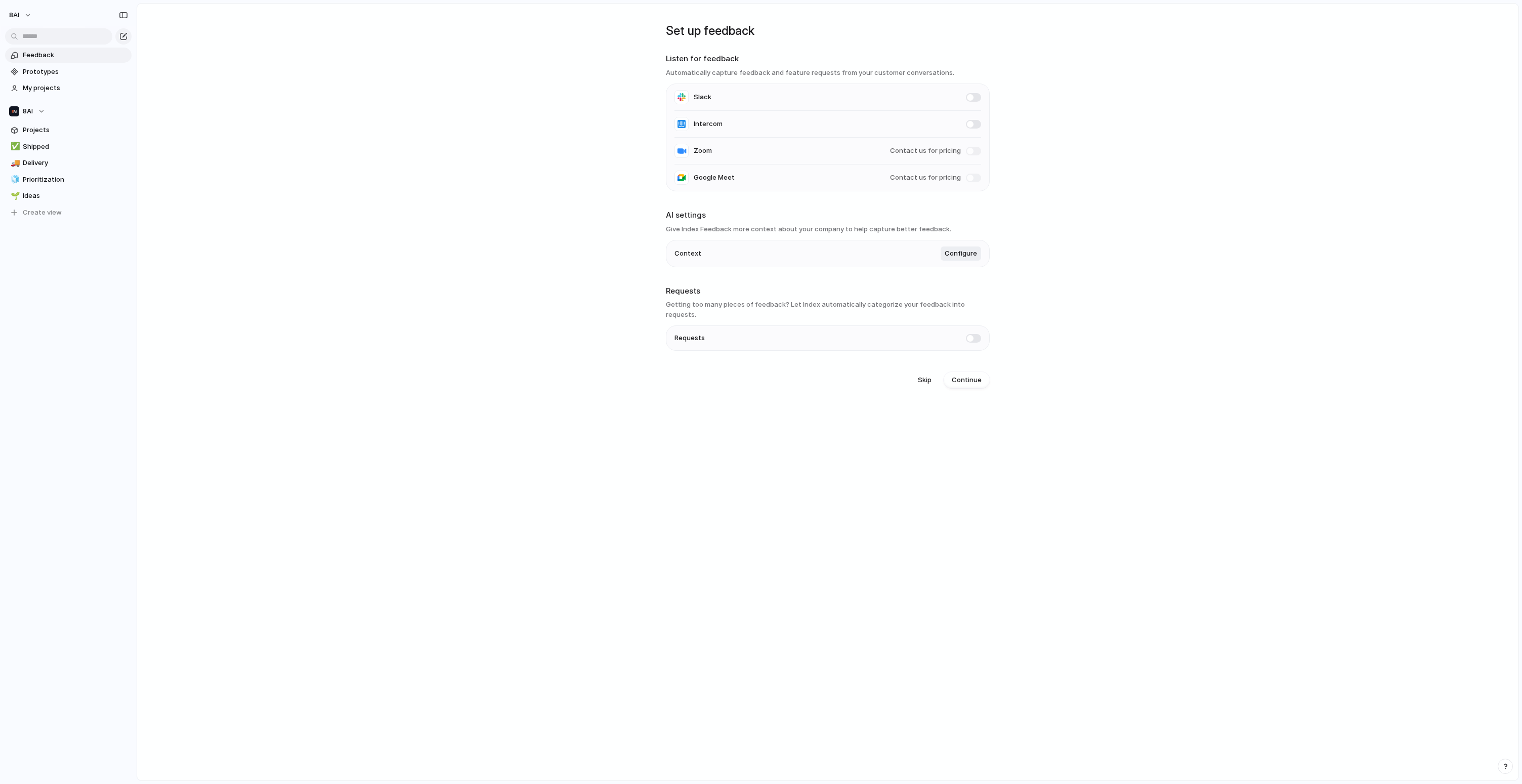
click at [318, 228] on main "Set up feedback Listen for feedback Automatically capture feedback and feature …" at bounding box center [828, 392] width 1383 height 778
click at [326, 298] on main "Set up feedback Listen for feedback Automatically capture feedback and feature …" at bounding box center [828, 392] width 1383 height 778
click at [30, 15] on button "8AI" at bounding box center [21, 15] width 32 height 16
click at [46, 37] on span "Settings" at bounding box center [37, 38] width 28 height 10
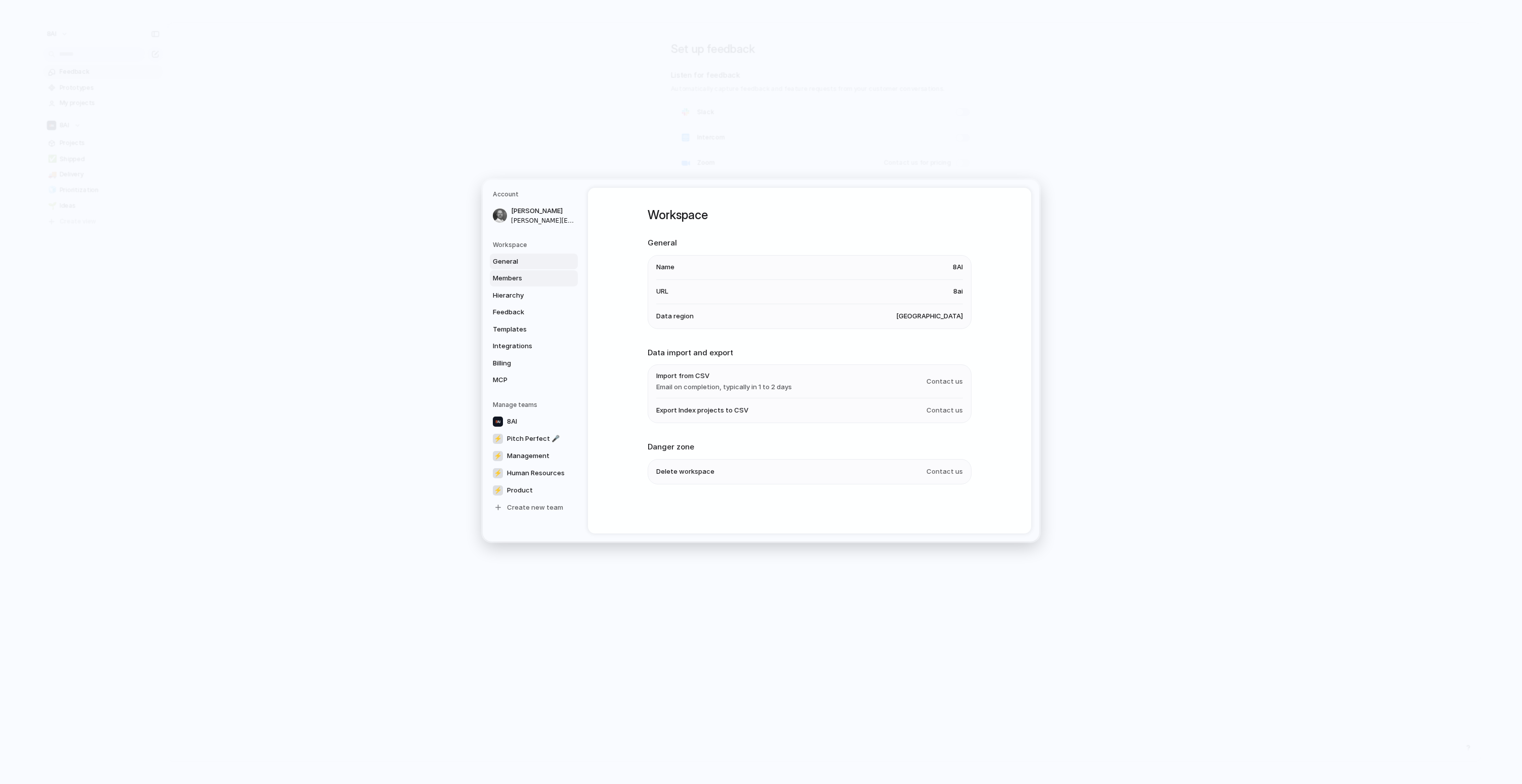
click at [523, 283] on span "Members" at bounding box center [525, 278] width 65 height 10
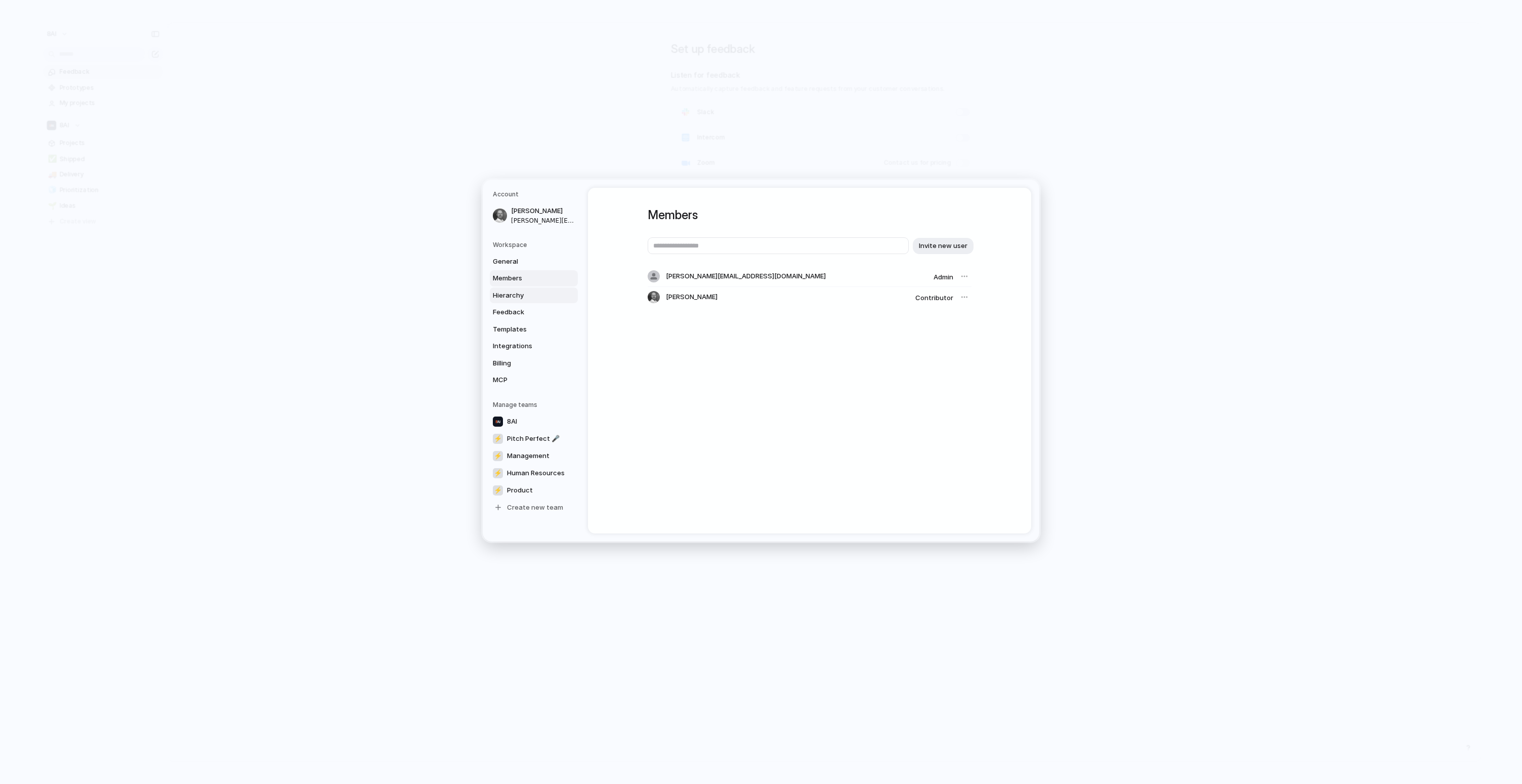
click at [526, 291] on span "Hierarchy" at bounding box center [525, 295] width 65 height 10
type input "****"
type input "*******"
type input "**********"
type input "******"
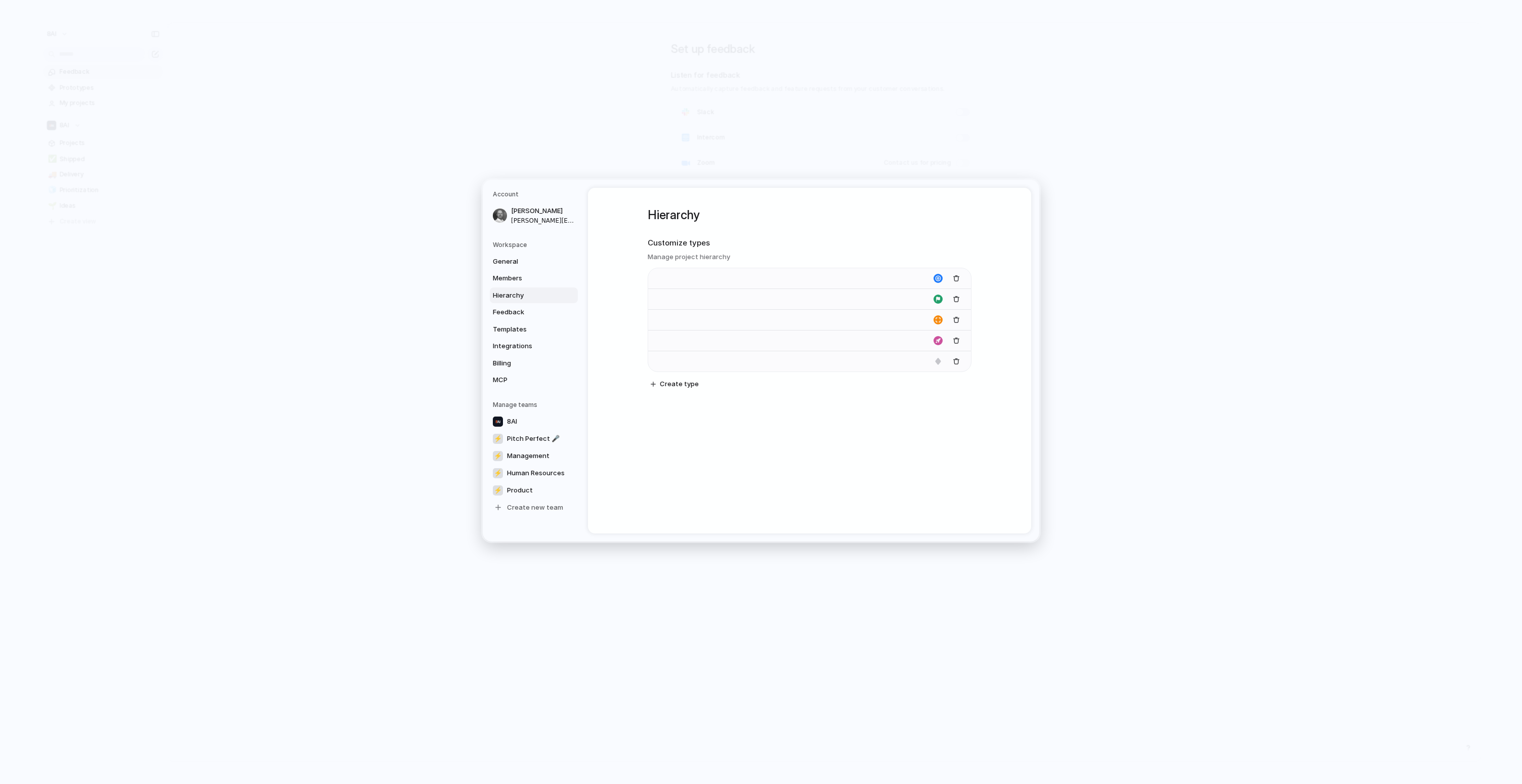
type input "*******"
click at [528, 308] on span "Feedback" at bounding box center [525, 312] width 65 height 10
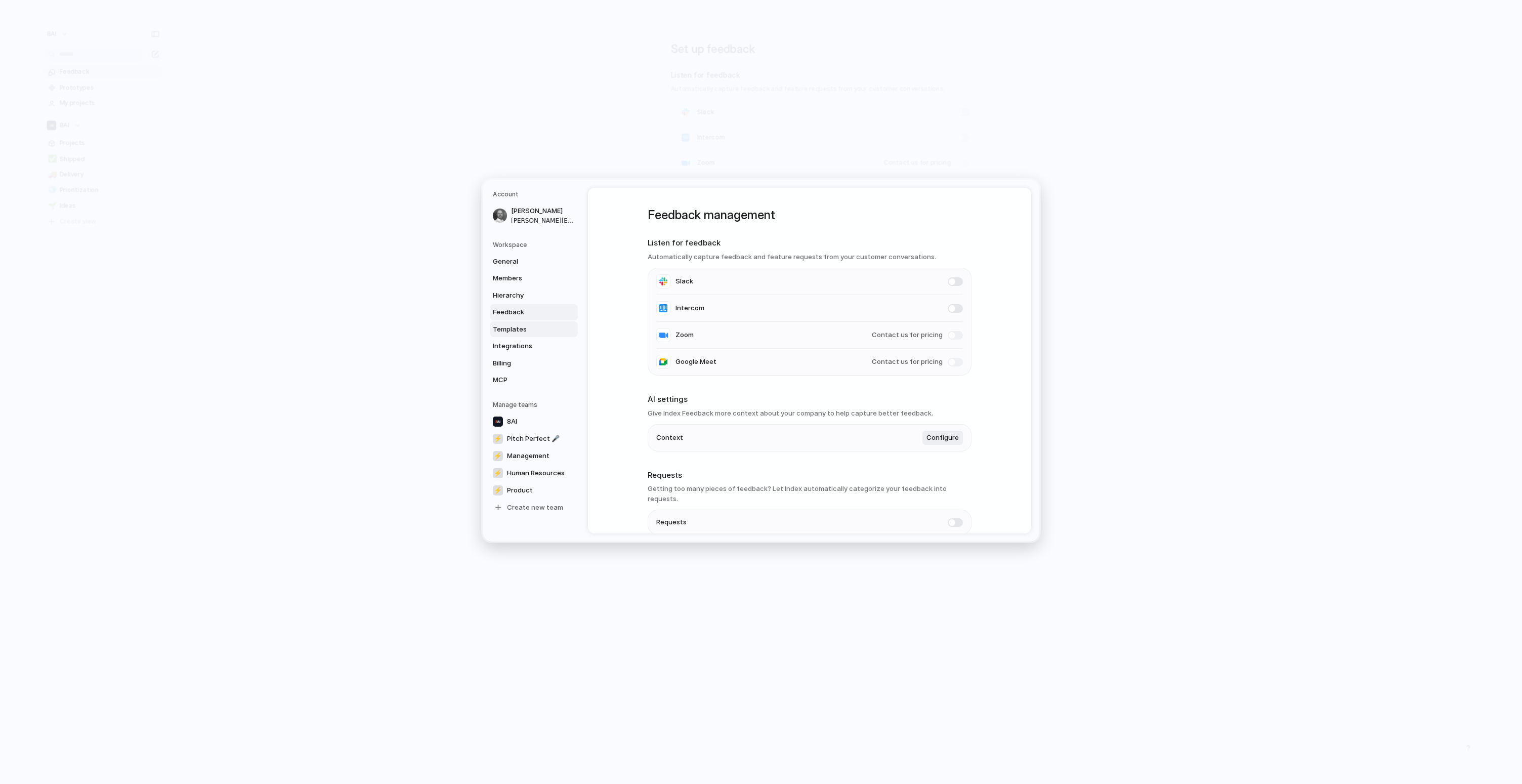
click at [529, 324] on span "Templates" at bounding box center [525, 329] width 65 height 10
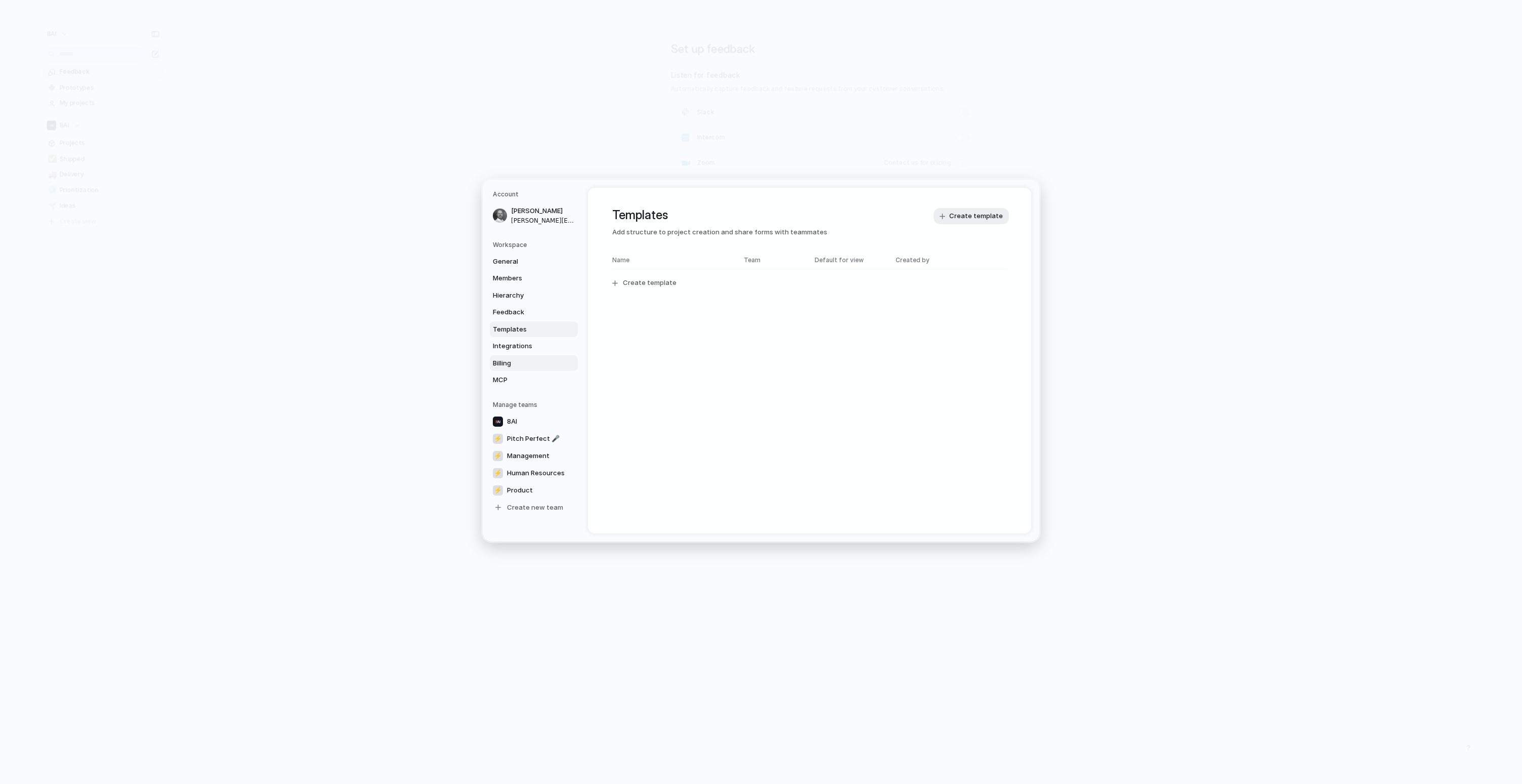
click at [526, 357] on link "Billing" at bounding box center [534, 363] width 88 height 16
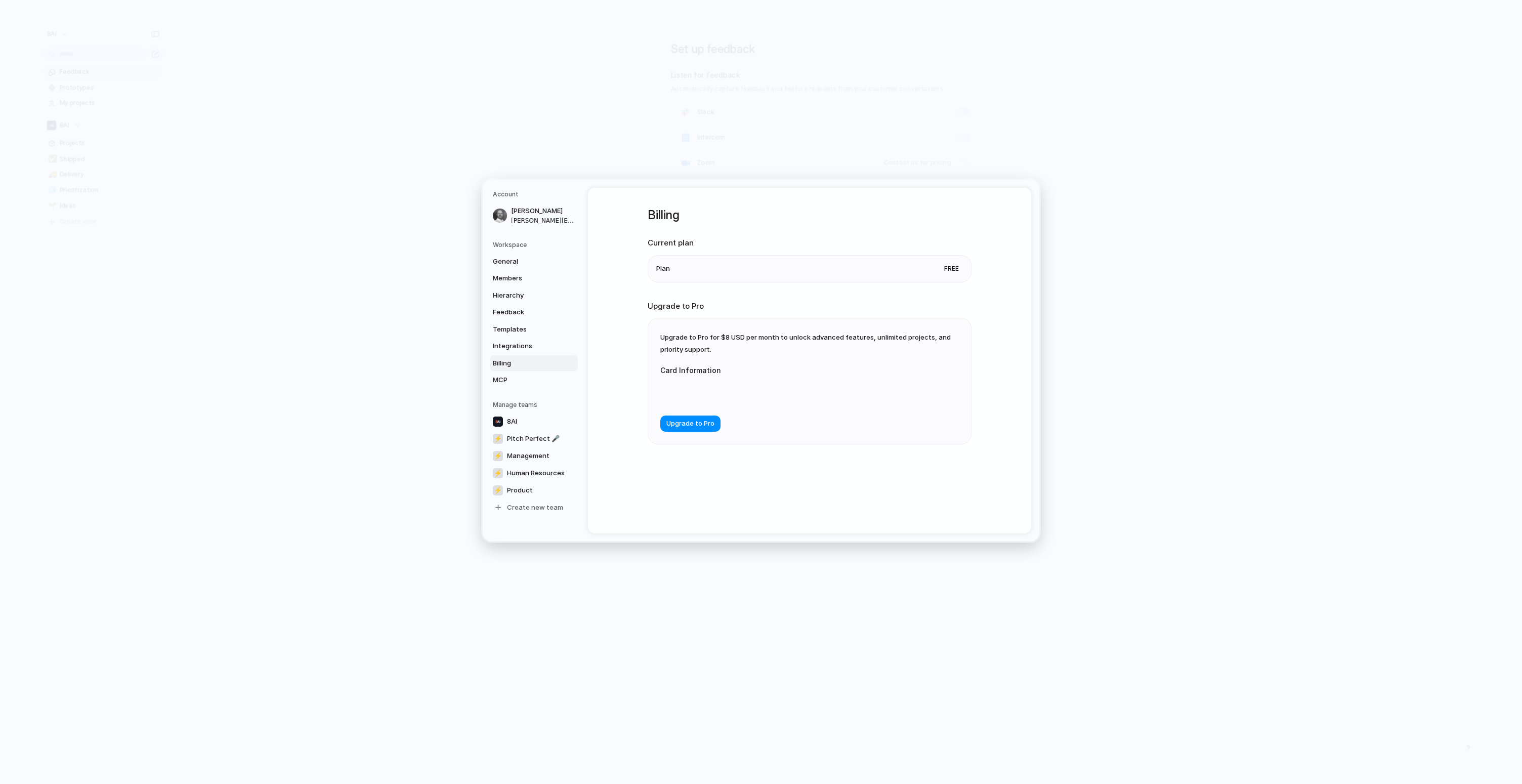
click at [525, 372] on div "General Members Hierarchy Feedback Templates Integrations Billing MCP" at bounding box center [535, 321] width 85 height 135
click at [525, 378] on span "MCP" at bounding box center [525, 380] width 65 height 10
click at [526, 353] on link "Integrations" at bounding box center [534, 346] width 88 height 16
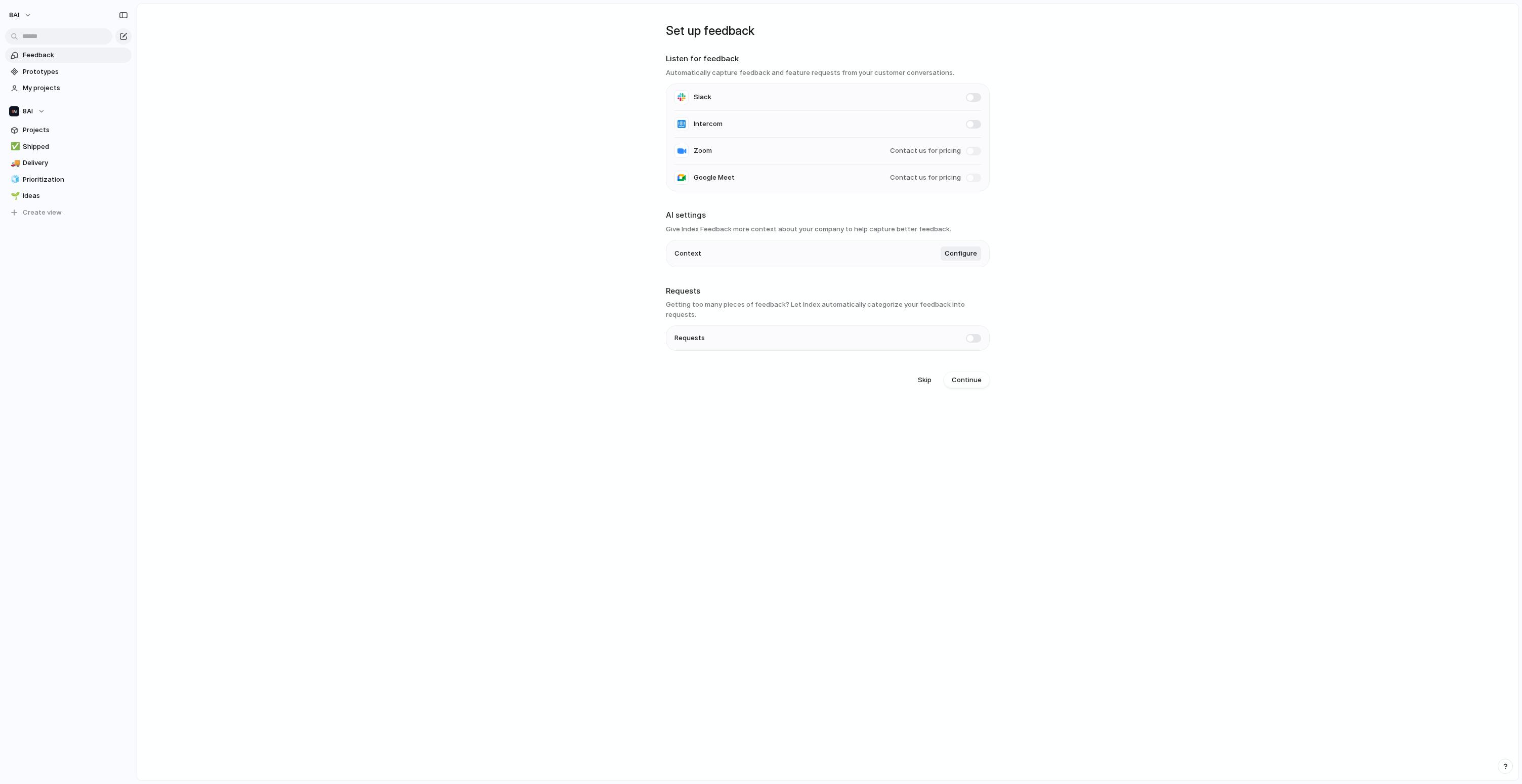
click at [398, 413] on main "Set up feedback Listen for feedback Automatically capture feedback and feature …" at bounding box center [828, 392] width 1383 height 778
click at [69, 180] on span "Prioritization" at bounding box center [76, 179] width 105 height 10
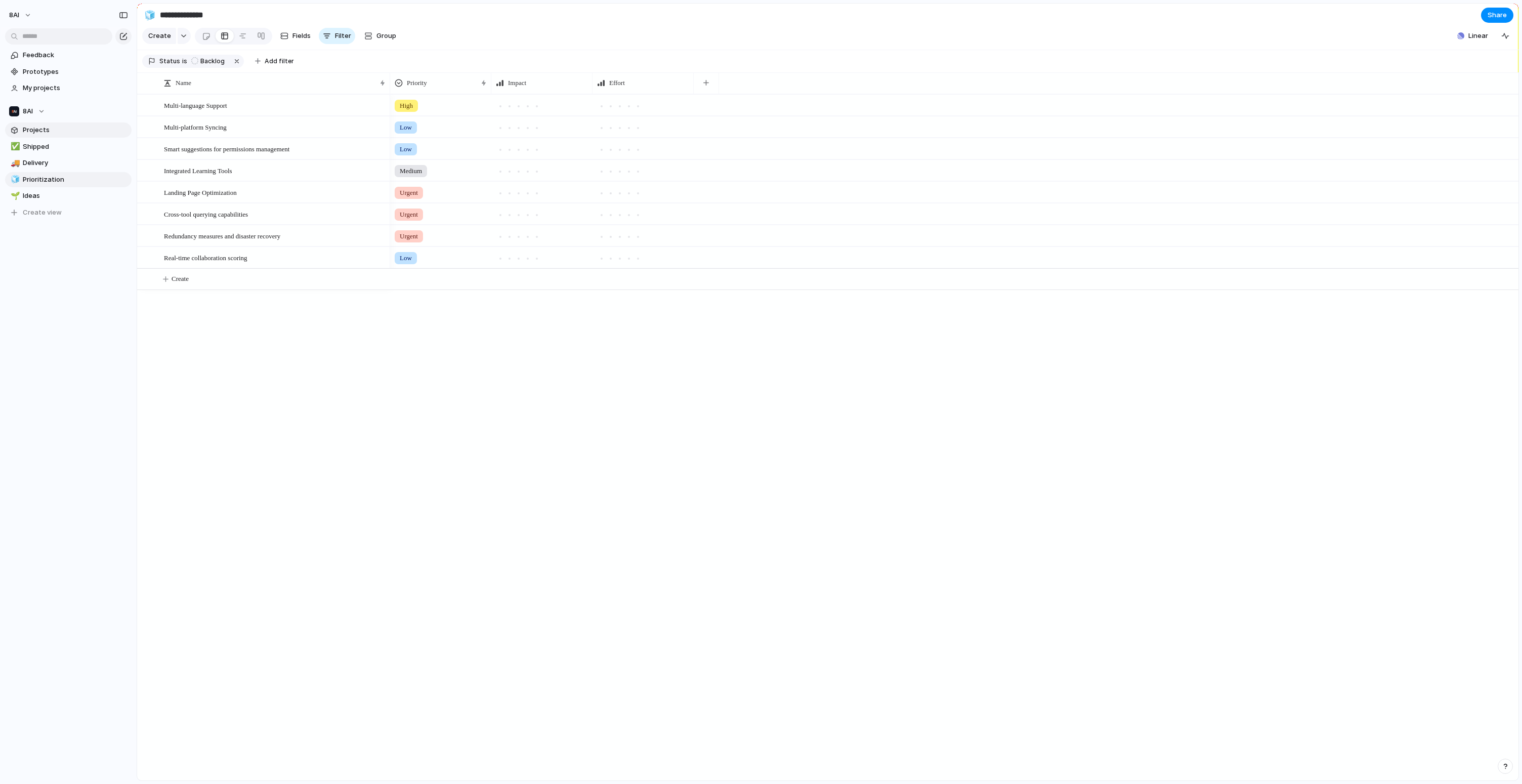
click at [45, 129] on span "Projects" at bounding box center [76, 130] width 105 height 10
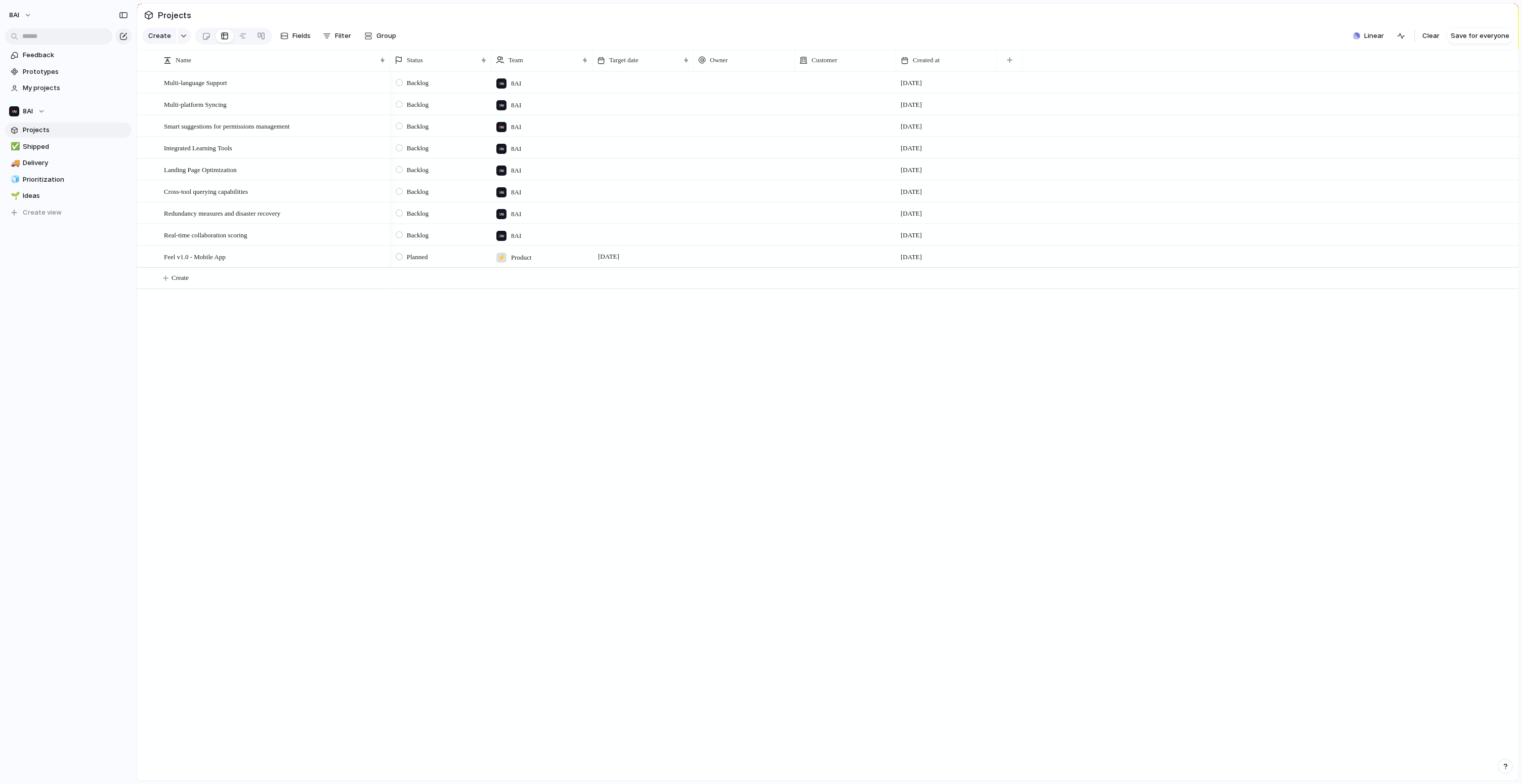
click at [431, 348] on div "Backlog 8AI [DATE] Backlog 8AI [DATE] Backlog 8AI [DATE] Backlog 8AI [DATE] Bac…" at bounding box center [954, 426] width 1129 height 709
click at [19, 15] on span "8AI" at bounding box center [14, 15] width 10 height 10
click at [48, 39] on span "Settings" at bounding box center [37, 38] width 28 height 10
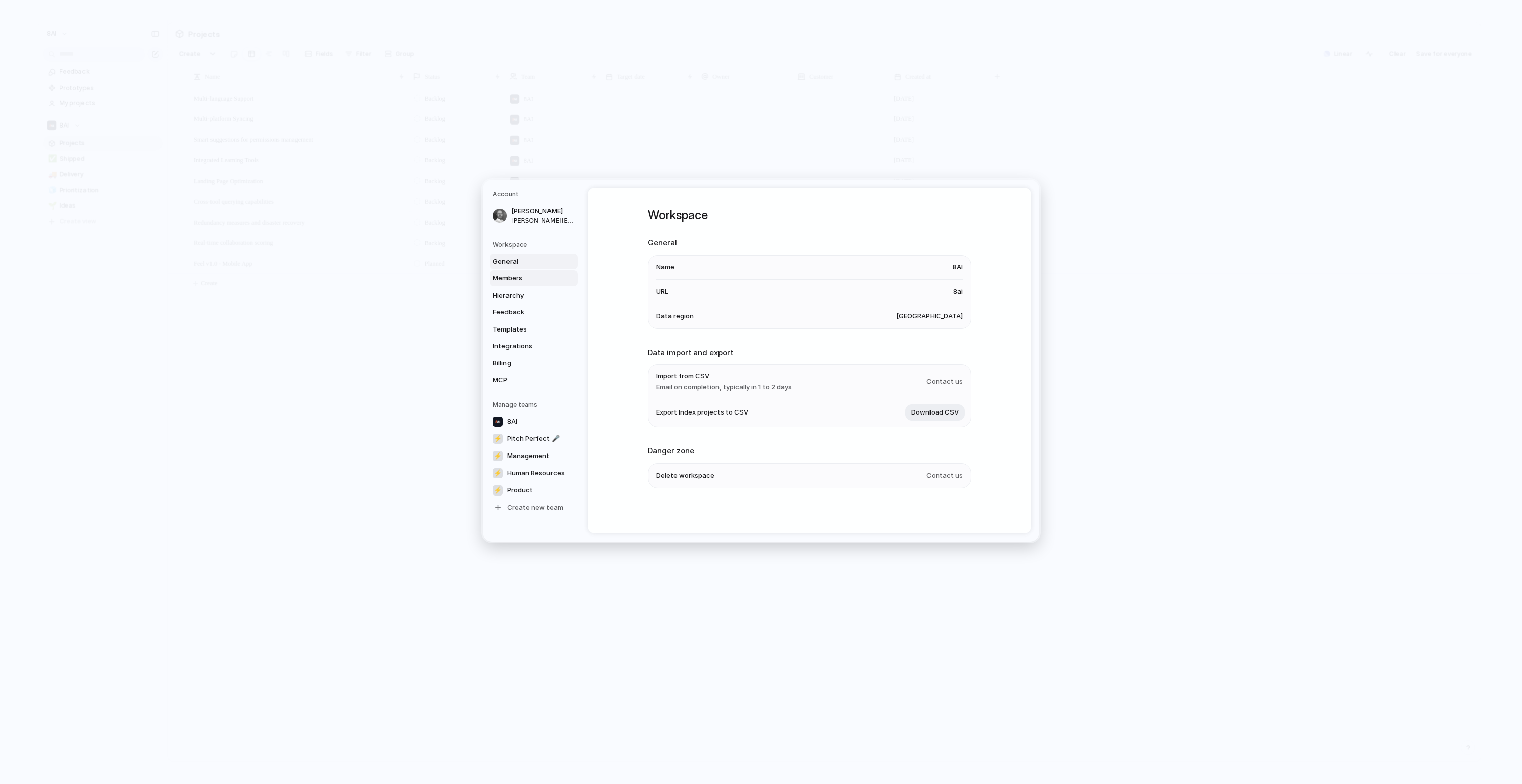
click at [534, 282] on span "Members" at bounding box center [525, 278] width 65 height 10
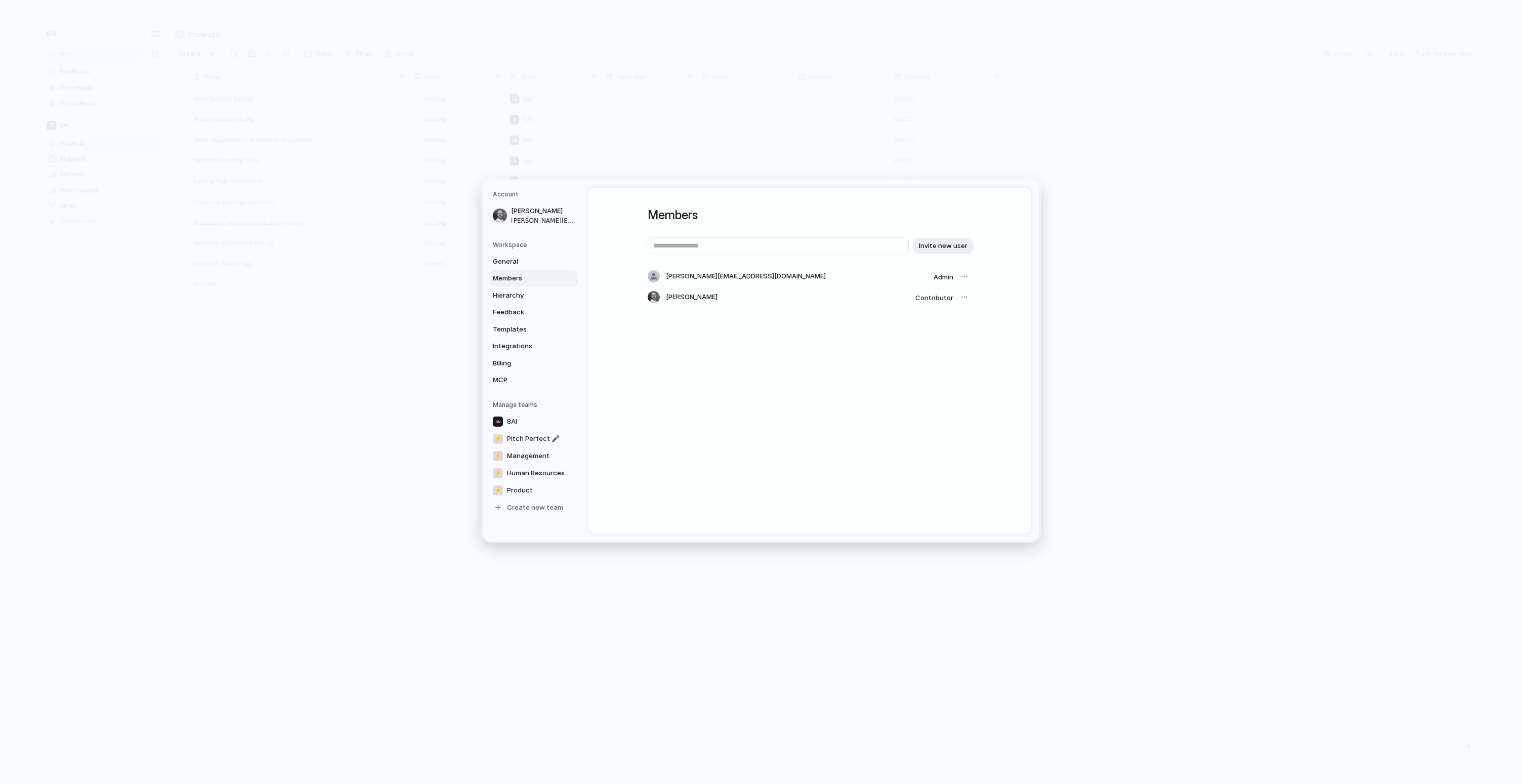
click at [510, 337] on div "General Members Hierarchy Feedback Templates Integrations Billing MCP" at bounding box center [535, 321] width 85 height 135
click at [514, 340] on link "Integrations" at bounding box center [534, 346] width 88 height 16
click at [685, 450] on div "Integrations Slack Connect Create Index projects and attach feedback from Slack…" at bounding box center [809, 360] width 360 height 346
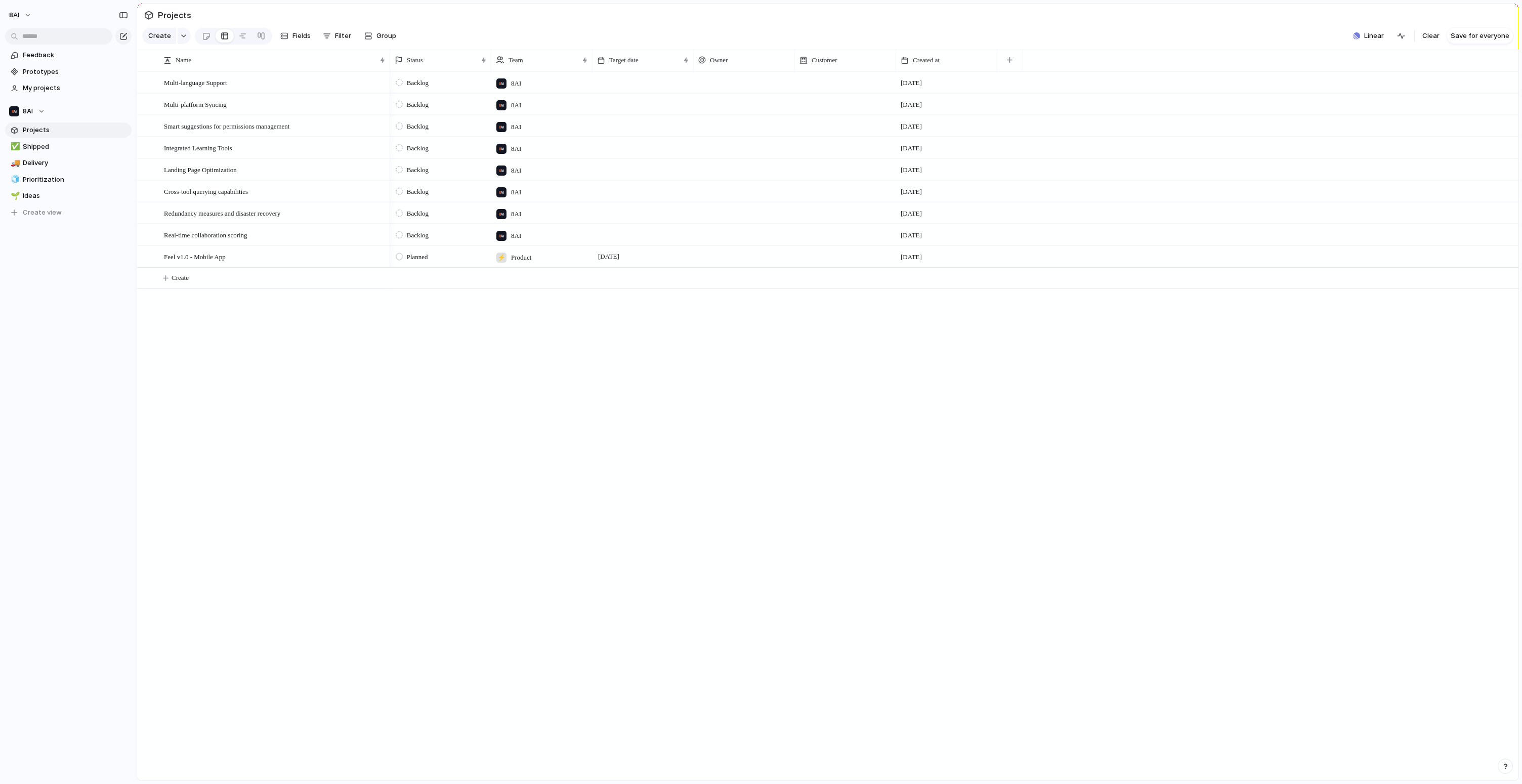
click at [356, 428] on div "Multi-language Support Multi-platform Syncing Smart suggestions for permissions…" at bounding box center [828, 426] width 1381 height 709
click at [125, 12] on div "button" at bounding box center [123, 15] width 9 height 7
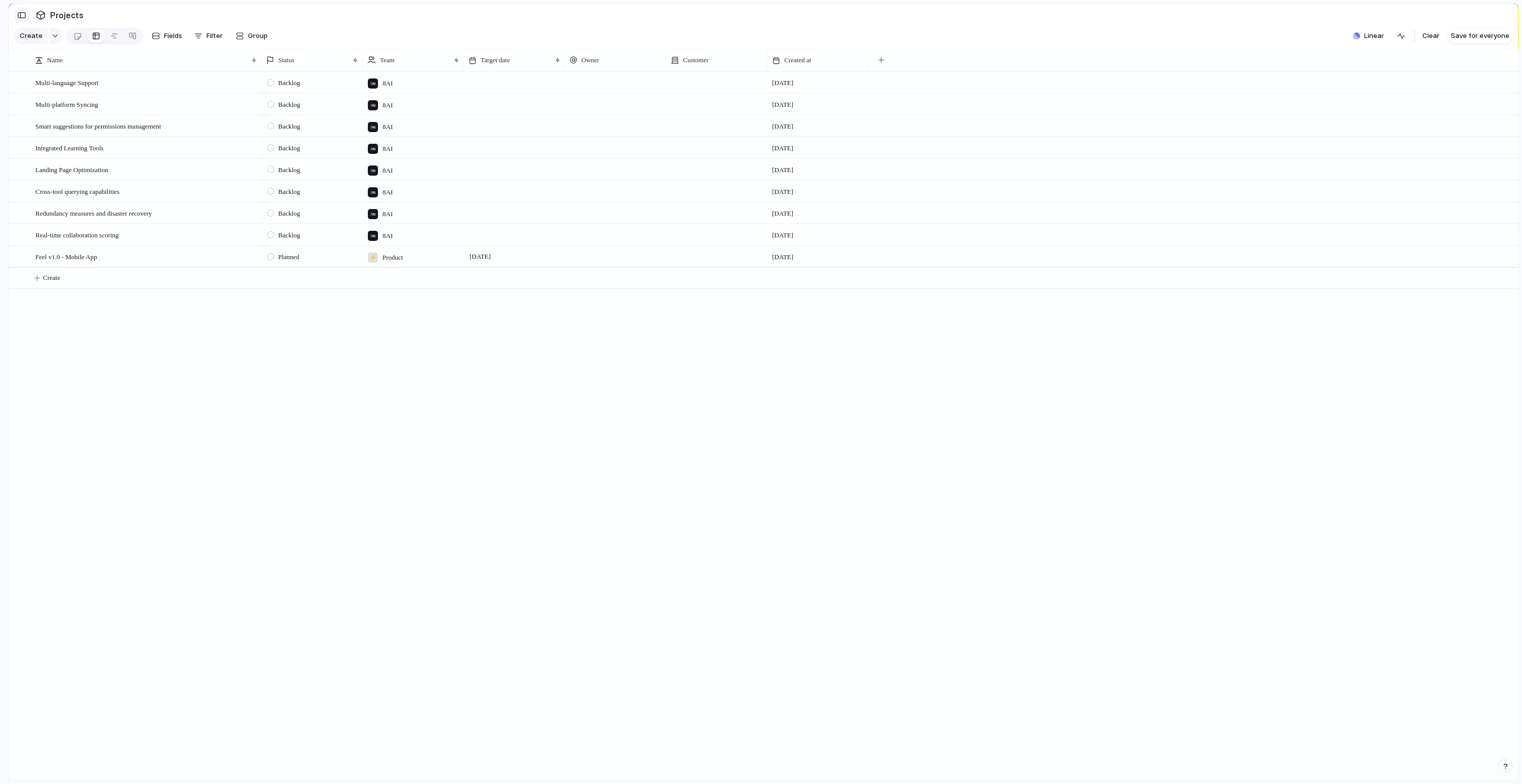
click at [24, 17] on div "button" at bounding box center [21, 15] width 9 height 7
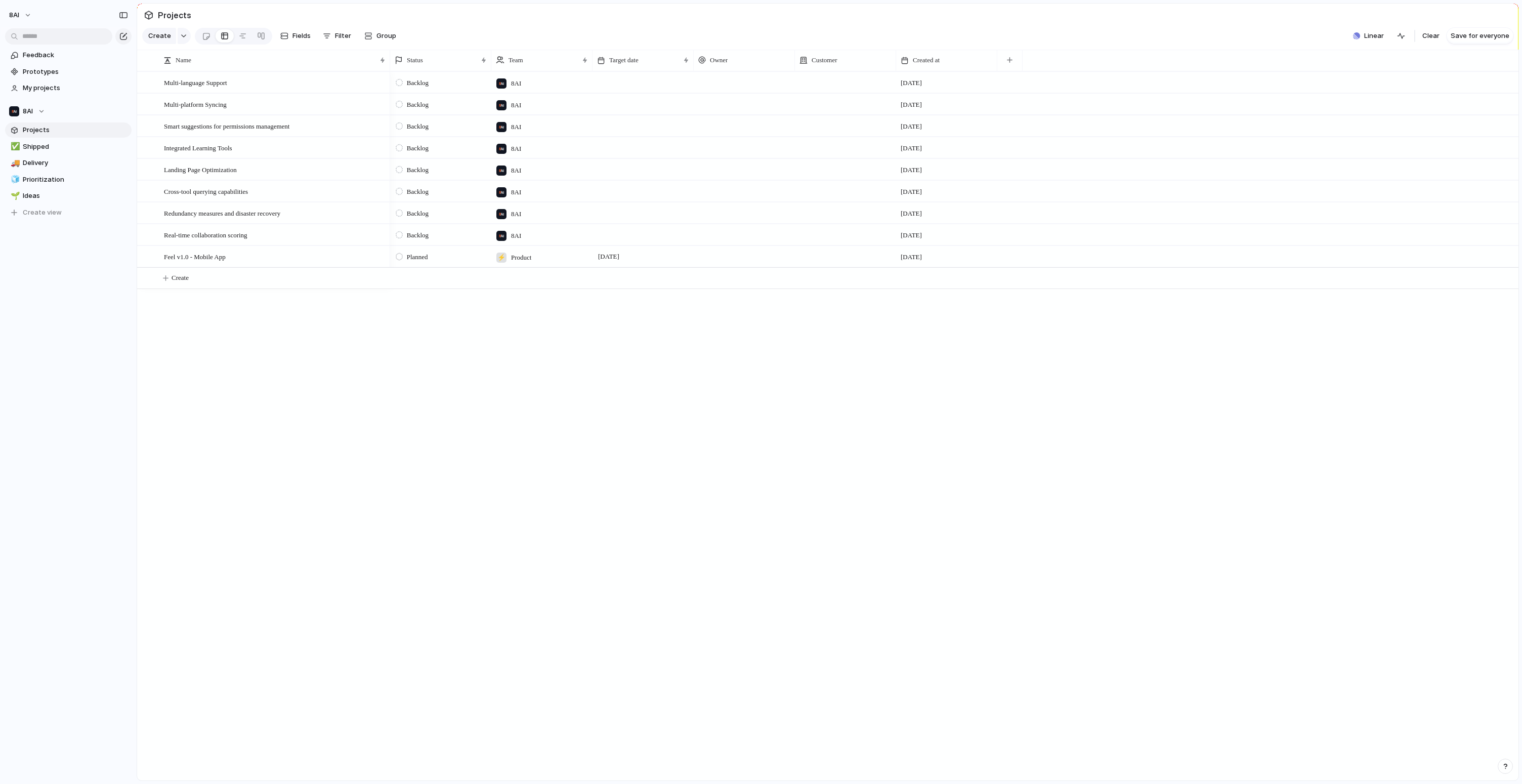
click at [266, 517] on div "Multi-language Support Multi-platform Syncing Smart suggestions for permissions…" at bounding box center [828, 426] width 1381 height 709
click at [44, 143] on span "Shipped" at bounding box center [76, 147] width 105 height 10
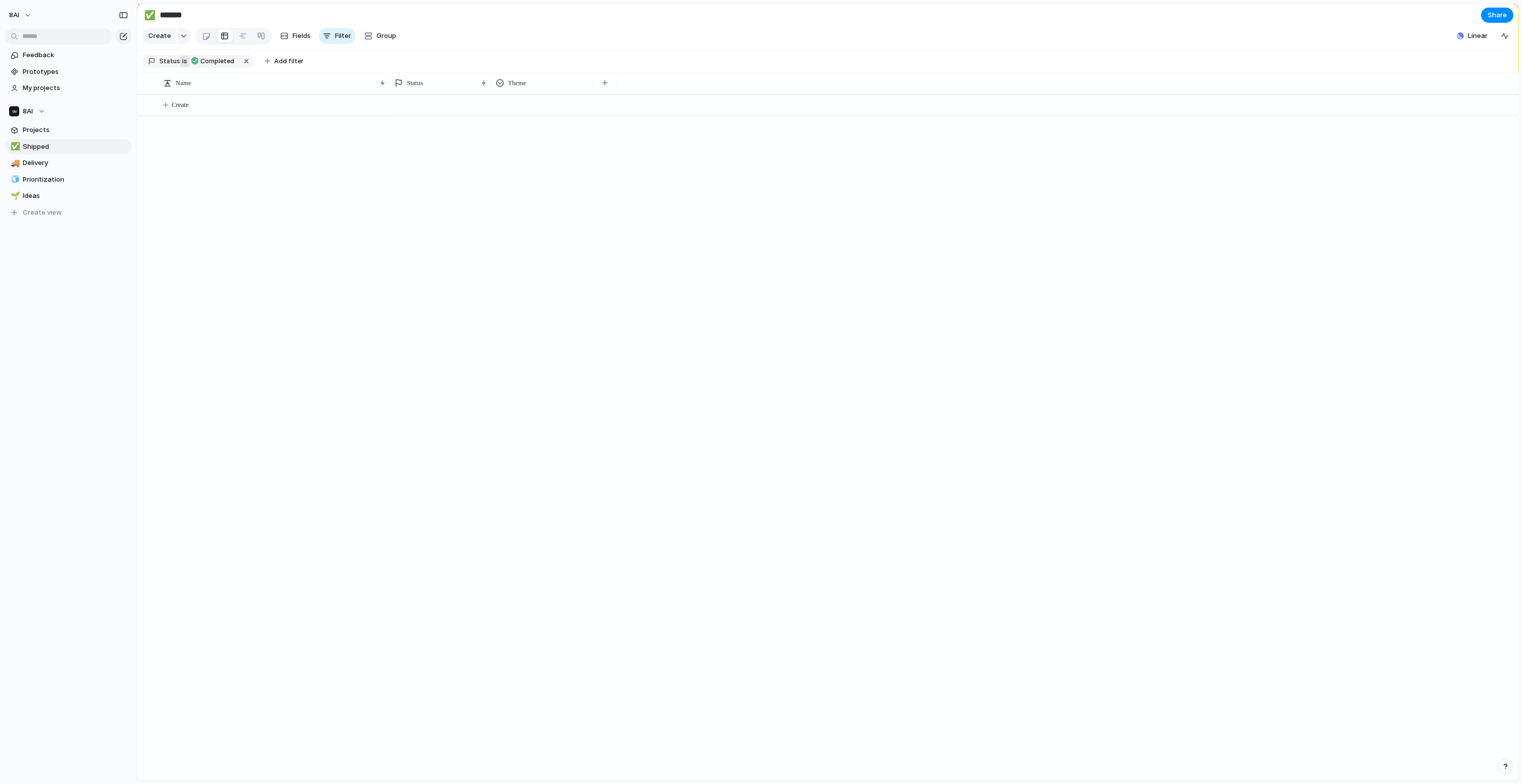
click at [184, 66] on span "is" at bounding box center [184, 61] width 5 height 9
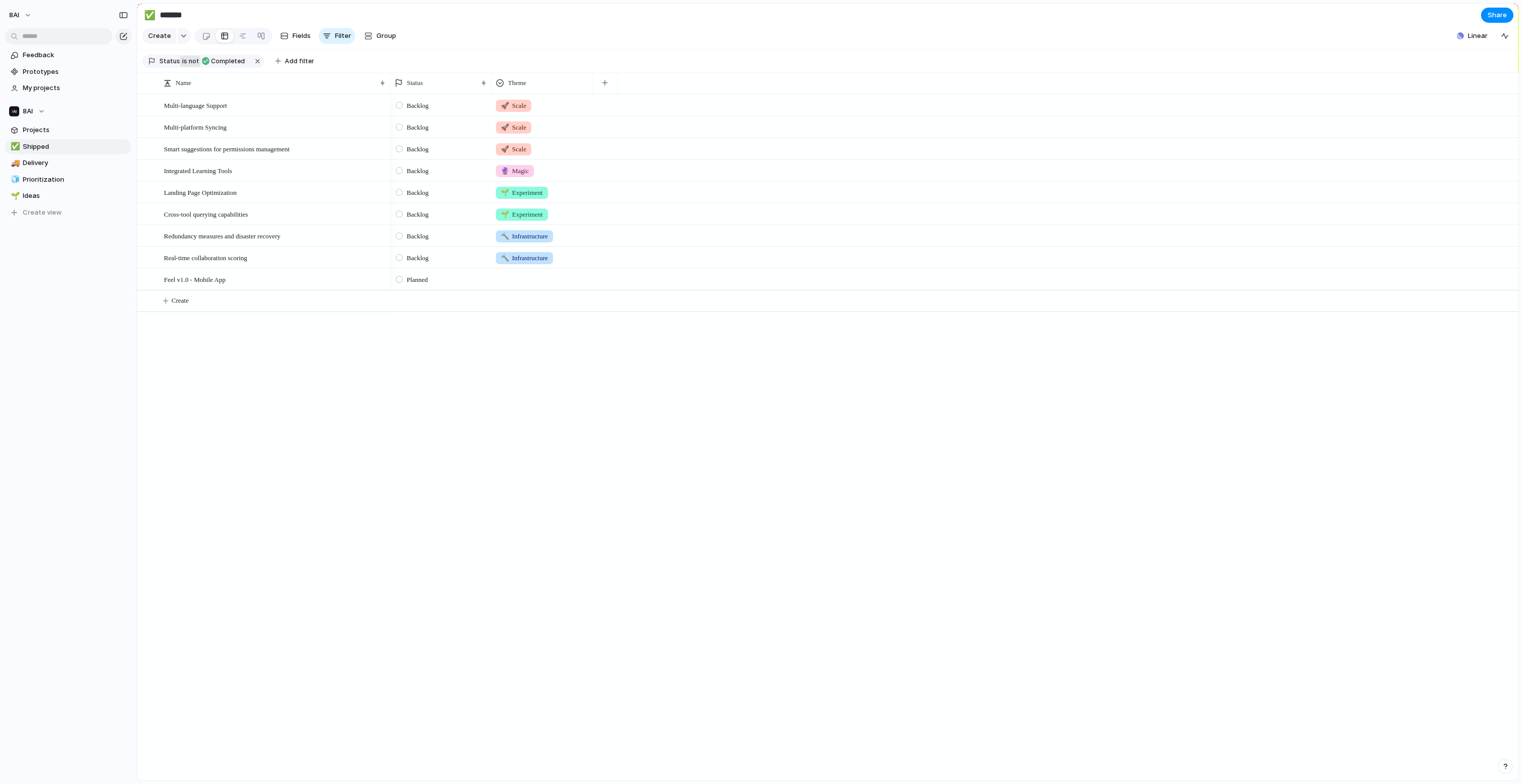
click at [184, 66] on span "is" at bounding box center [184, 61] width 5 height 9
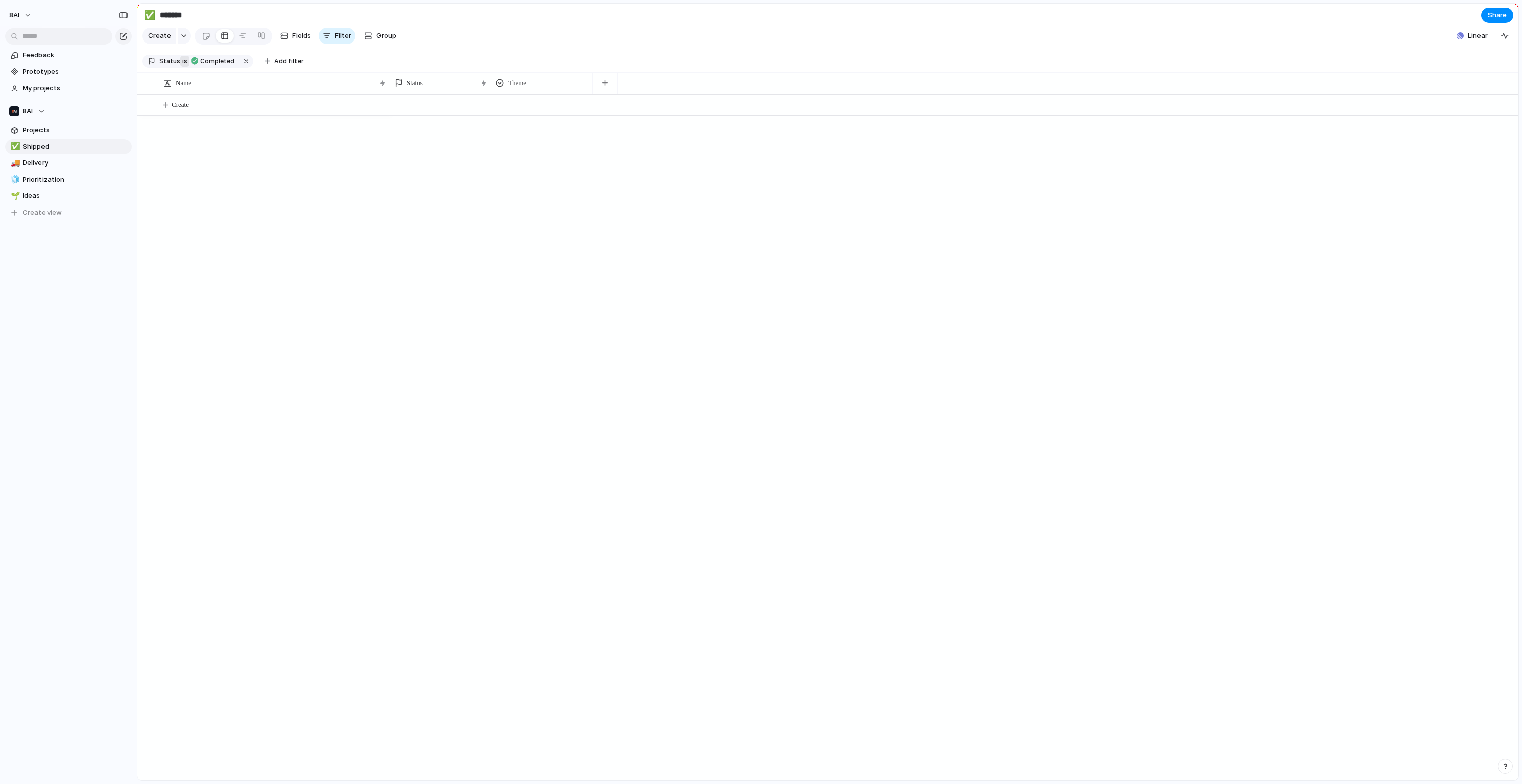
click at [184, 66] on span "is" at bounding box center [184, 61] width 5 height 9
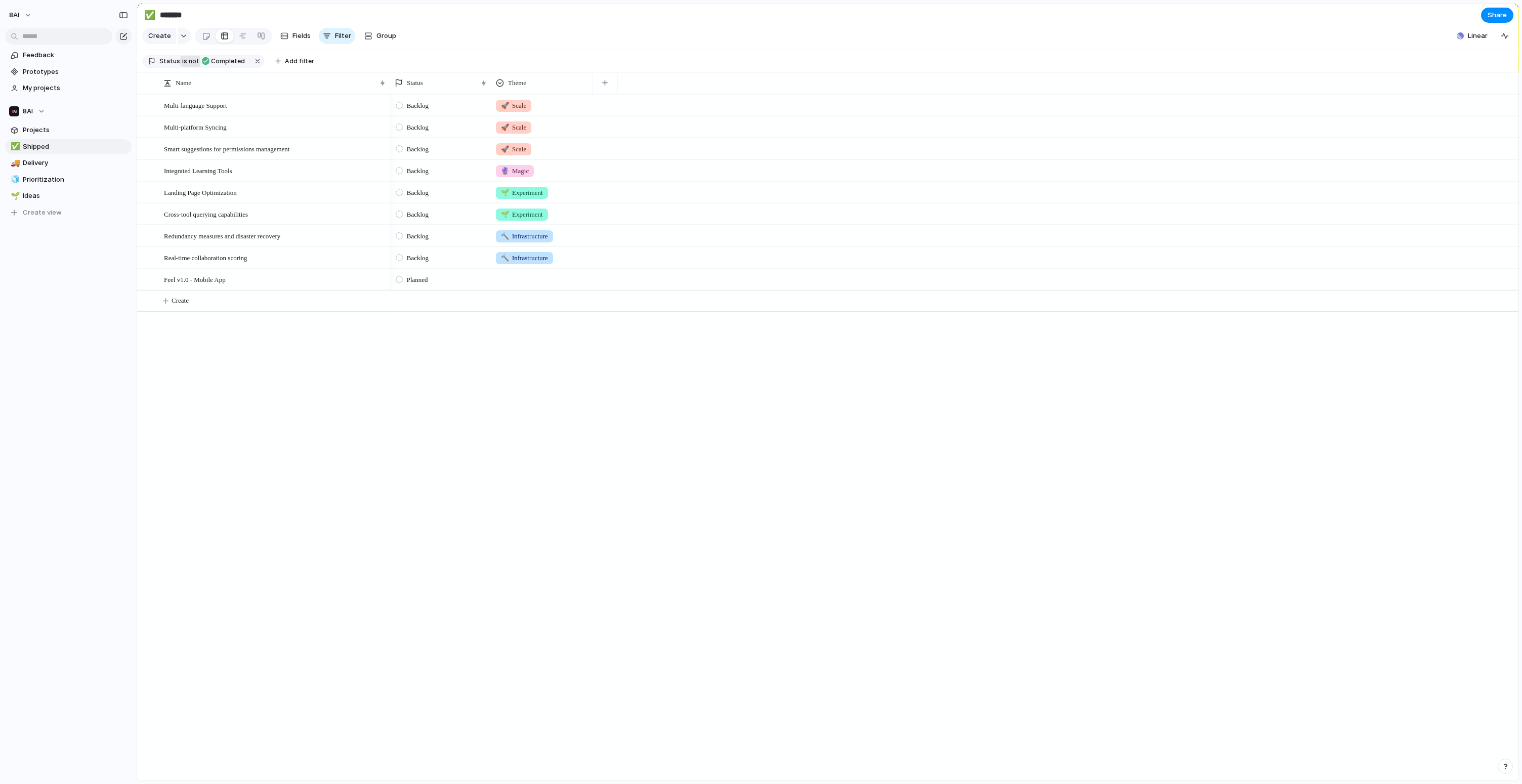
click at [182, 66] on span "is" at bounding box center [184, 61] width 5 height 9
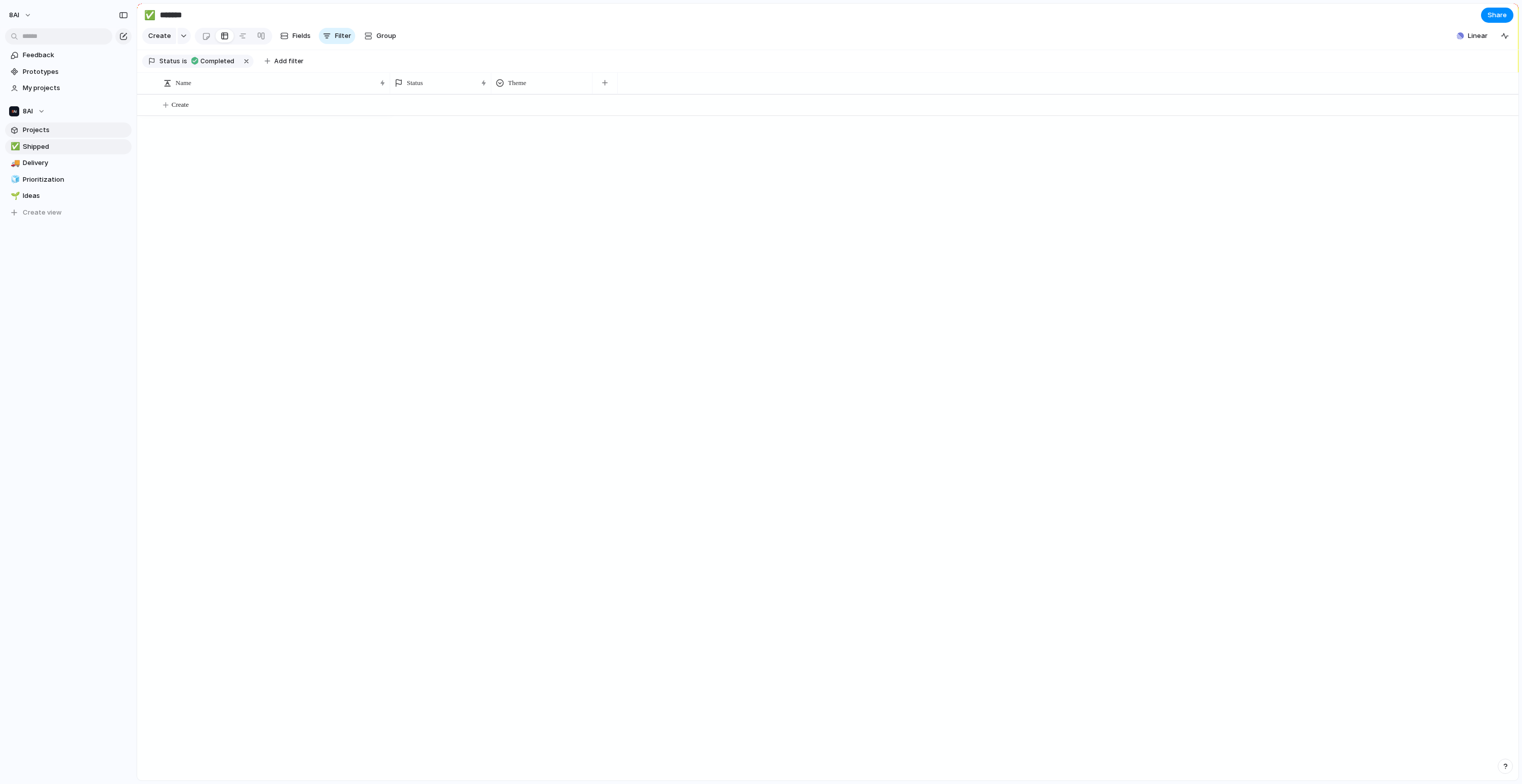
click at [79, 130] on span "Projects" at bounding box center [76, 130] width 105 height 10
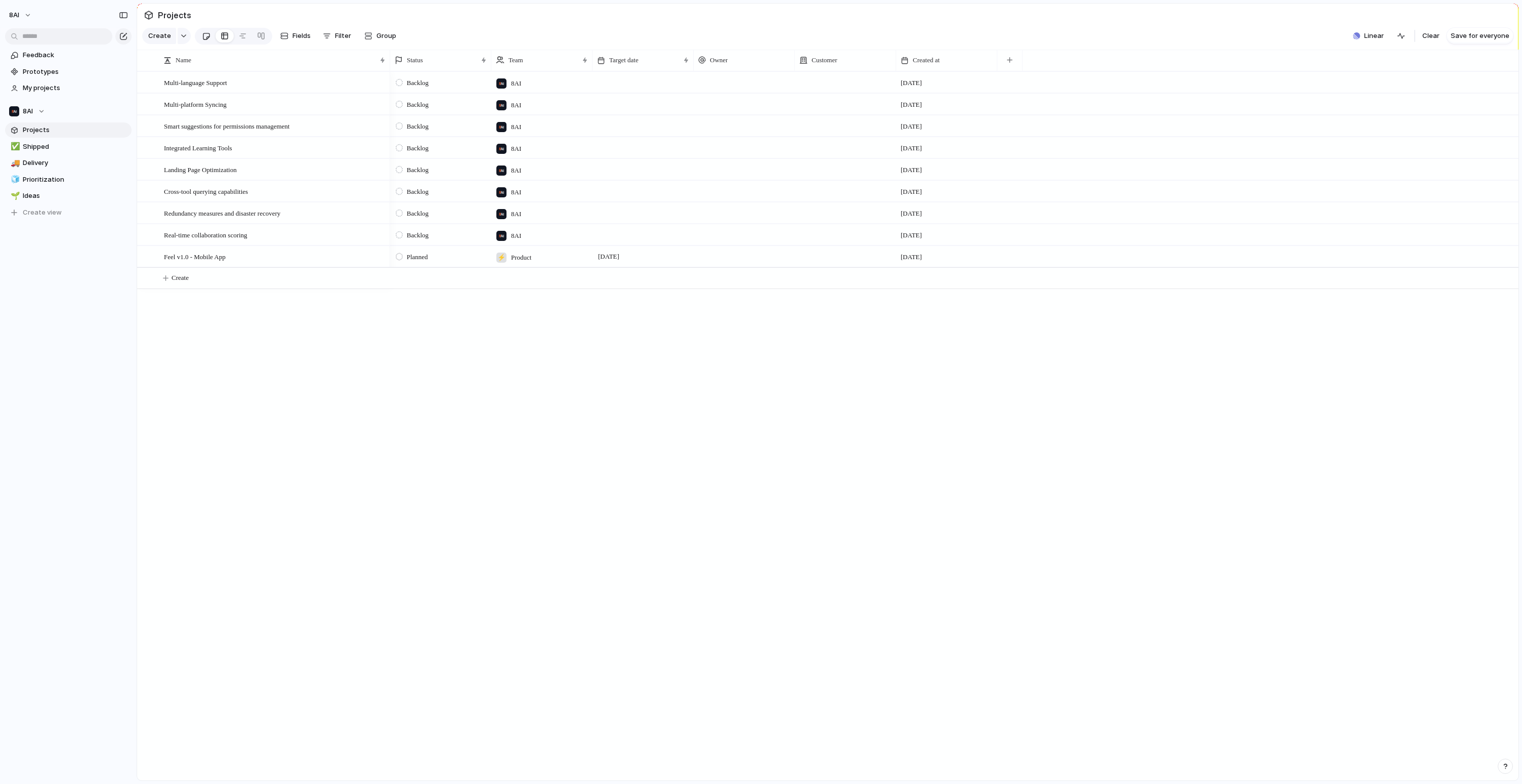
click at [209, 43] on link at bounding box center [206, 35] width 19 height 16
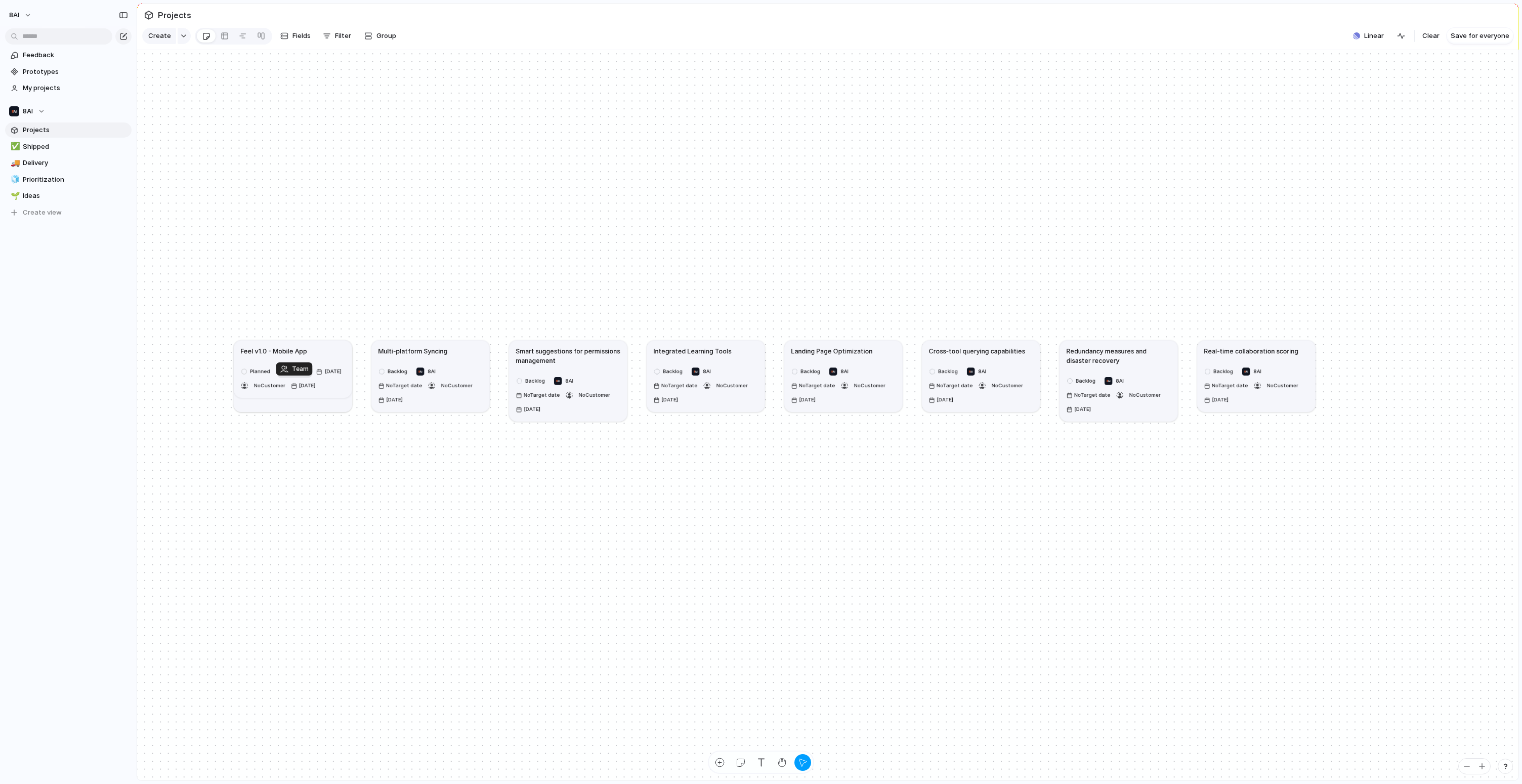
click at [284, 375] on div "⚡" at bounding box center [283, 372] width 8 height 8
click at [487, 622] on div "8AI ⚡ Pitch Perfect 🎤 ⚡ Management ⚡ Human Resources ⚡ Product" at bounding box center [761, 392] width 1522 height 784
click at [297, 247] on div "Multi-language Support Backlog 8AI No Target date No Customer [DATE] Multi-plat…" at bounding box center [828, 415] width 1381 height 731
click at [47, 108] on button "8AI" at bounding box center [69, 112] width 126 height 15
click at [53, 190] on span "Management" at bounding box center [53, 186] width 43 height 10
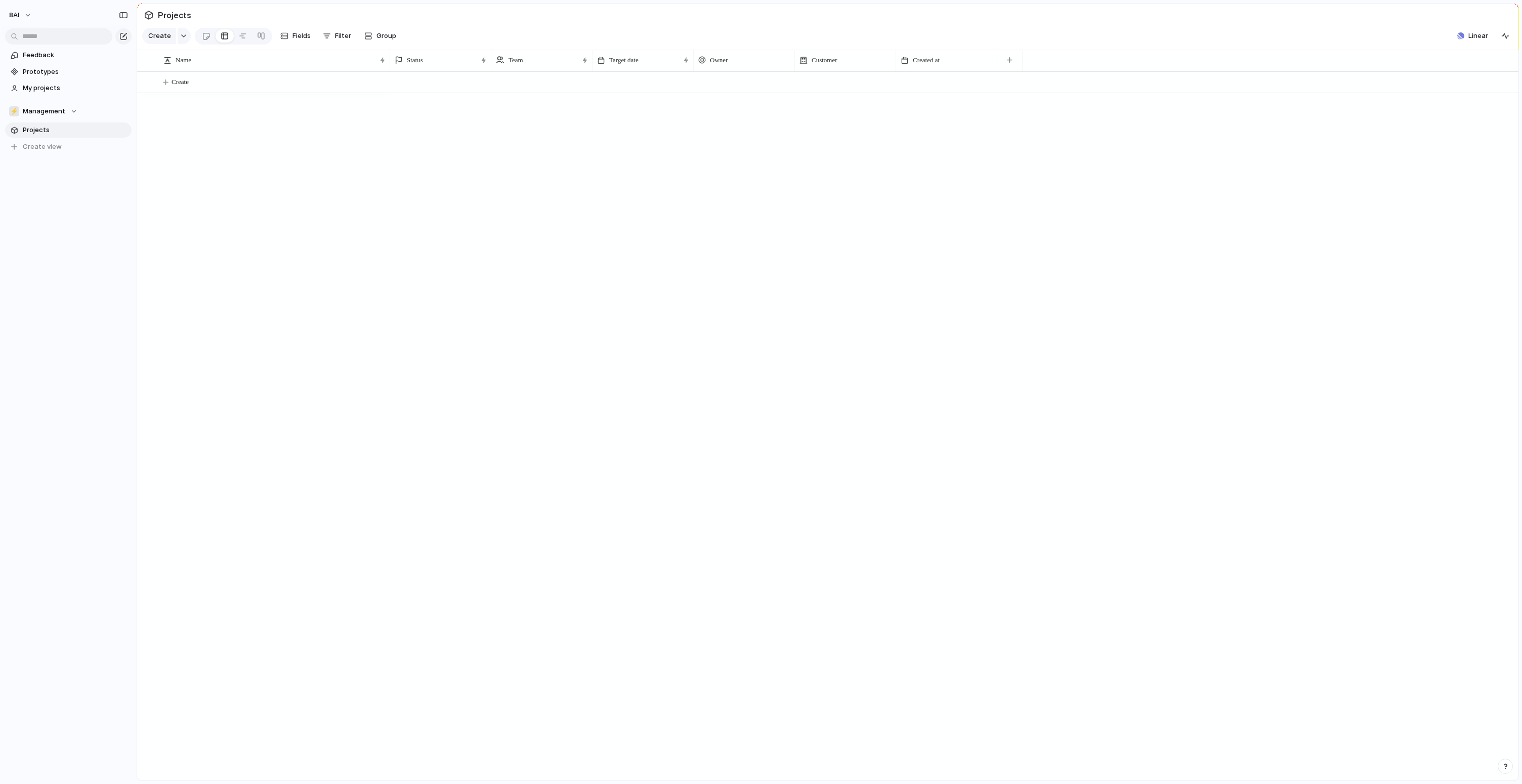
click at [43, 130] on span "Projects" at bounding box center [76, 130] width 105 height 10
click at [47, 117] on button "⚡ Management" at bounding box center [69, 112] width 126 height 15
click at [59, 218] on li "⚡ Product" at bounding box center [60, 221] width 97 height 17
click at [238, 222] on div "Feel v1.0 - Mobile App Planned ⚡ Product [DATE] [DATE] Create" at bounding box center [828, 426] width 1381 height 709
click at [209, 230] on div "Feel v1.0 - Mobile App Planned ⚡ Product [DATE] [DATE] Create" at bounding box center [828, 426] width 1381 height 709
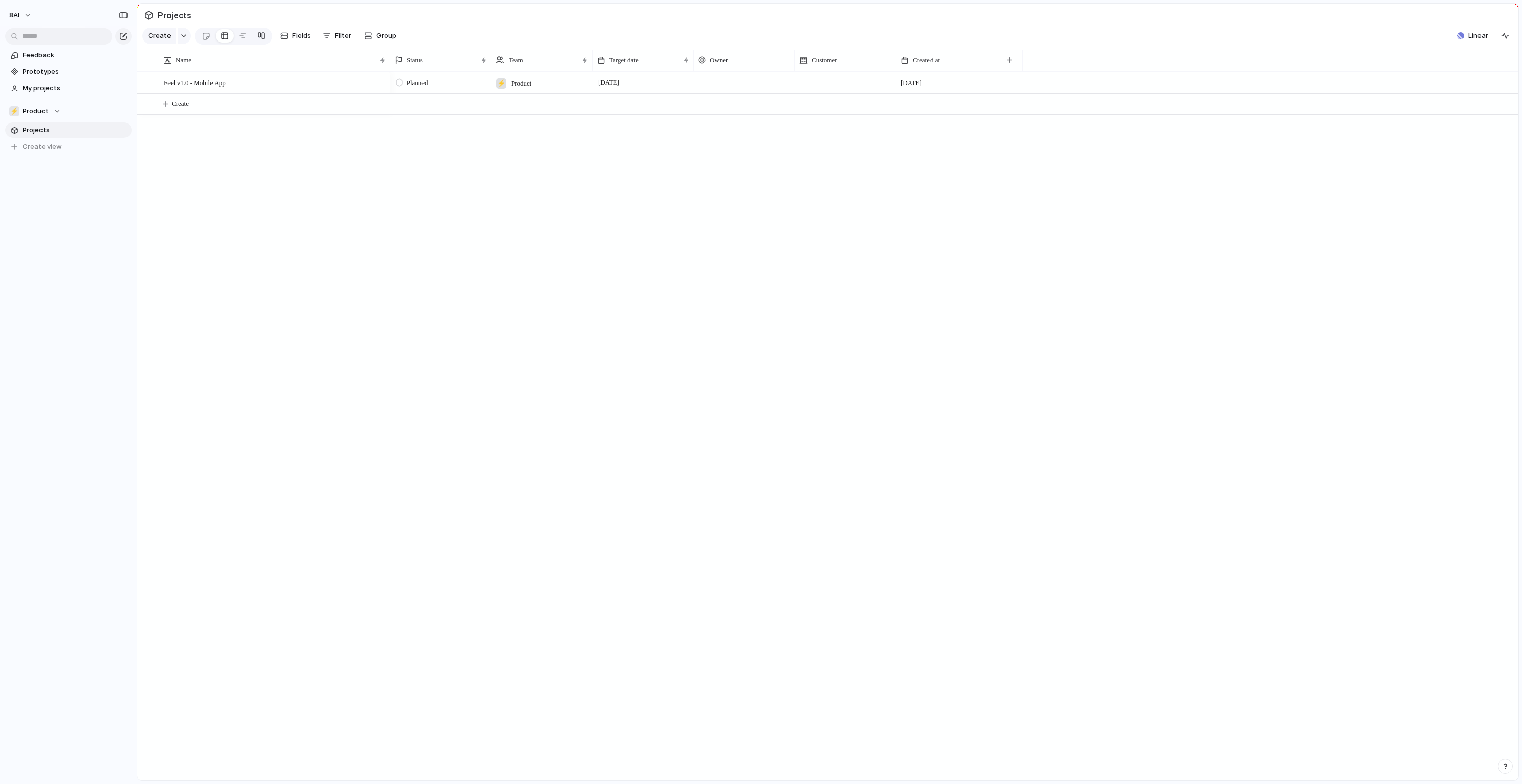
click at [258, 44] on div at bounding box center [261, 35] width 8 height 16
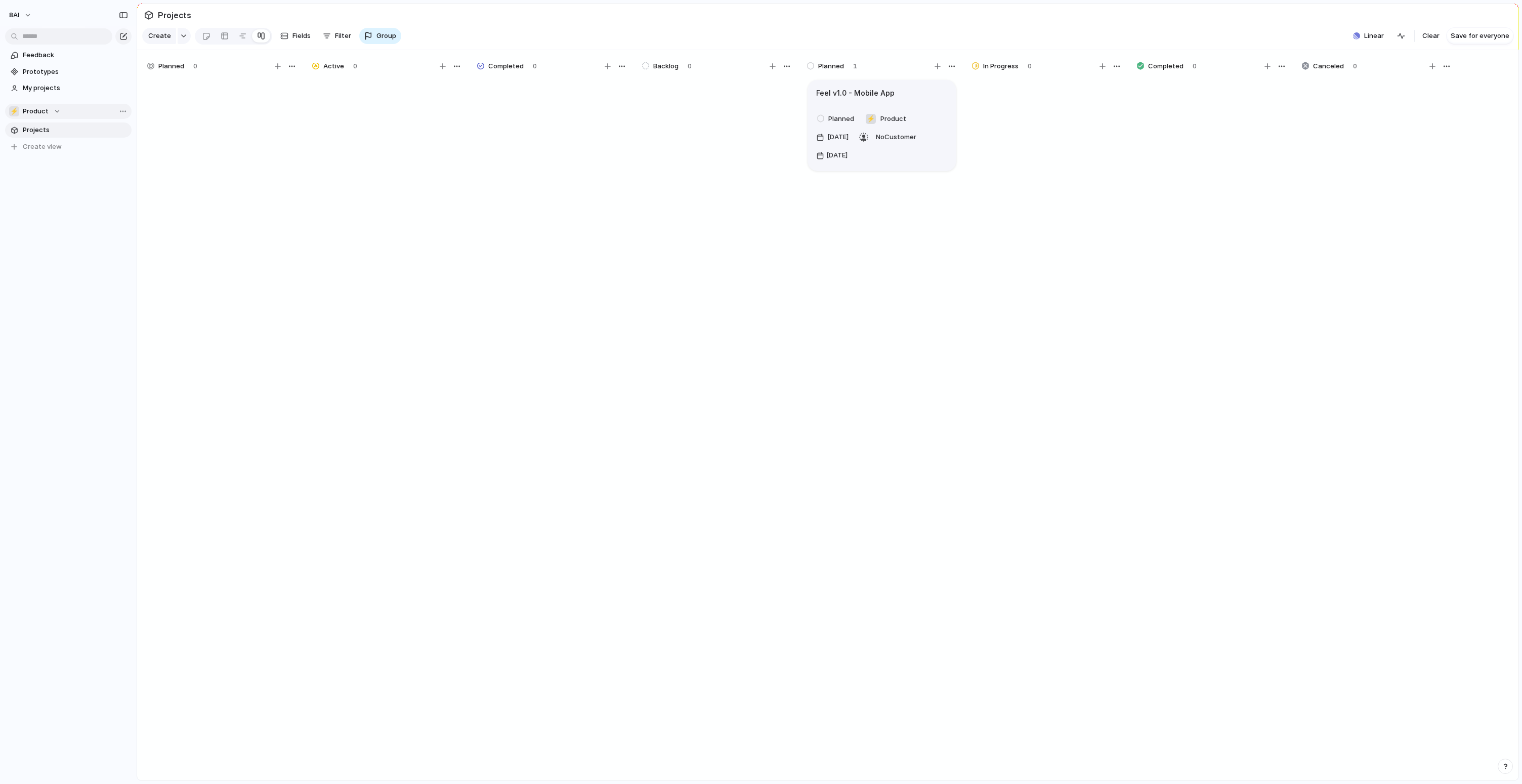
click at [24, 118] on button "⚡ Product" at bounding box center [69, 112] width 126 height 15
click at [58, 159] on li "8AI" at bounding box center [60, 152] width 97 height 17
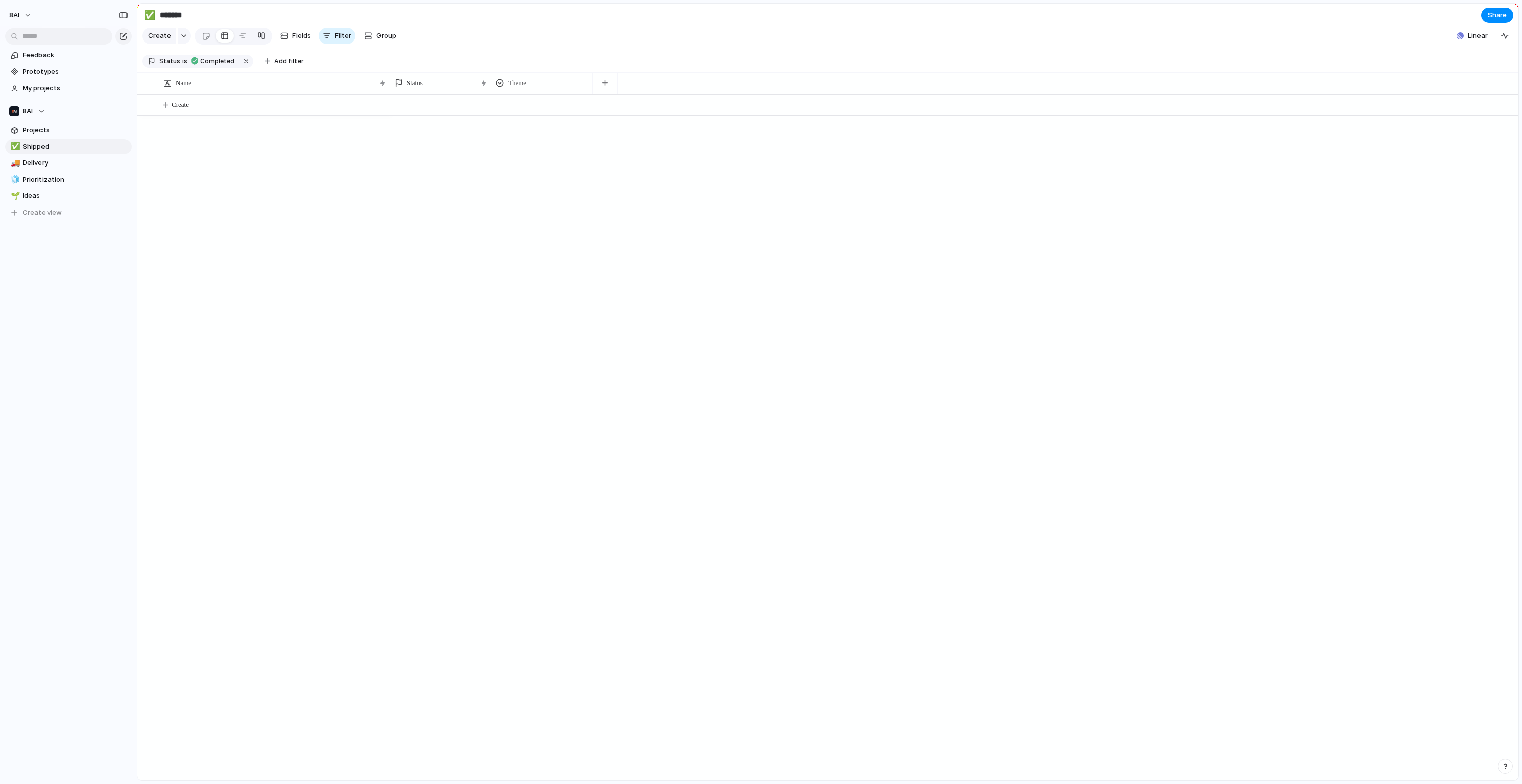
click at [260, 44] on div at bounding box center [261, 35] width 8 height 16
click at [38, 131] on span "Projects" at bounding box center [76, 130] width 105 height 10
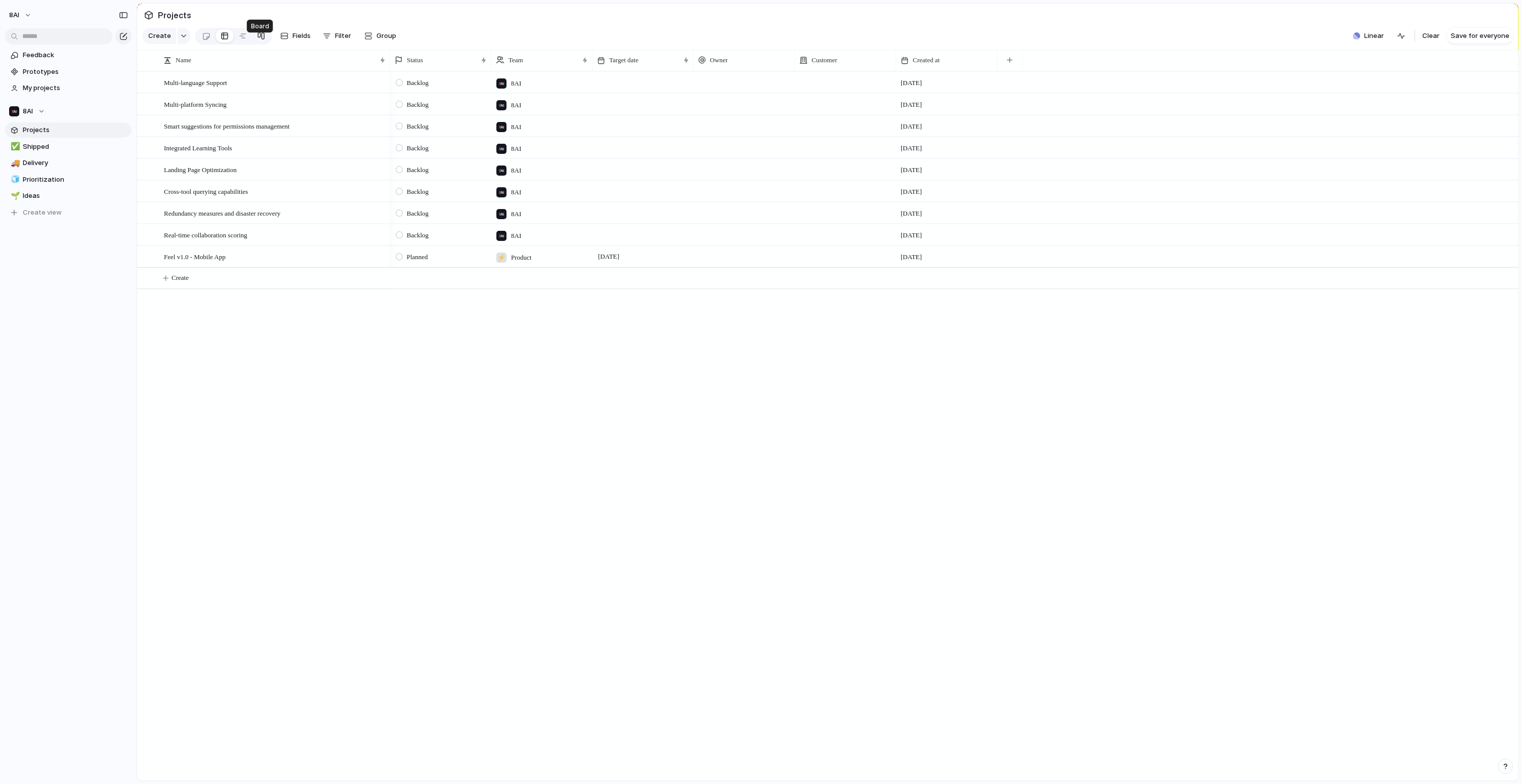
click at [260, 43] on div at bounding box center [261, 35] width 8 height 16
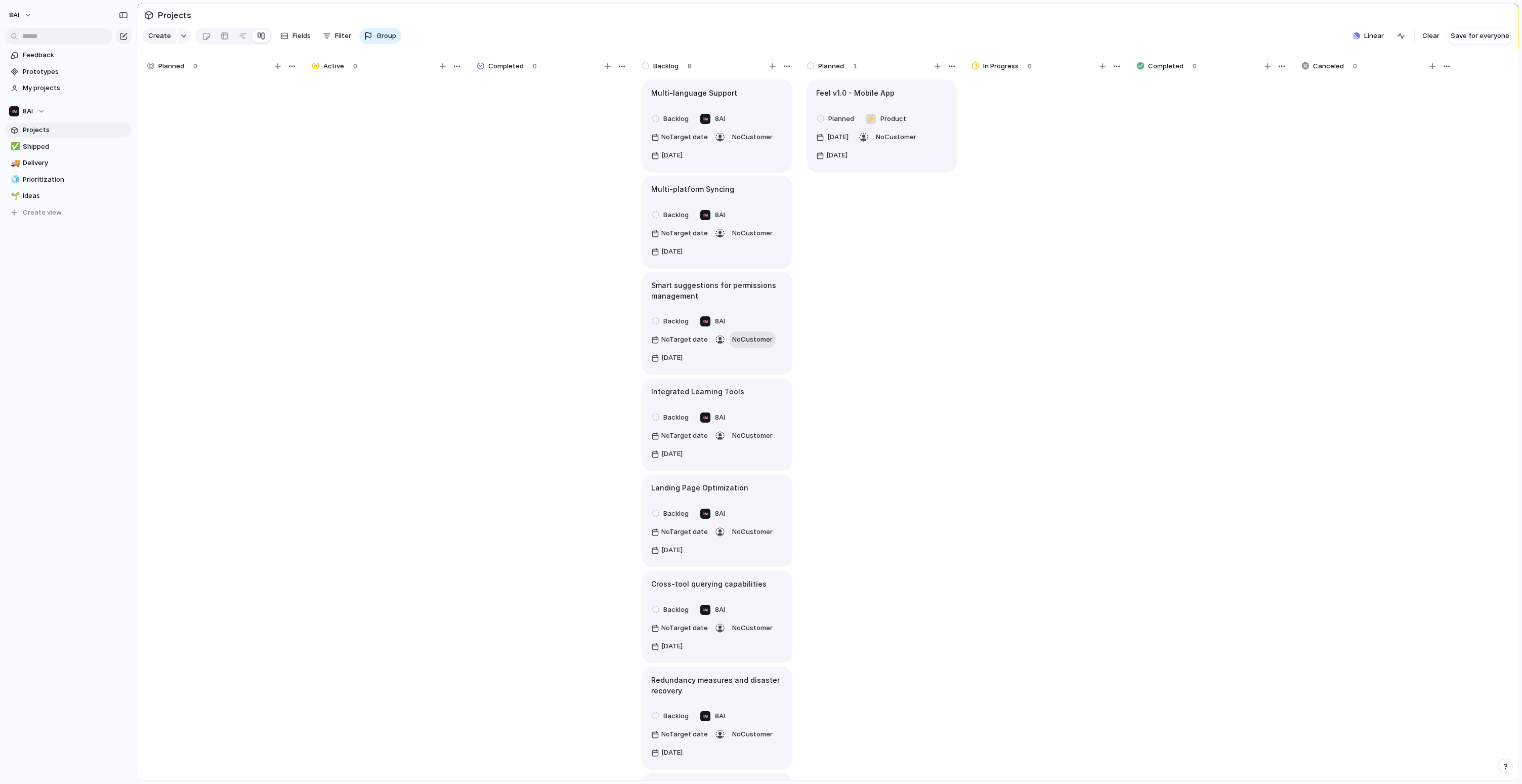
scroll to position [6, 0]
click at [754, 337] on span "No Customer" at bounding box center [752, 333] width 41 height 8
click at [753, 347] on div "better ventures" at bounding box center [761, 392] width 1522 height 784
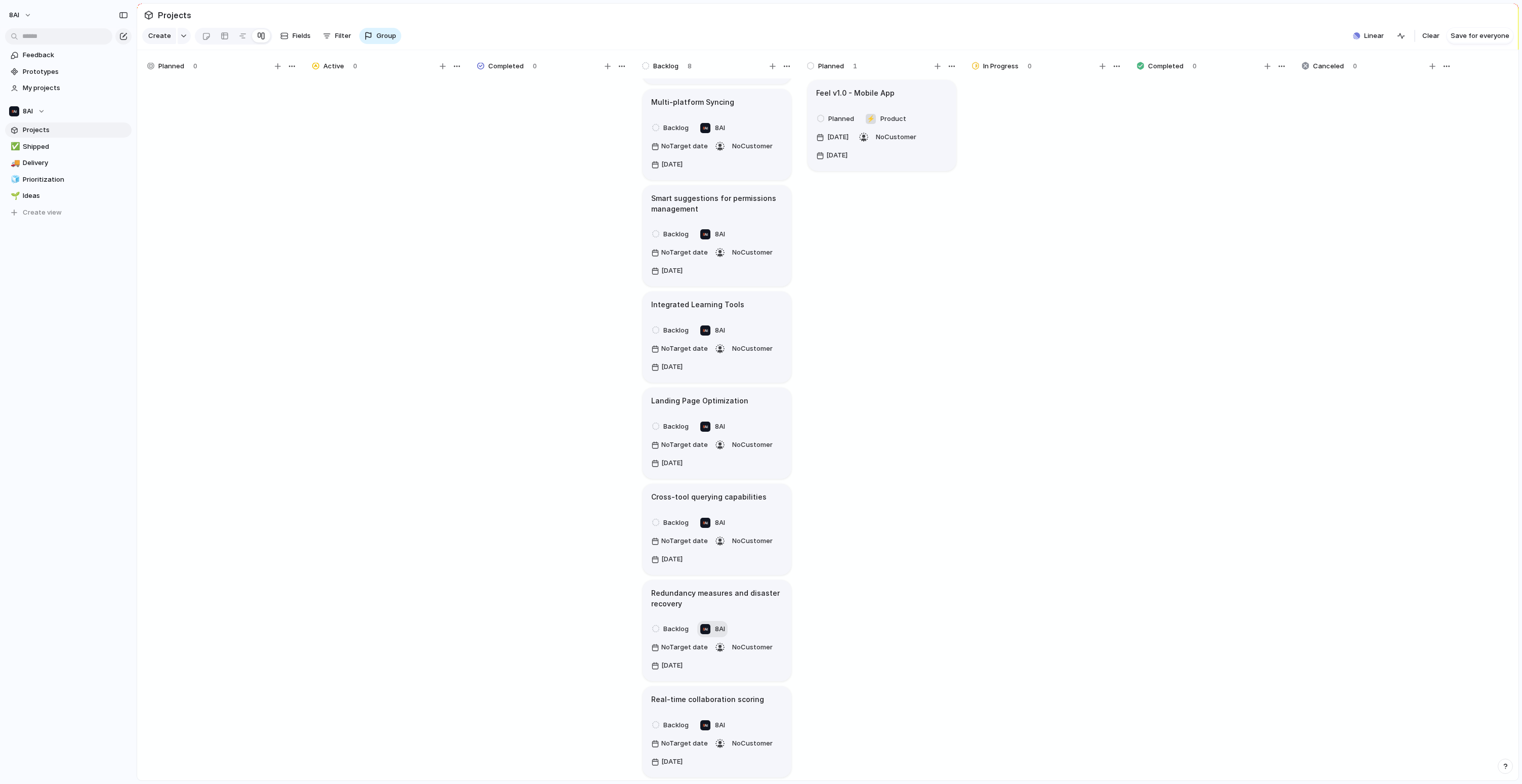
scroll to position [0, 0]
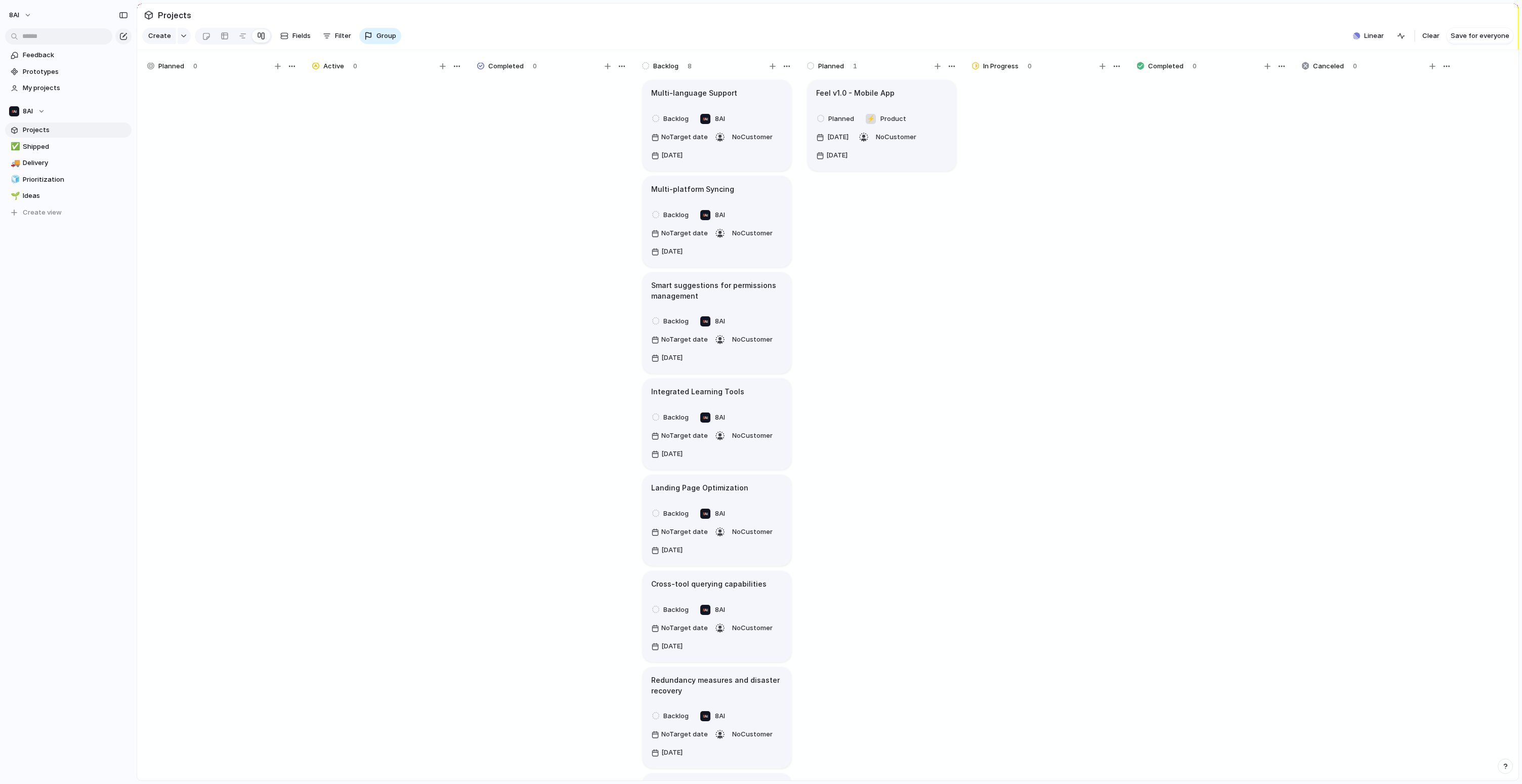
click at [544, 27] on section "Projects" at bounding box center [828, 15] width 1381 height 23
